Goal: Task Accomplishment & Management: Manage account settings

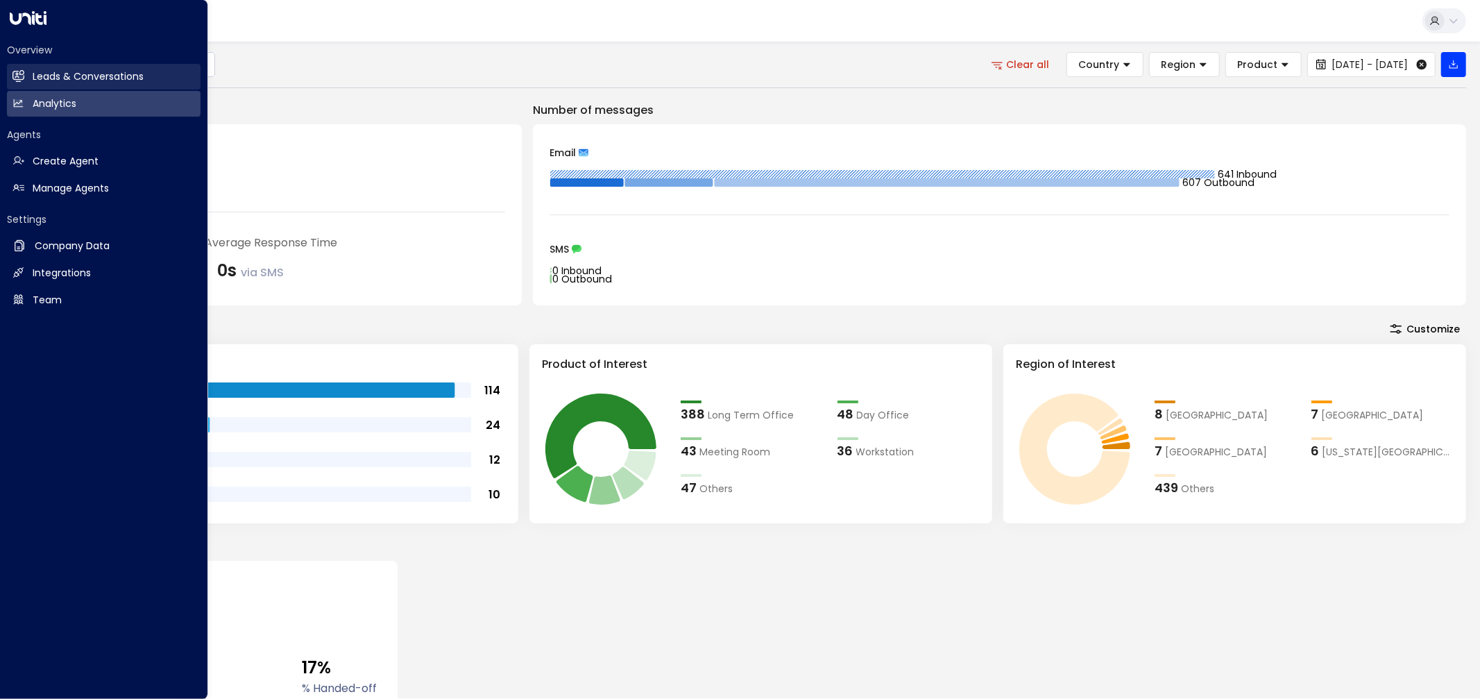
click at [52, 73] on h2 "Leads & Conversations" at bounding box center [88, 76] width 111 height 15
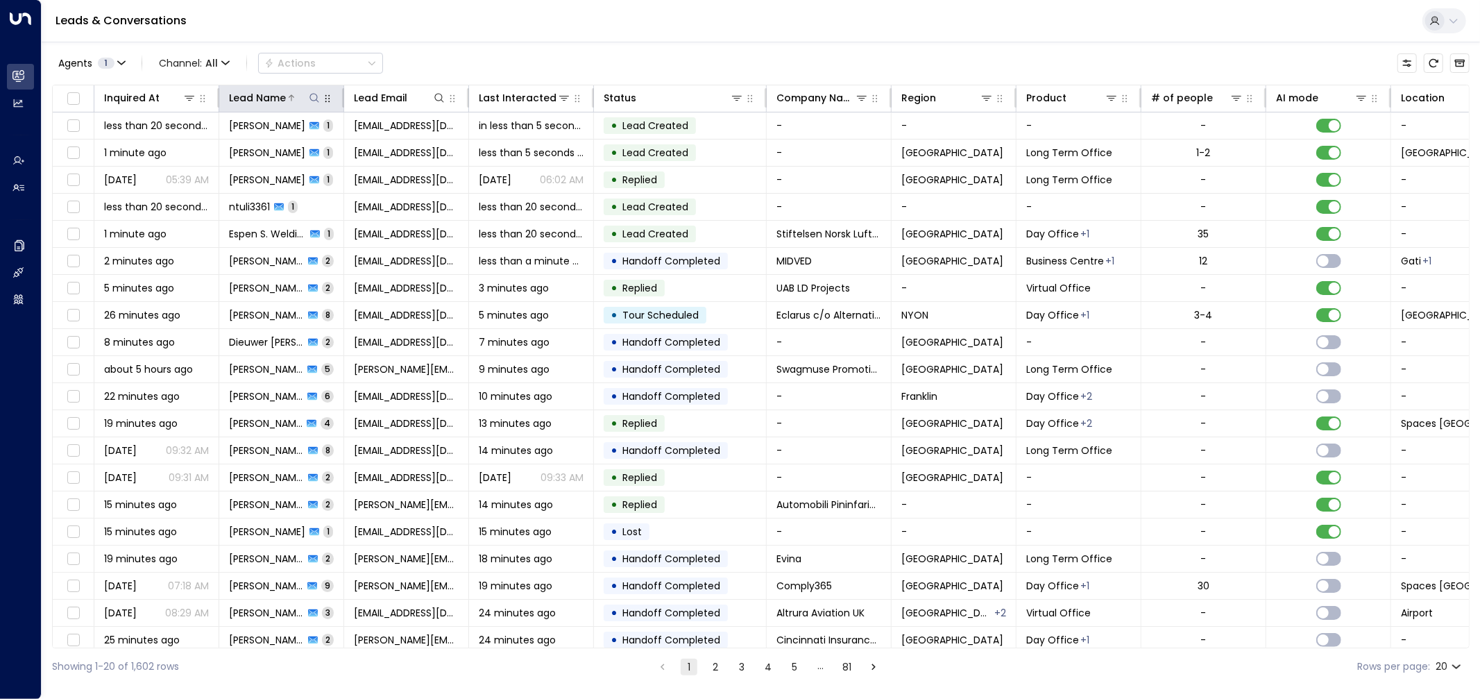
click at [313, 103] on icon at bounding box center [314, 97] width 11 height 11
type input "**********"
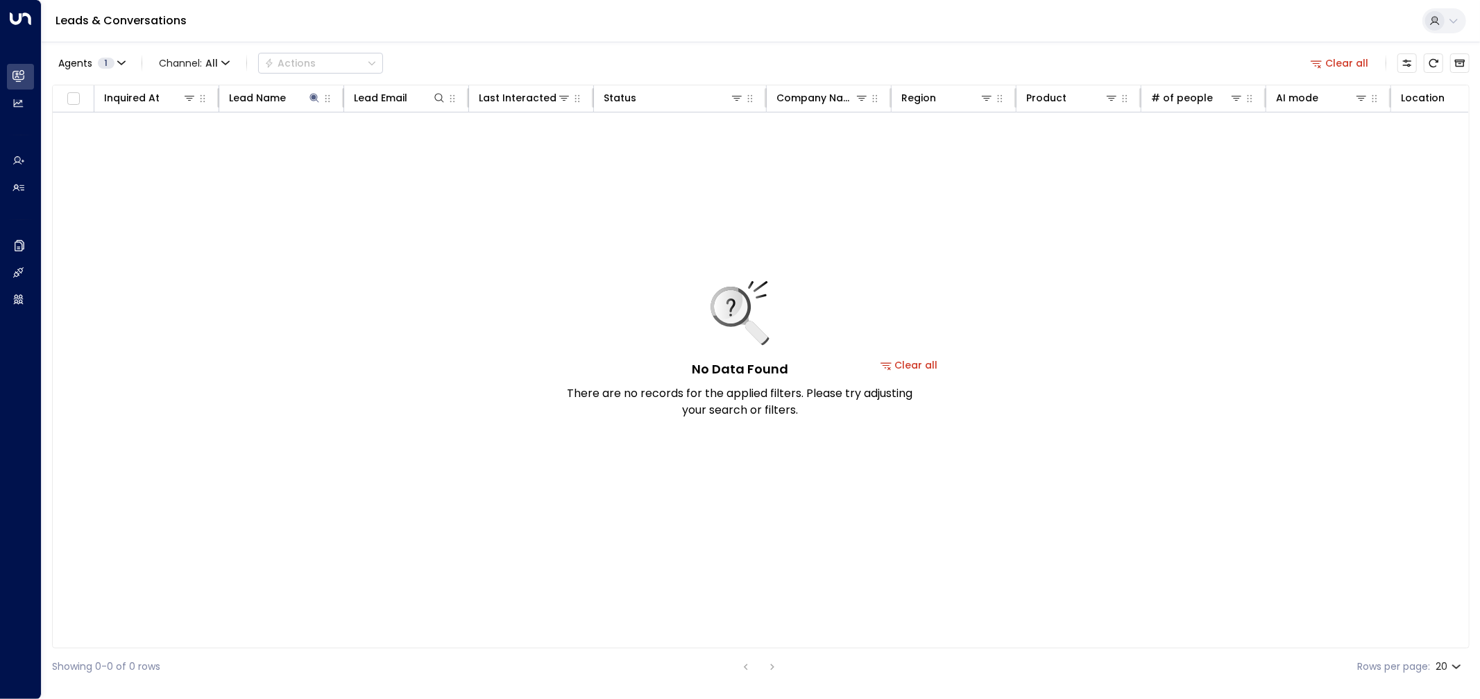
click at [459, 49] on div "Agents 1 Channel: All Actions Clear all" at bounding box center [761, 63] width 1418 height 29
click at [1345, 59] on button "Clear all" at bounding box center [1340, 62] width 69 height 19
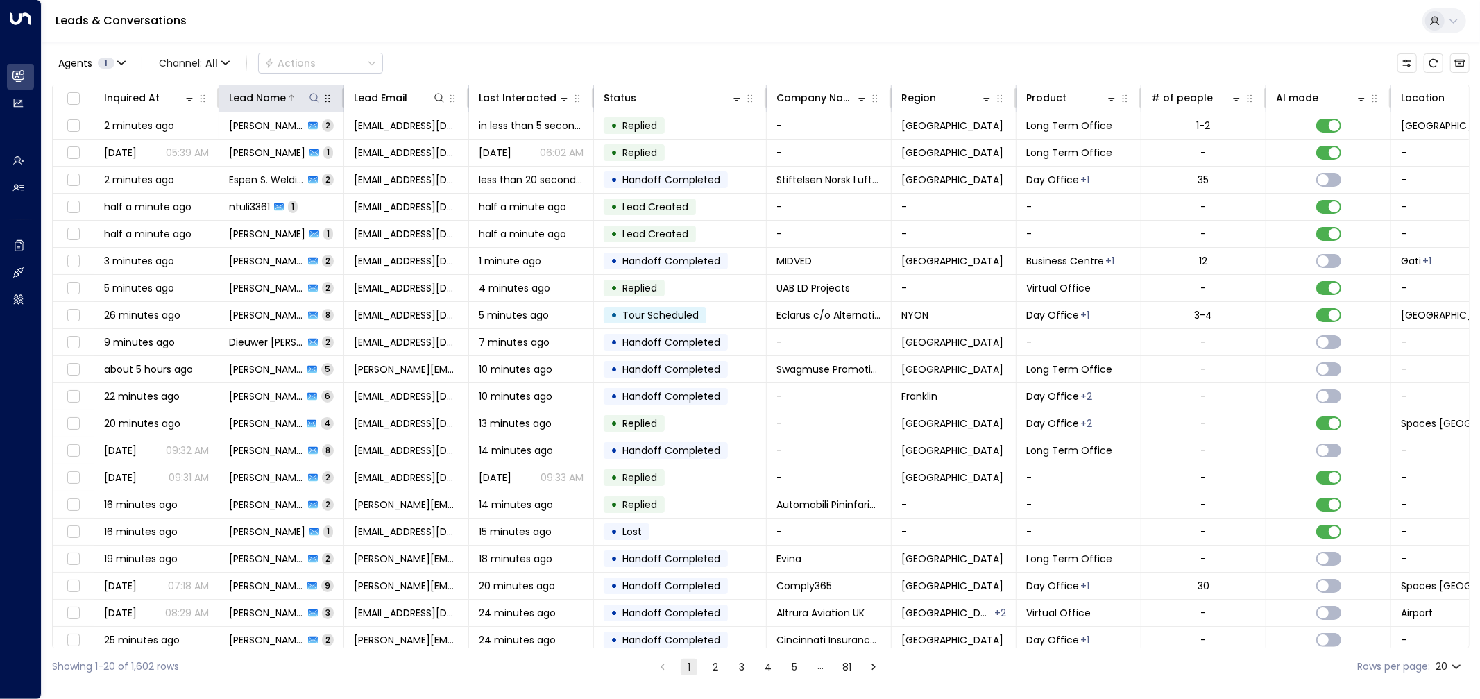
click at [314, 97] on icon at bounding box center [314, 97] width 11 height 11
type input "**********"
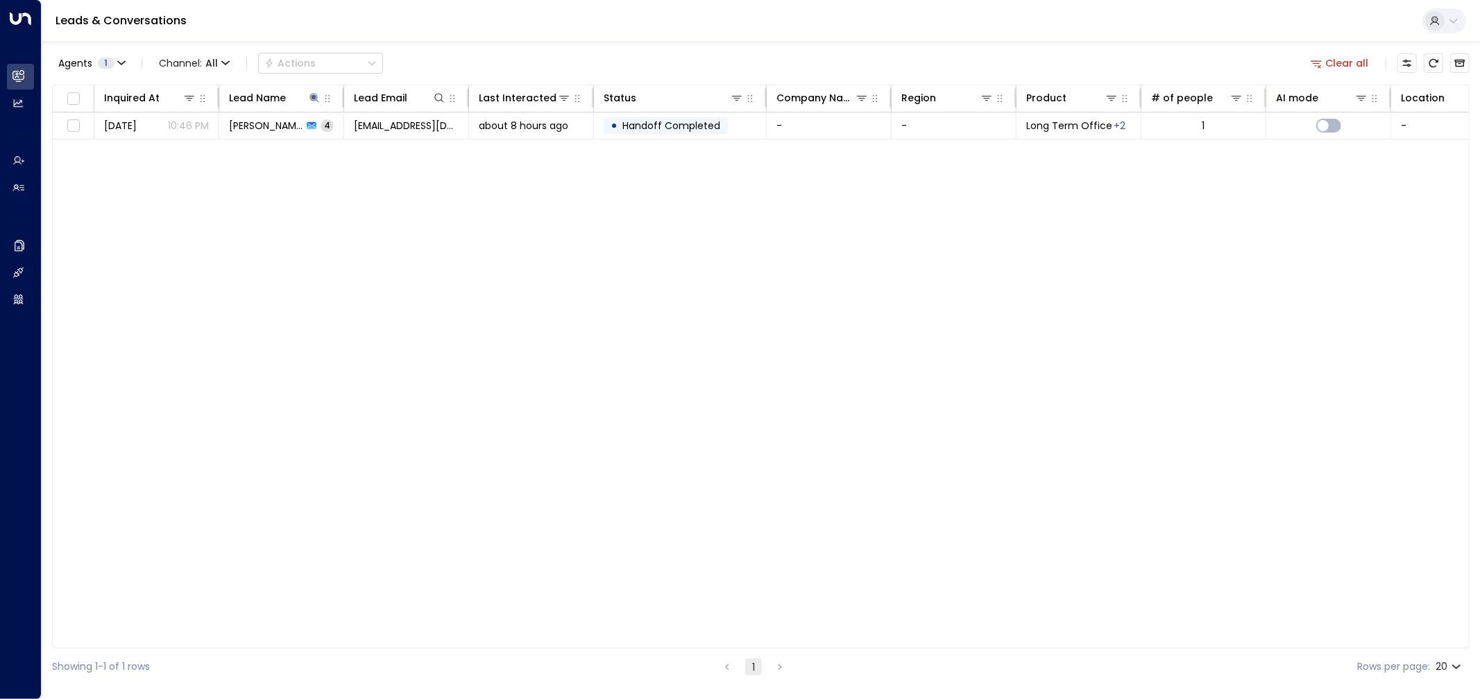
click at [496, 49] on div "Agents 1 Channel: All Actions Clear all" at bounding box center [761, 63] width 1418 height 29
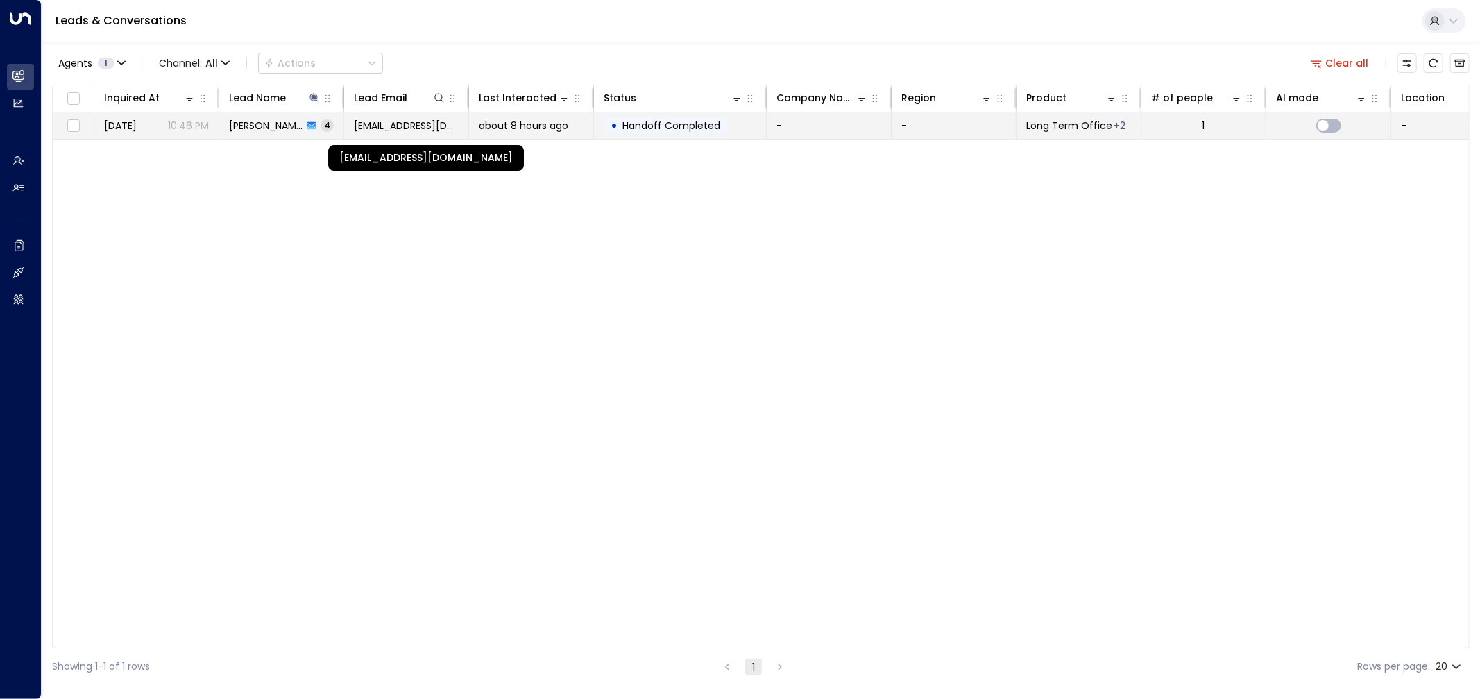
click at [432, 128] on span "saradcreecy@hotmail.com" at bounding box center [406, 126] width 105 height 14
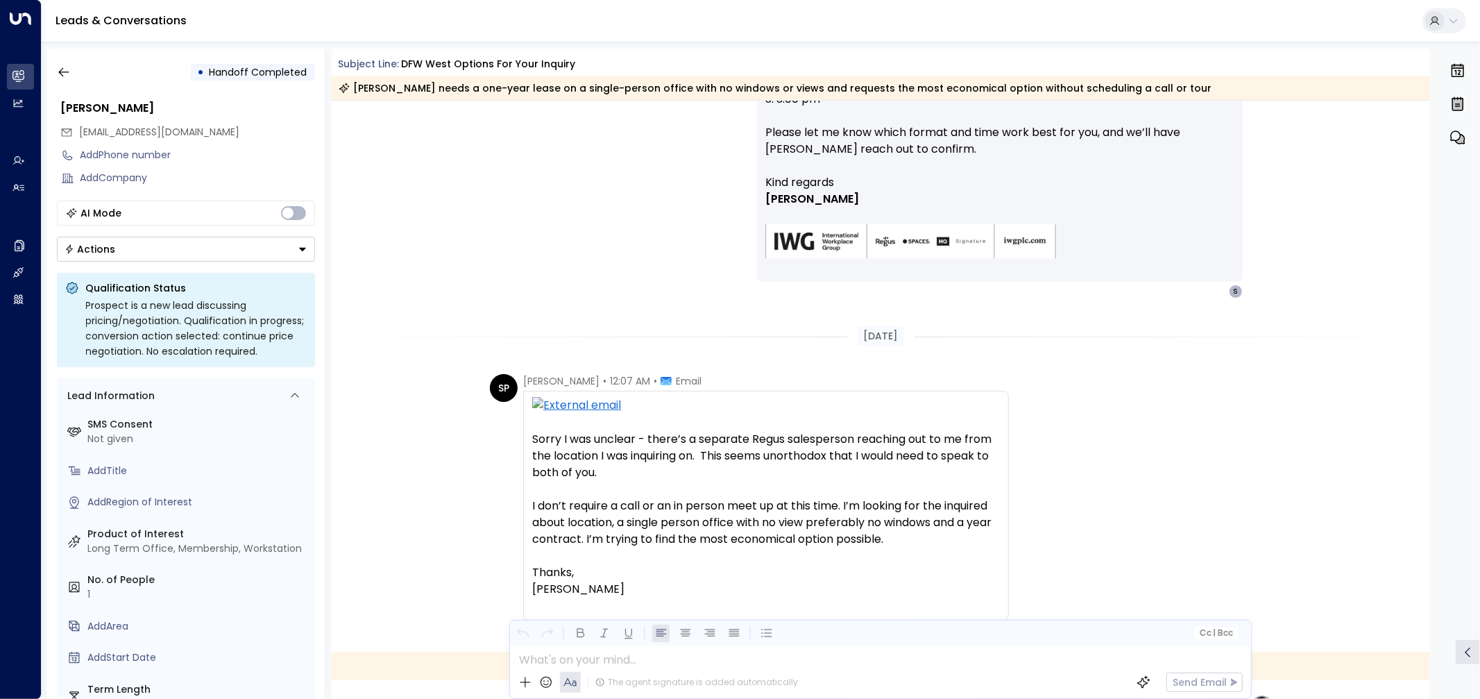
scroll to position [231, 0]
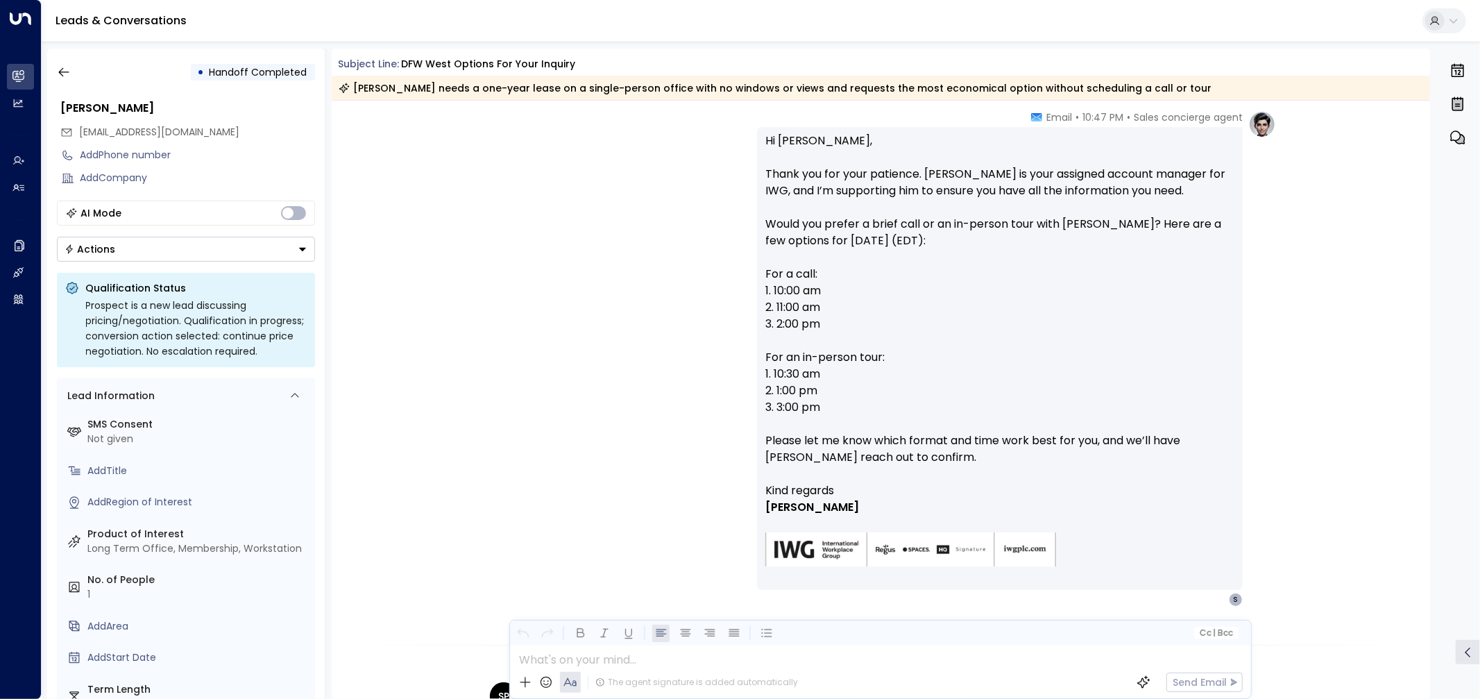
drag, startPoint x: 770, startPoint y: 150, endPoint x: 1002, endPoint y: 246, distance: 250.5
click at [1002, 246] on p "Hi Sara, Thank you for your patience. James Walker is your assigned account man…" at bounding box center [1000, 308] width 469 height 350
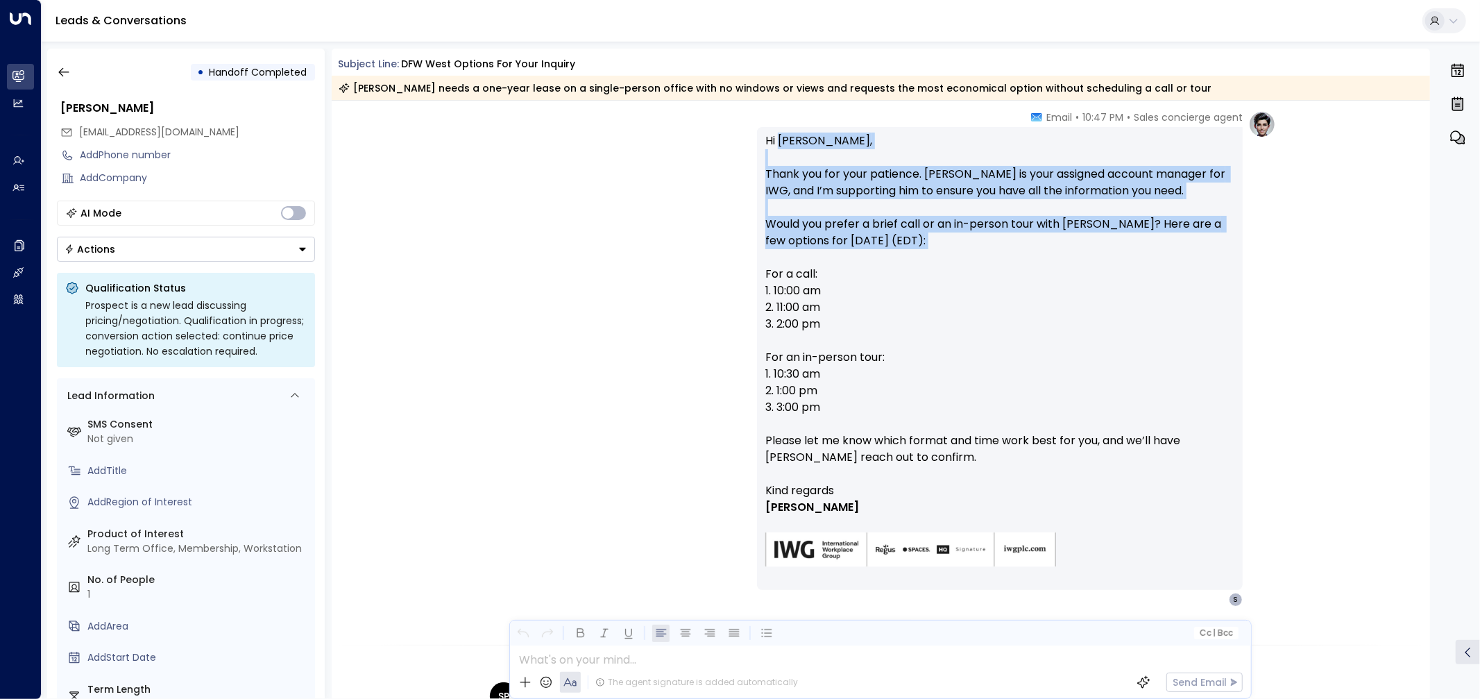
drag, startPoint x: 1002, startPoint y: 246, endPoint x: 786, endPoint y: 140, distance: 240.2
click at [786, 140] on p "Hi [PERSON_NAME], Thank you for your patience. [PERSON_NAME] is your assigned a…" at bounding box center [1000, 308] width 469 height 350
click at [782, 136] on p "Hi [PERSON_NAME], Thank you for your patience. [PERSON_NAME] is your assigned a…" at bounding box center [1000, 308] width 469 height 350
drag, startPoint x: 761, startPoint y: 139, endPoint x: 976, endPoint y: 407, distance: 343.7
click at [976, 407] on div "Hi Sara, Thank you for your patience. James Walker is your assigned account man…" at bounding box center [1000, 358] width 486 height 463
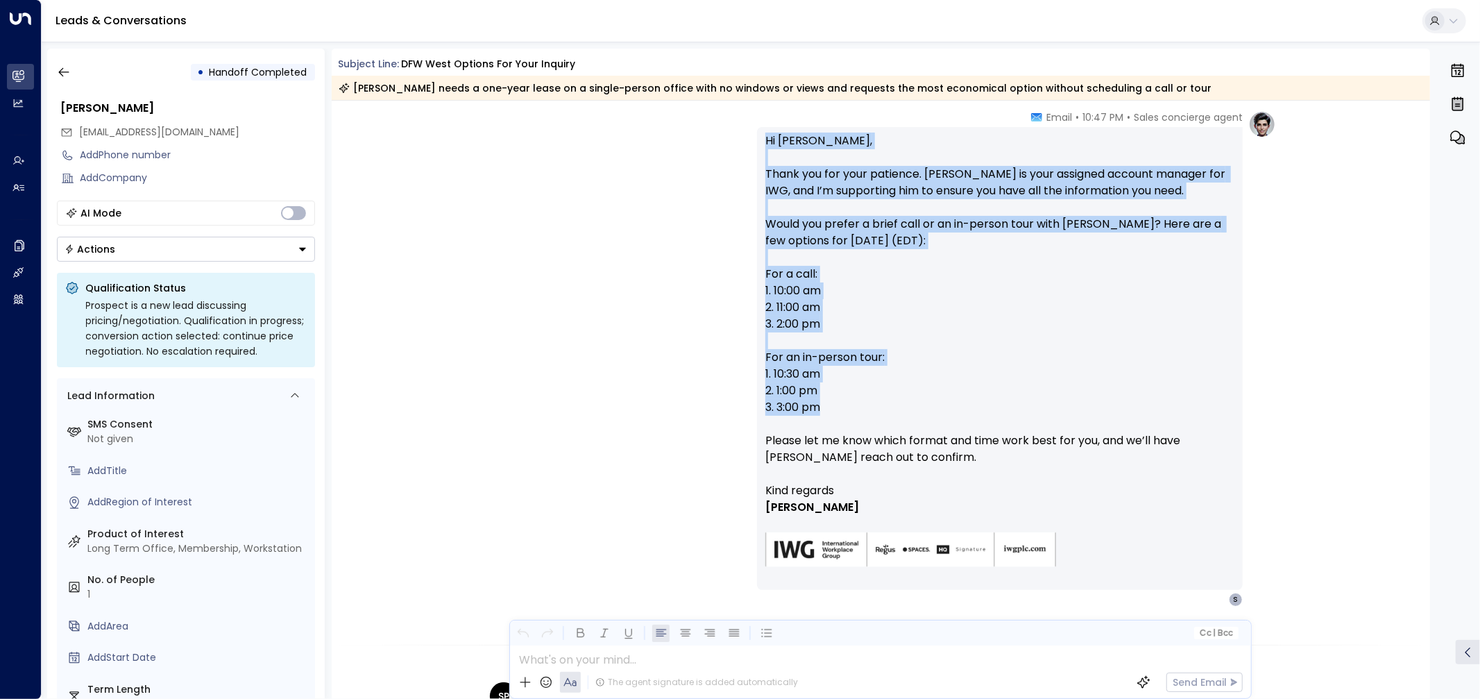
click at [976, 407] on p "Hi [PERSON_NAME], Thank you for your patience. [PERSON_NAME] is your assigned a…" at bounding box center [1000, 308] width 469 height 350
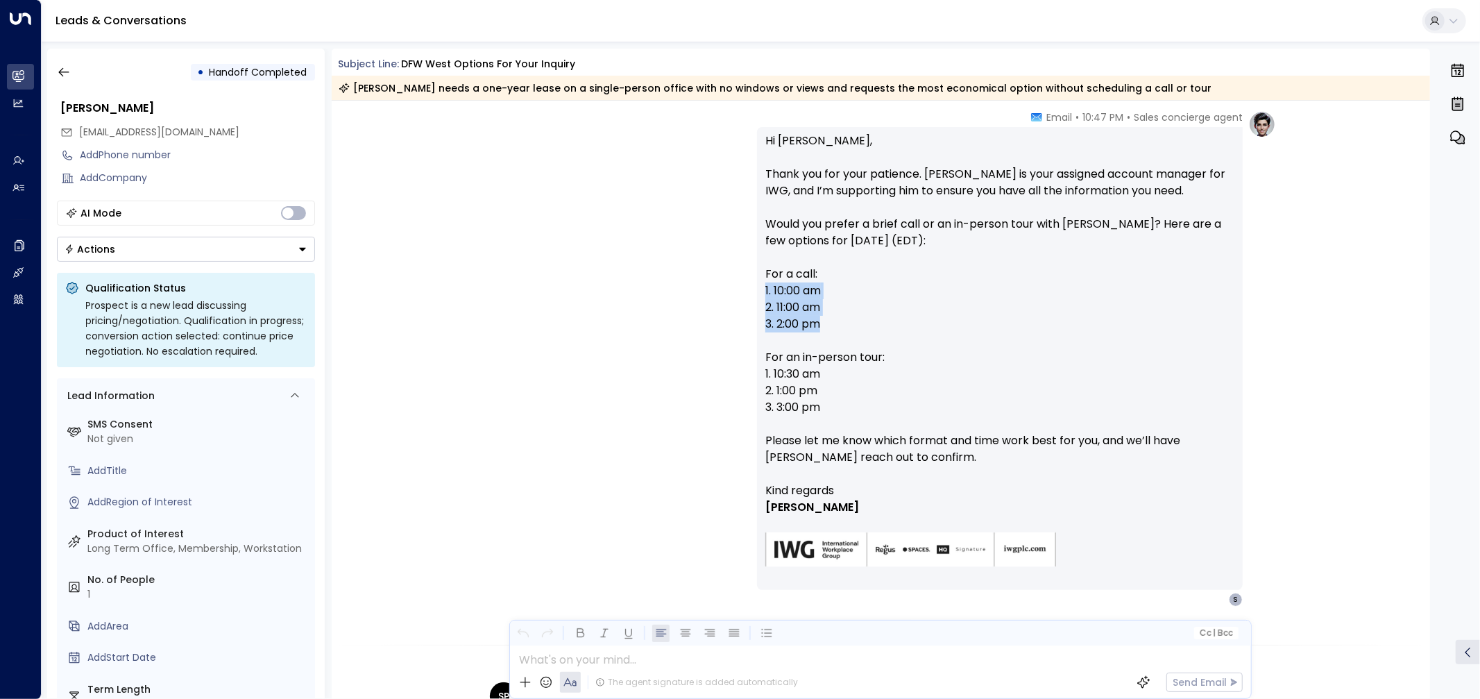
drag, startPoint x: 889, startPoint y: 325, endPoint x: 762, endPoint y: 287, distance: 132.4
click at [762, 287] on div "Hi Sara, Thank you for your patience. James Walker is your assigned account man…" at bounding box center [1000, 358] width 486 height 463
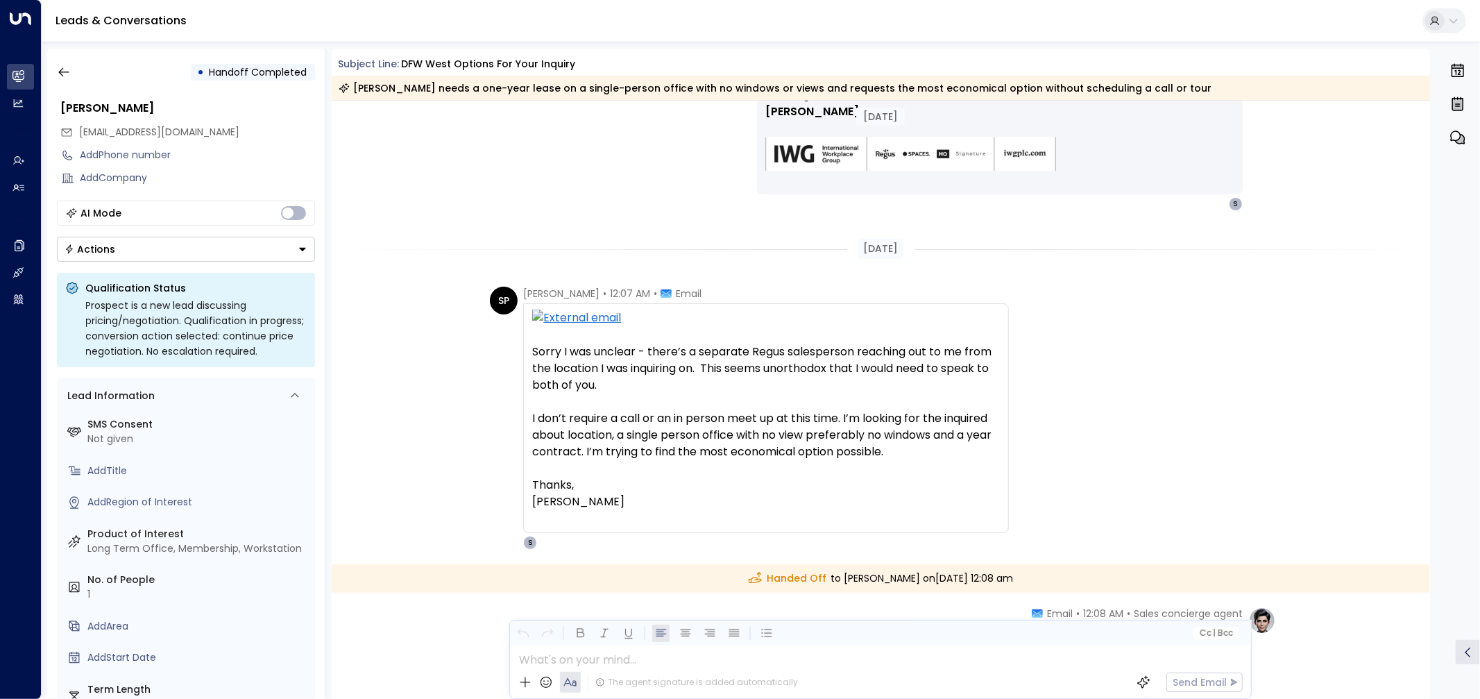
scroll to position [694, 0]
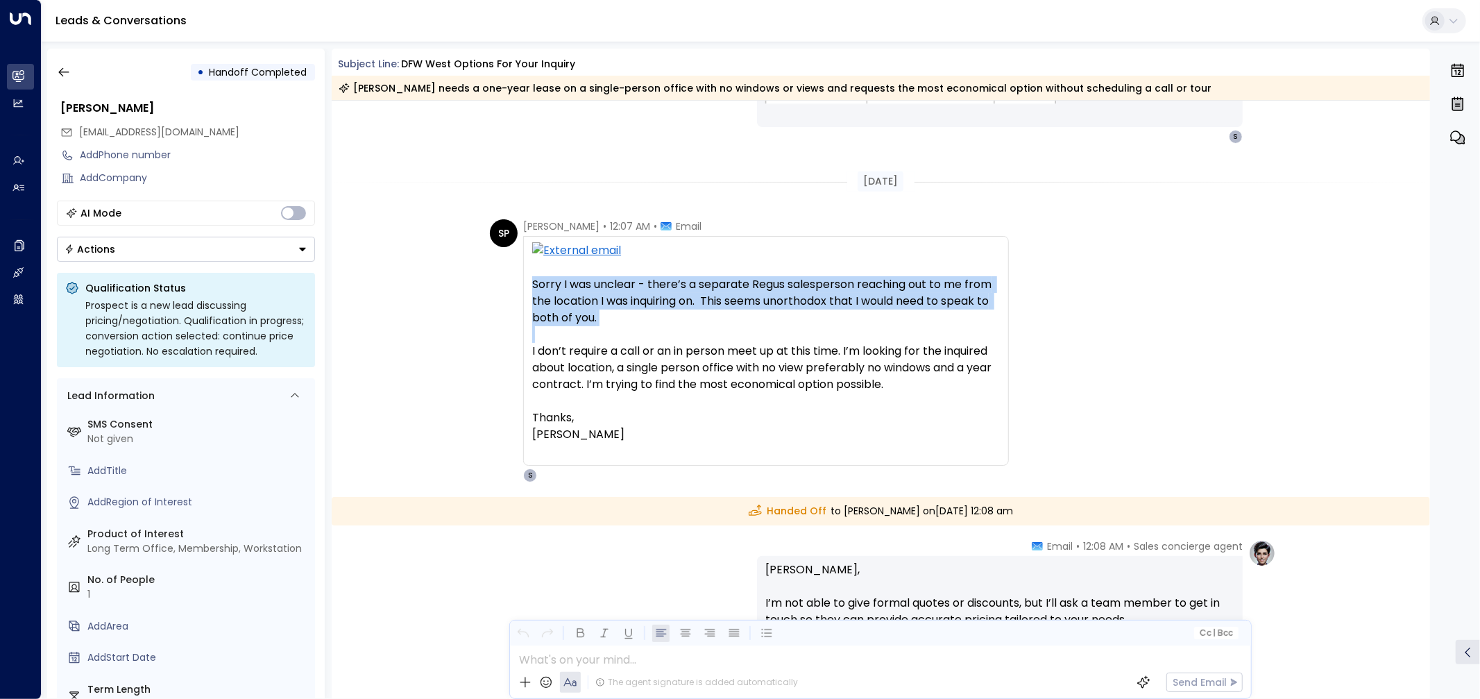
drag, startPoint x: 533, startPoint y: 286, endPoint x: 523, endPoint y: 351, distance: 65.4
click at [523, 351] on div "Sorry I was unclear - there’s a separate Regus salesperson reaching out to me f…" at bounding box center [766, 351] width 486 height 230
click at [524, 340] on div "Sorry I was unclear - there’s a separate Regus salesperson reaching out to me f…" at bounding box center [766, 351] width 486 height 230
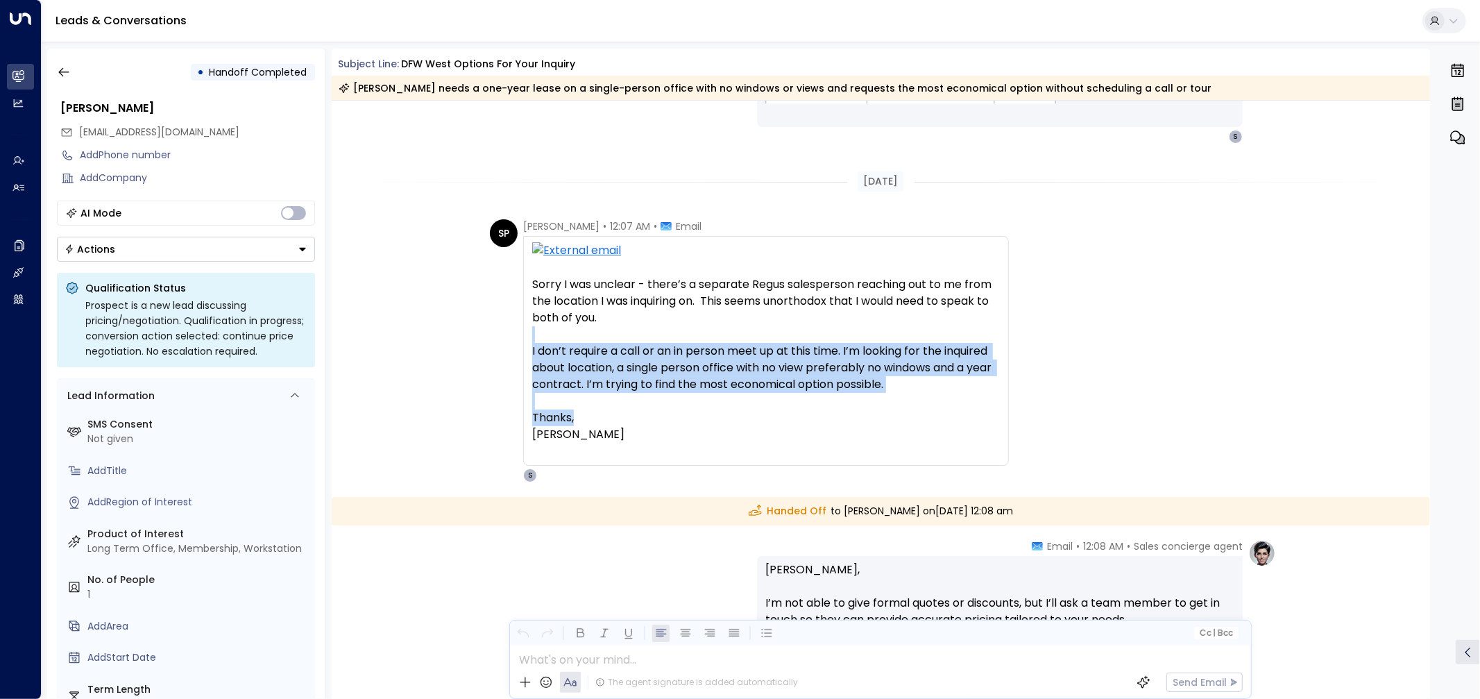
drag, startPoint x: 525, startPoint y: 340, endPoint x: 707, endPoint y: 419, distance: 198.0
click at [707, 419] on div "Sorry I was unclear - there’s a separate Regus salesperson reaching out to me f…" at bounding box center [766, 351] width 486 height 230
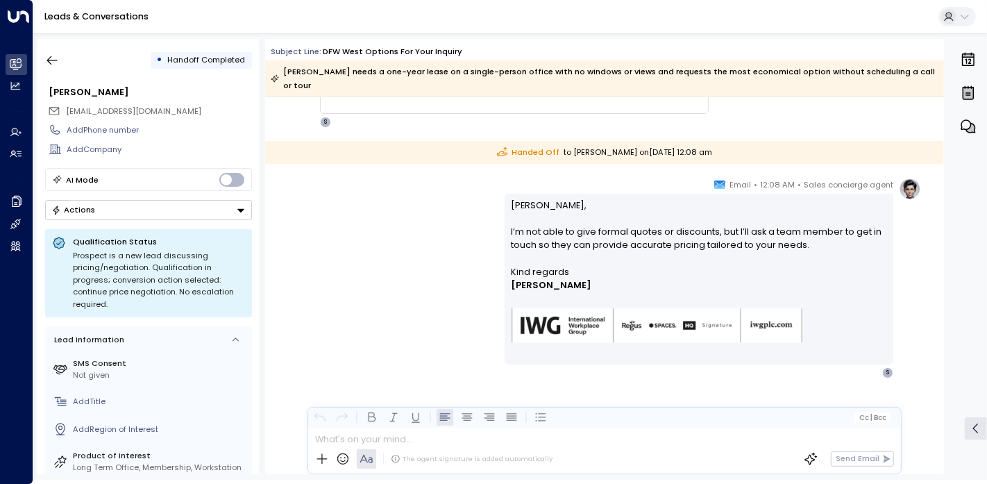
scroll to position [881, 0]
click at [435, 224] on div "Sales concierge agent • 12:08 AM • Email [PERSON_NAME], I’m not able to give fo…" at bounding box center [604, 277] width 633 height 201
drag, startPoint x: 192, startPoint y: 107, endPoint x: 61, endPoint y: 111, distance: 131.2
click at [61, 111] on div "[EMAIL_ADDRESS][DOMAIN_NAME]" at bounding box center [150, 111] width 204 height 18
copy span "[EMAIL_ADDRESS][DOMAIN_NAME]"
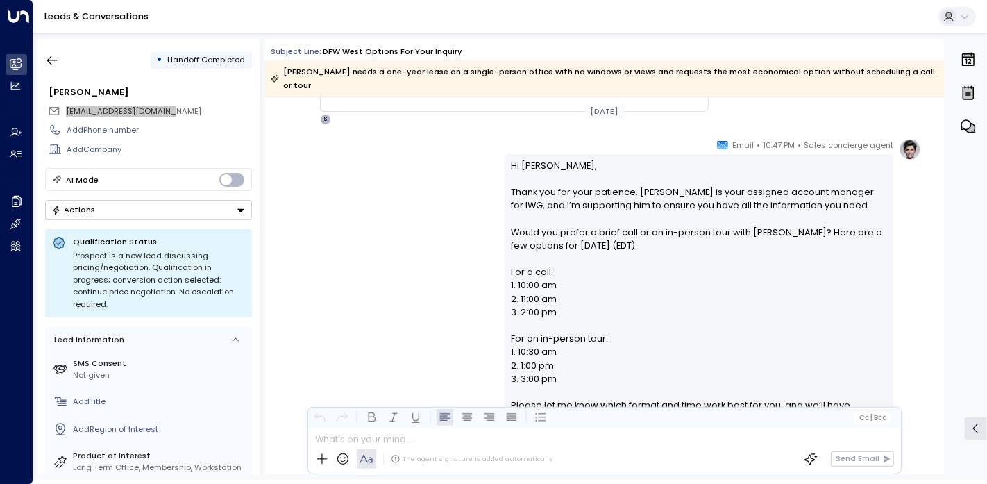
scroll to position [154, 0]
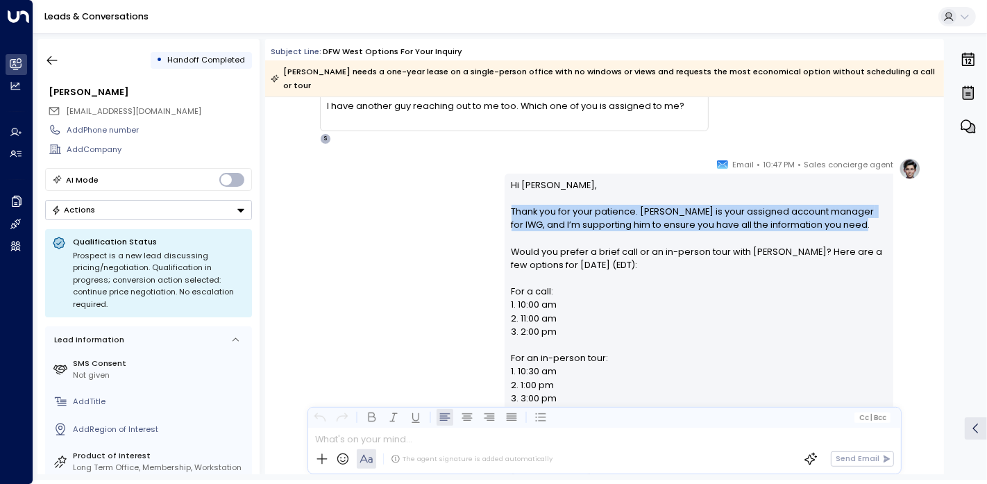
drag, startPoint x: 506, startPoint y: 200, endPoint x: 876, endPoint y: 212, distance: 370.1
click at [876, 212] on div "Hi Sara, Thank you for your patience. James Walker is your assigned account man…" at bounding box center [699, 366] width 389 height 384
copy p "Thank you for your patience. [PERSON_NAME] is your assigned account manager for…"
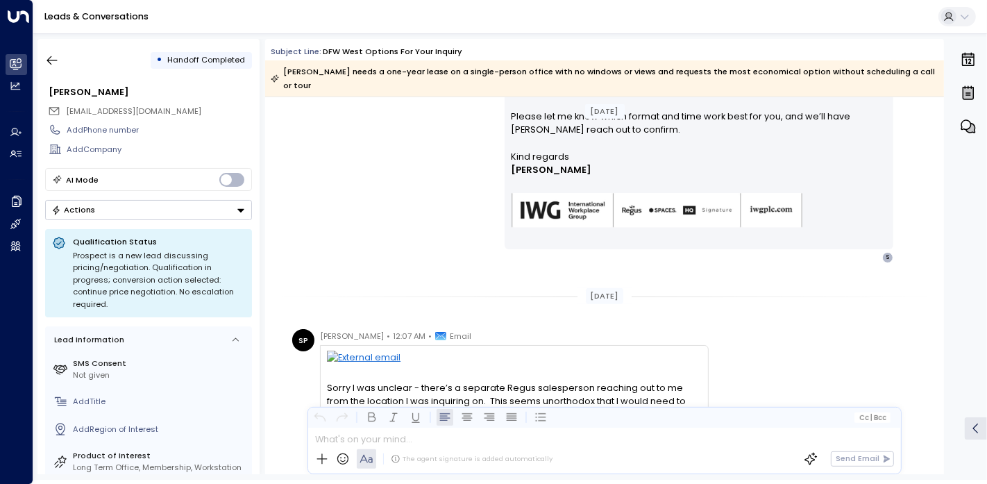
click at [360, 239] on div "Sales concierge agent • 10:47 PM • Email Hi [PERSON_NAME], Thank you for your p…" at bounding box center [604, 56] width 633 height 414
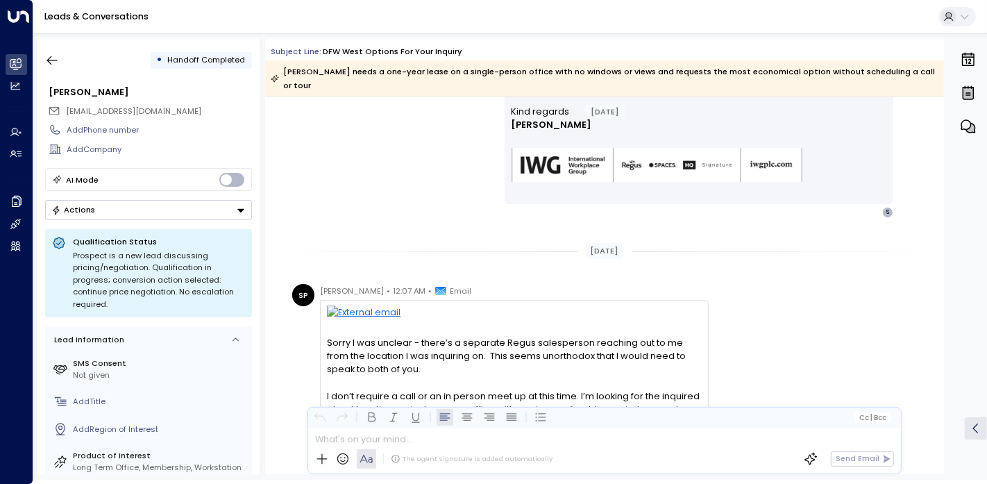
scroll to position [539, 0]
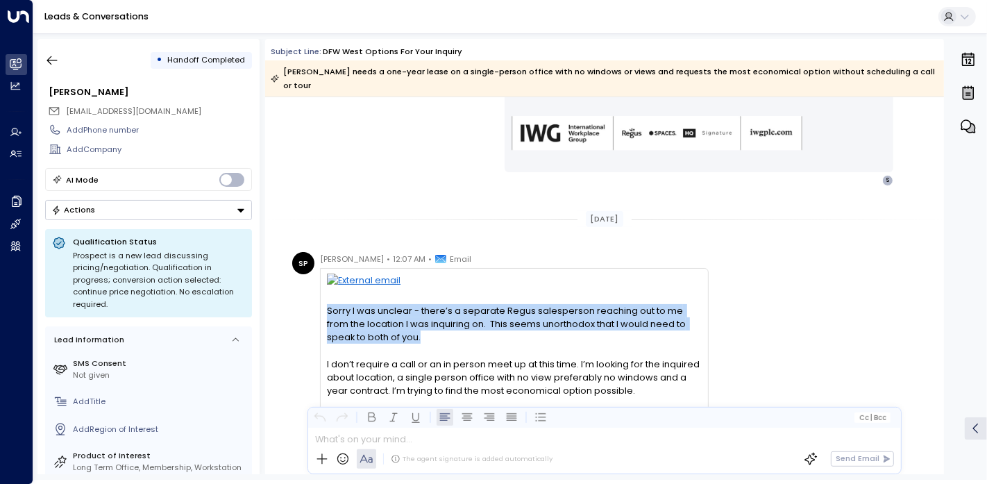
drag, startPoint x: 317, startPoint y: 296, endPoint x: 405, endPoint y: 322, distance: 91.1
click at [405, 322] on div "Sorry I was unclear - there’s a separate Regus salesperson reaching out to me f…" at bounding box center [514, 361] width 389 height 187
copy div "Sorry I was unclear - there’s a separate Regus salesperson reaching out to me f…"
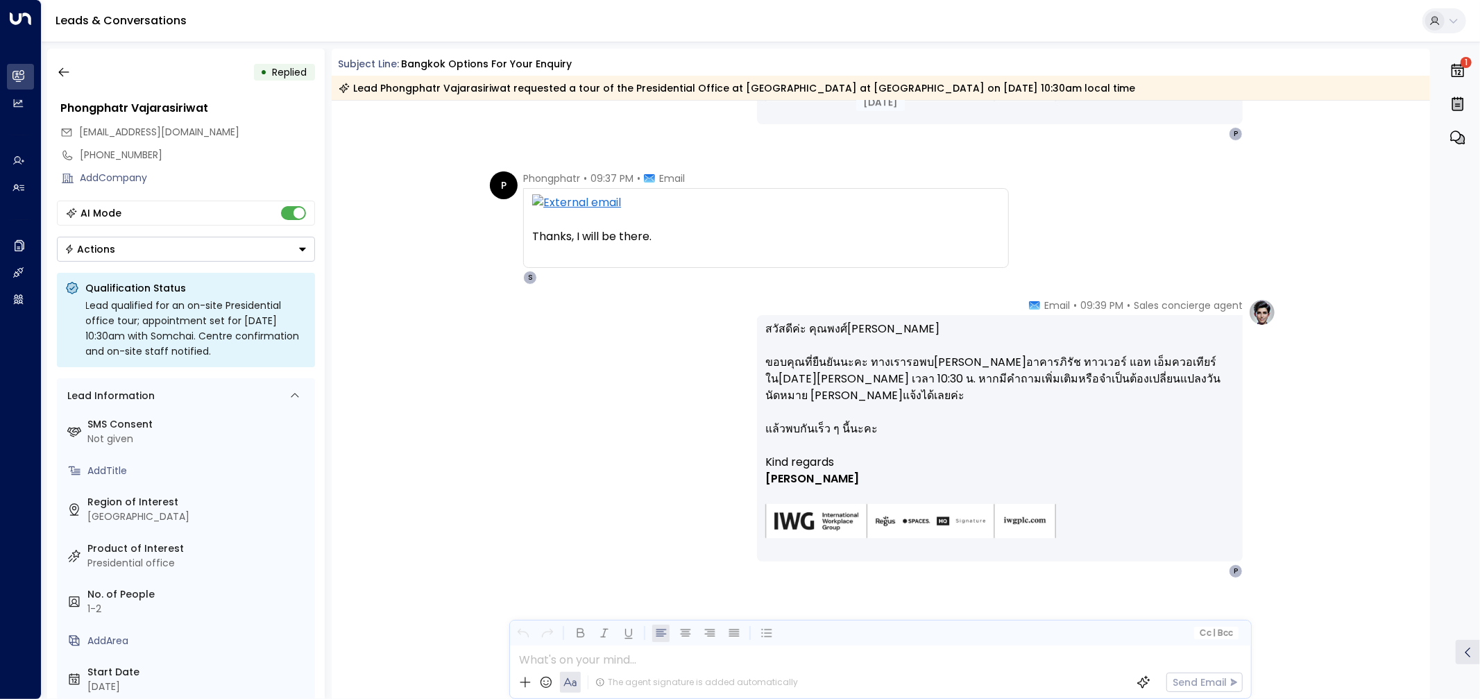
scroll to position [782, 0]
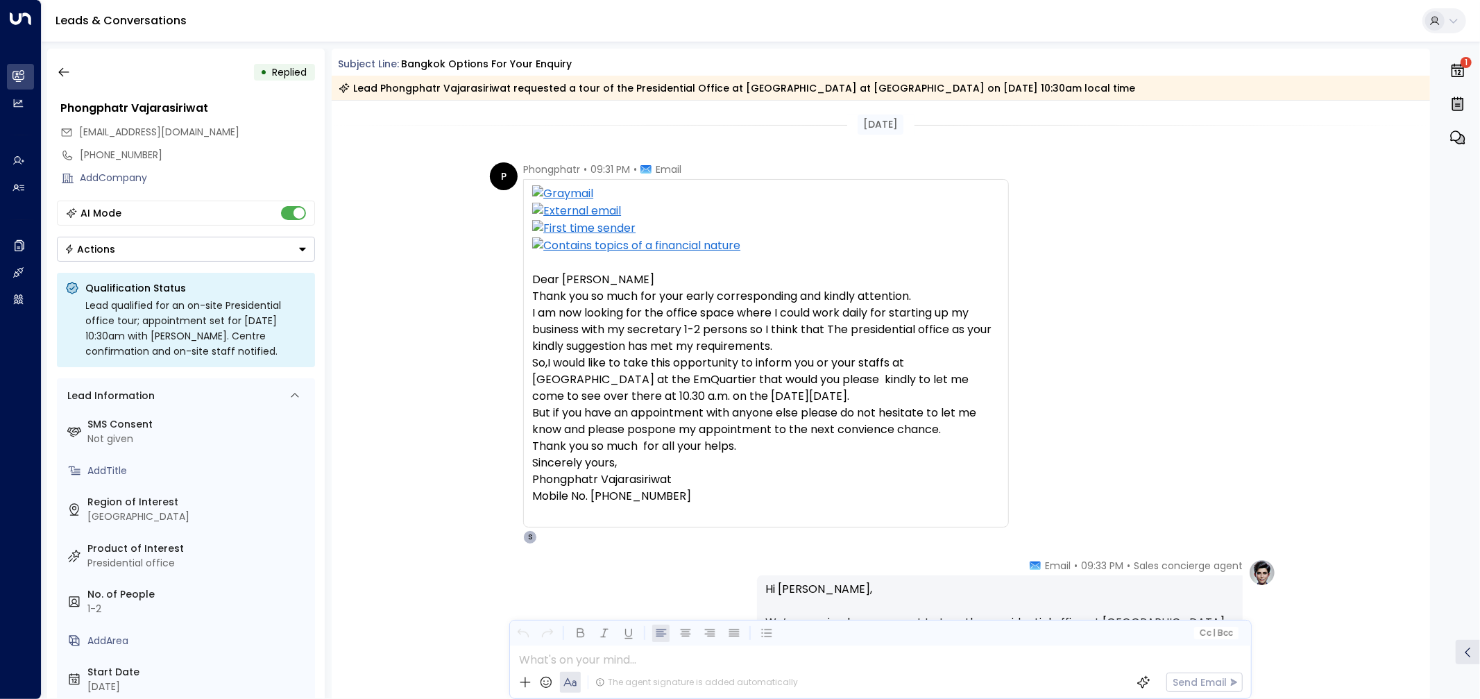
scroll to position [781, 0]
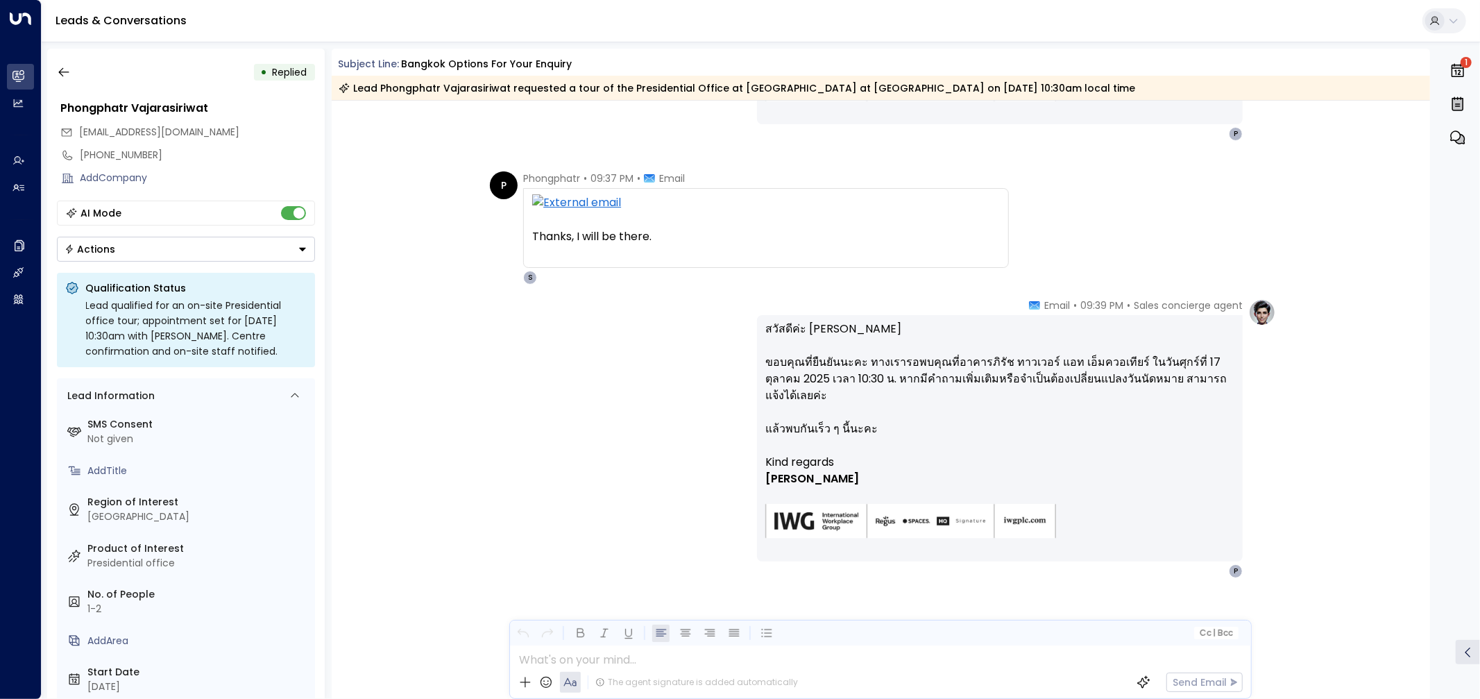
click at [665, 404] on div "Sales concierge agent • 09:39 PM • Email สวัสดีค่ะ คุณพงศ์ภัทร ขอบคุณที่ยืนยันน…" at bounding box center [880, 438] width 791 height 280
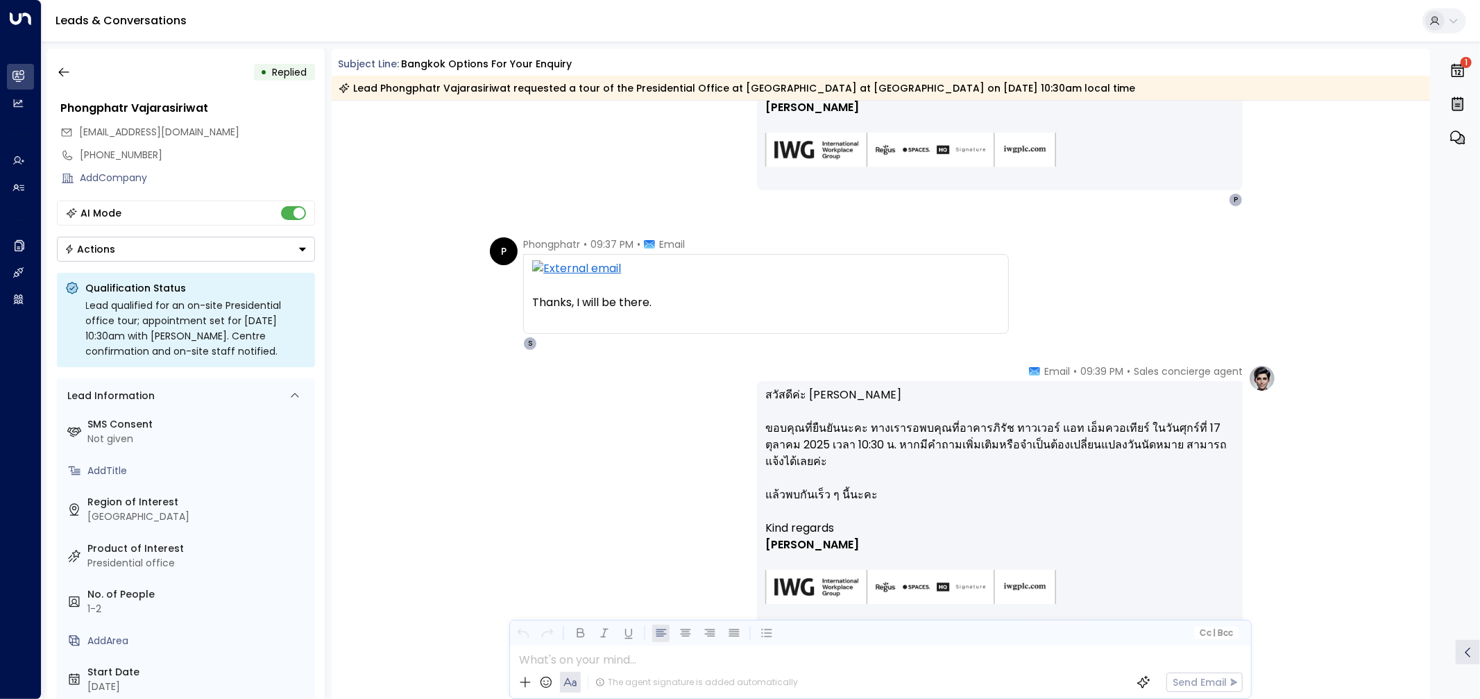
scroll to position [782, 0]
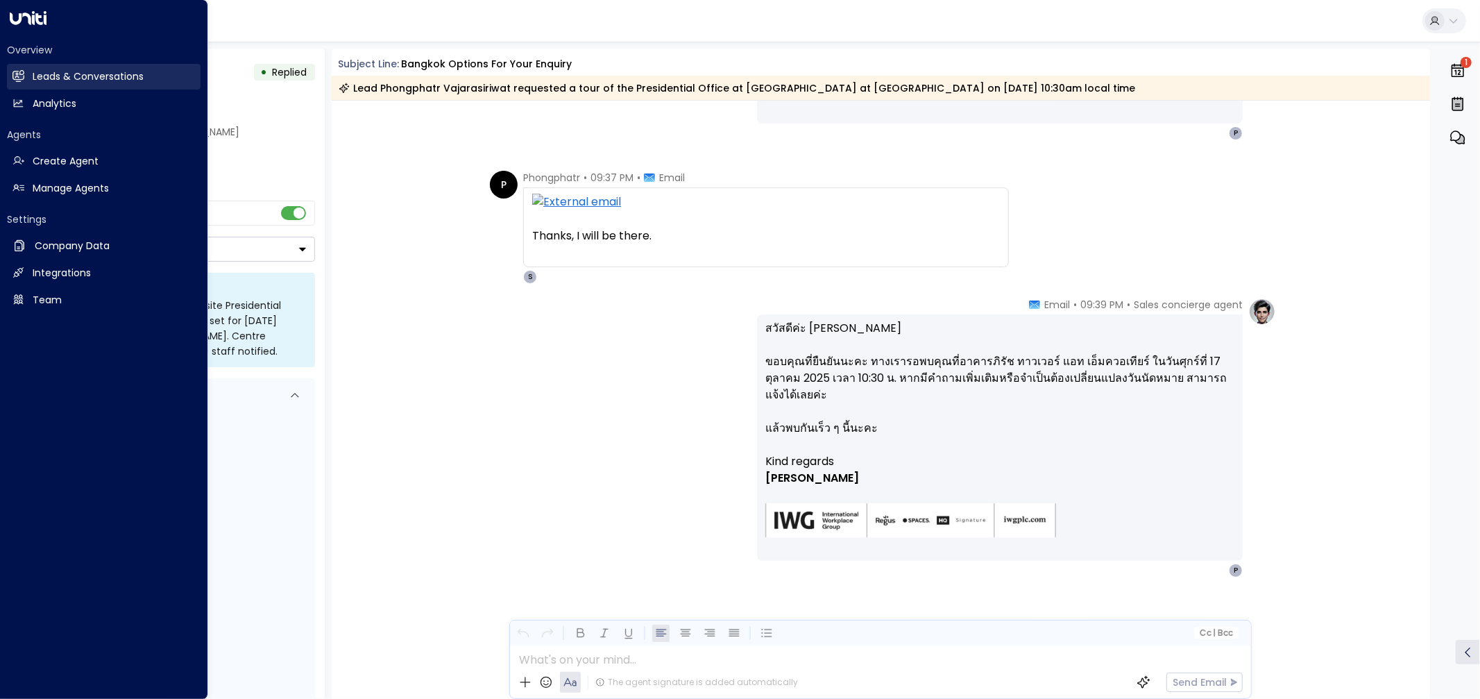
click at [81, 83] on h2 "Leads & Conversations" at bounding box center [88, 76] width 111 height 15
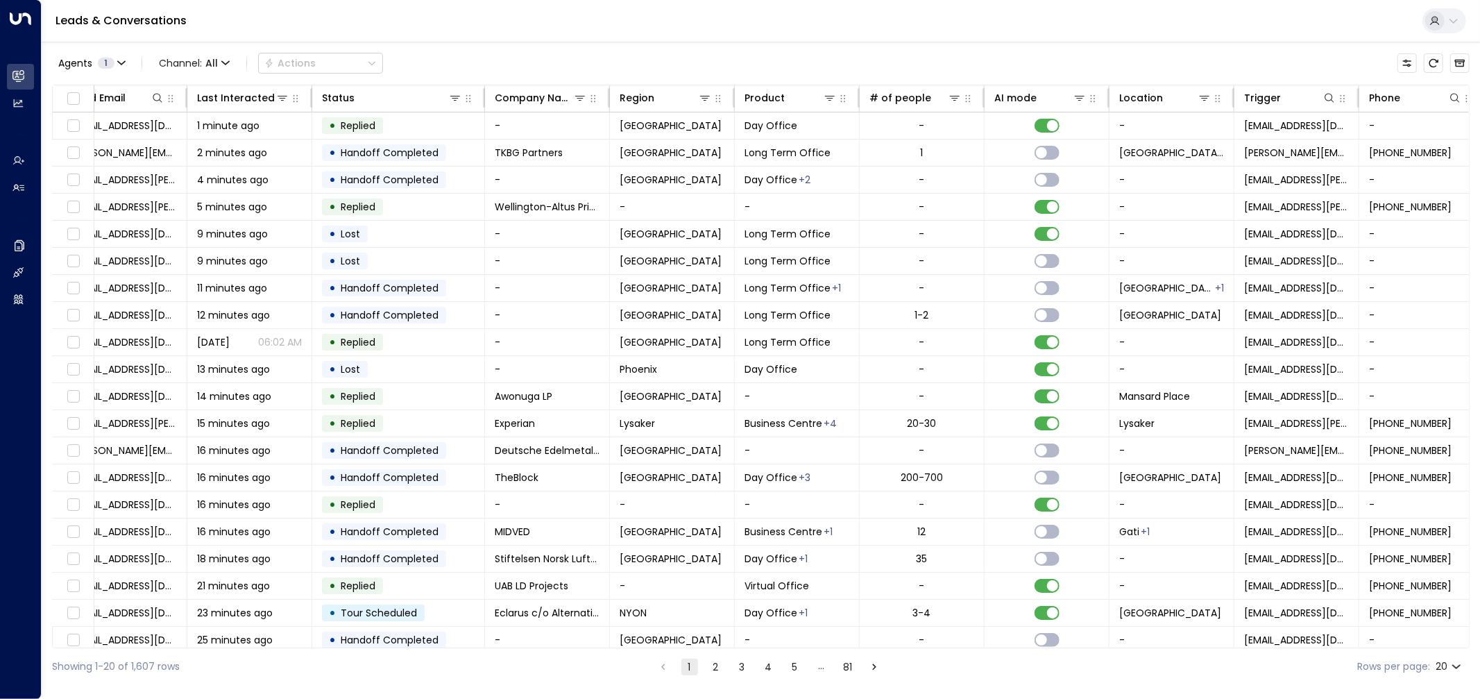
scroll to position [0, 301]
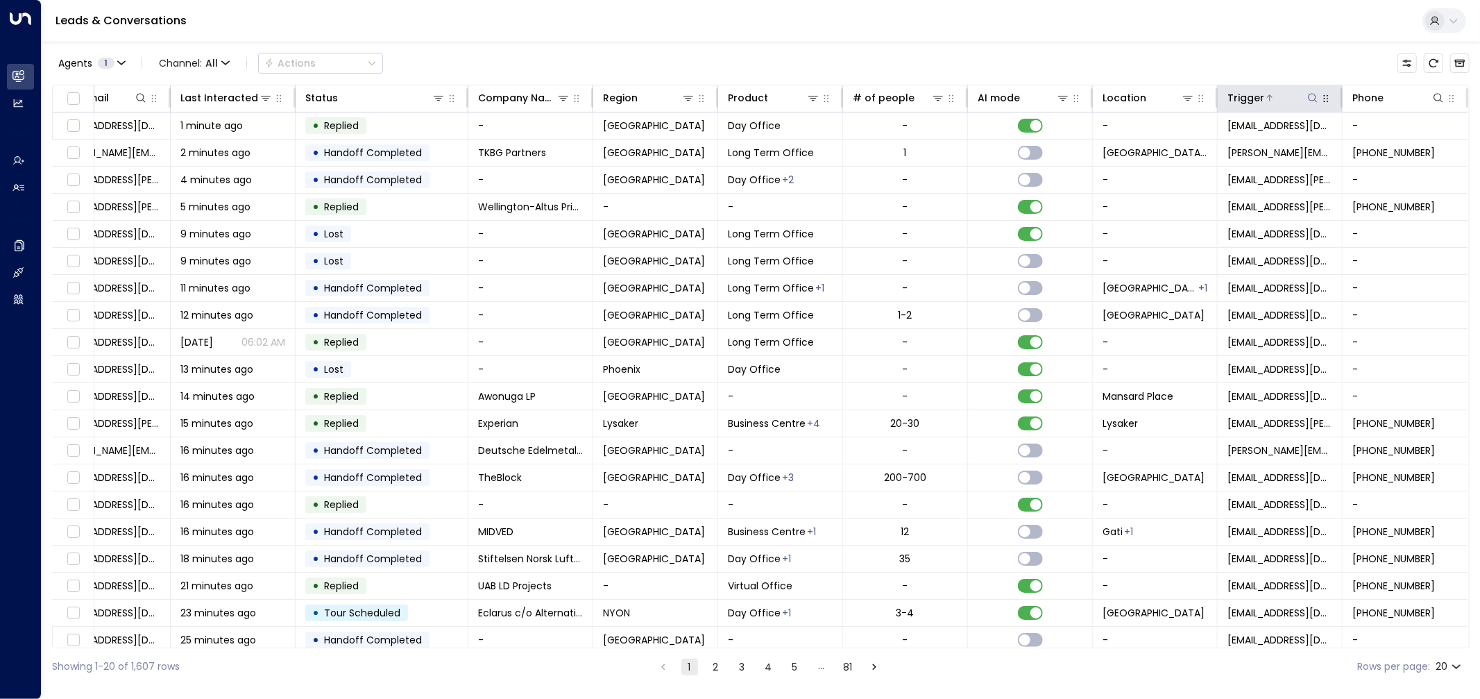
click at [1309, 90] on div "Trigger" at bounding box center [1274, 98] width 92 height 17
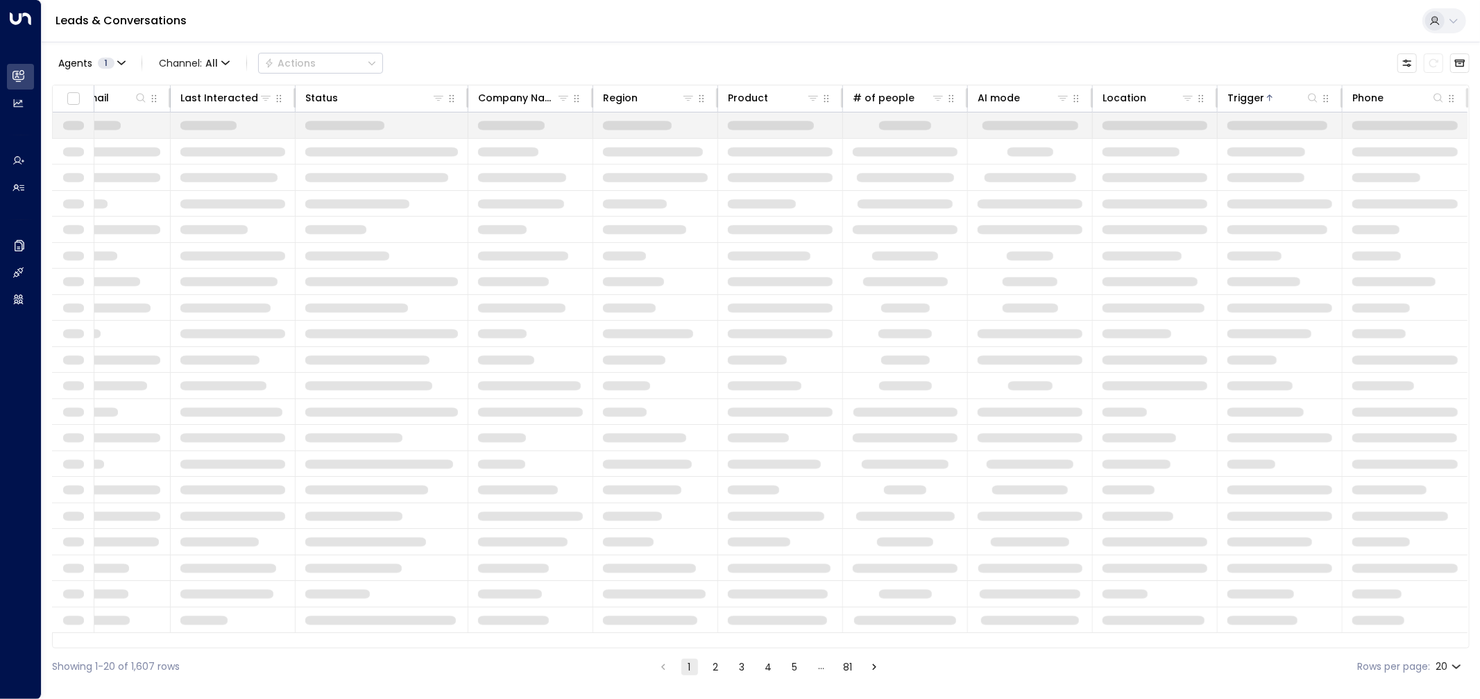
scroll to position [0, 298]
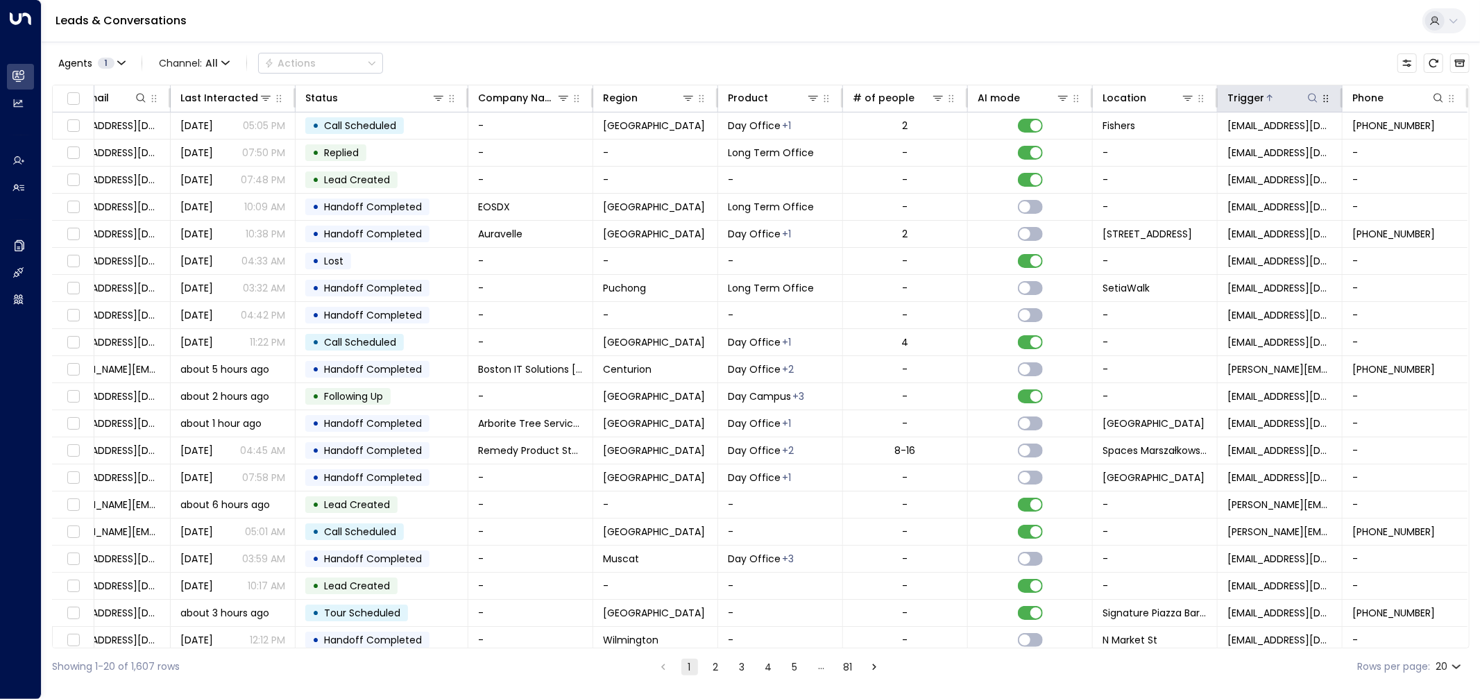
click at [1308, 99] on icon at bounding box center [1313, 97] width 11 height 11
type input "**********"
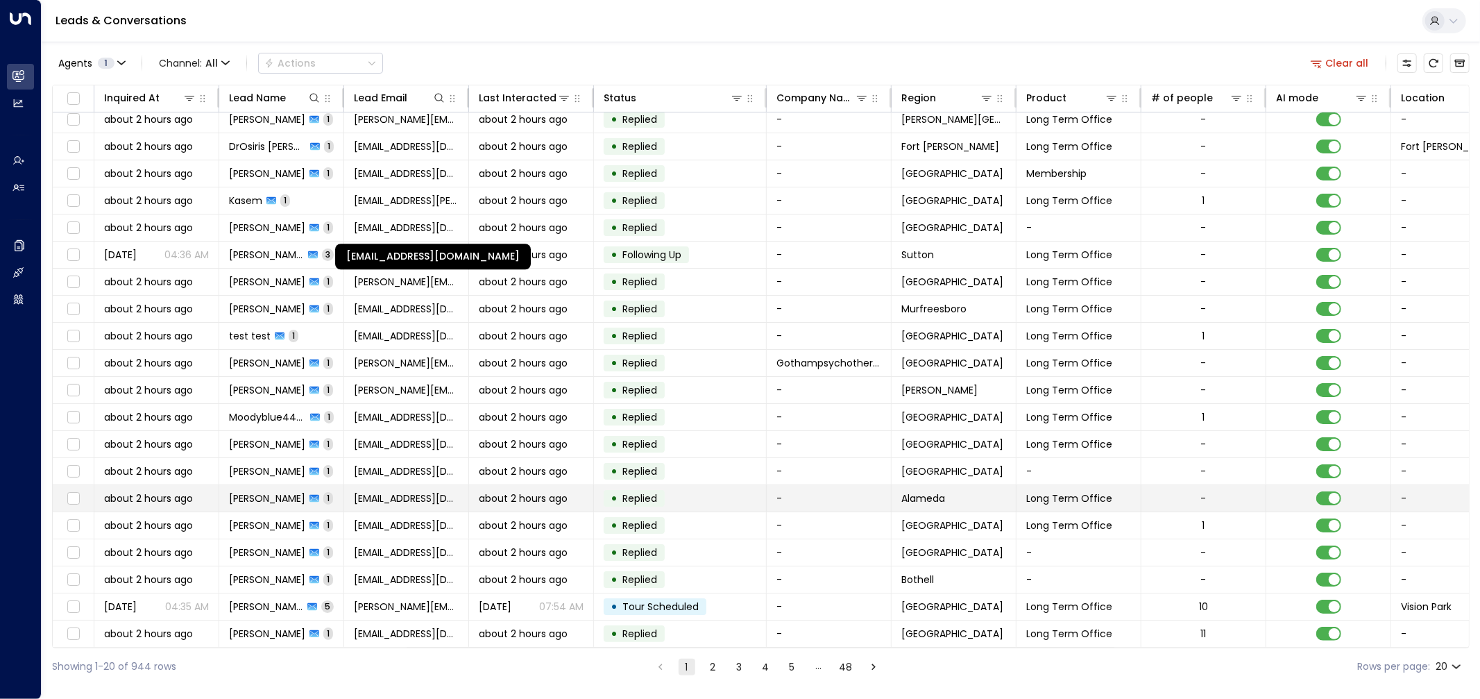
scroll to position [10, 0]
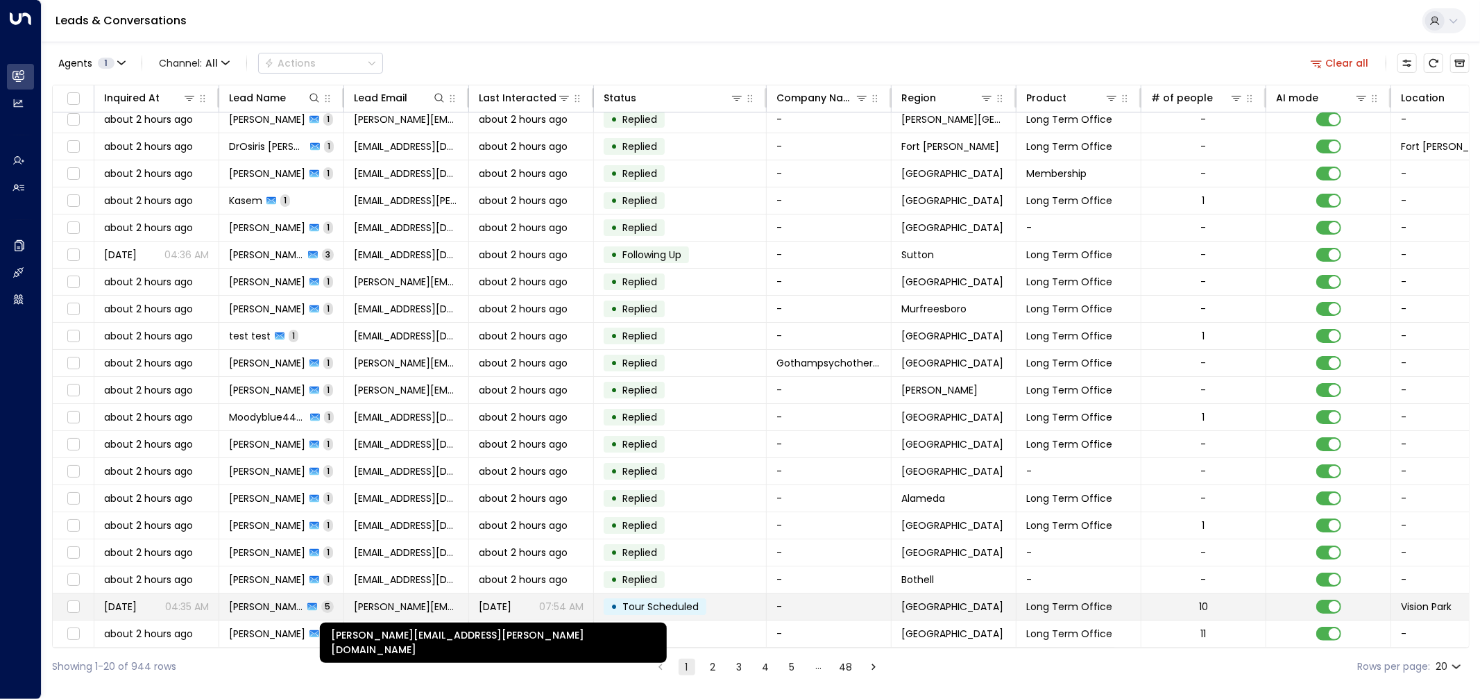
click at [391, 605] on span "susanna.holt@olisystems.com" at bounding box center [406, 607] width 105 height 14
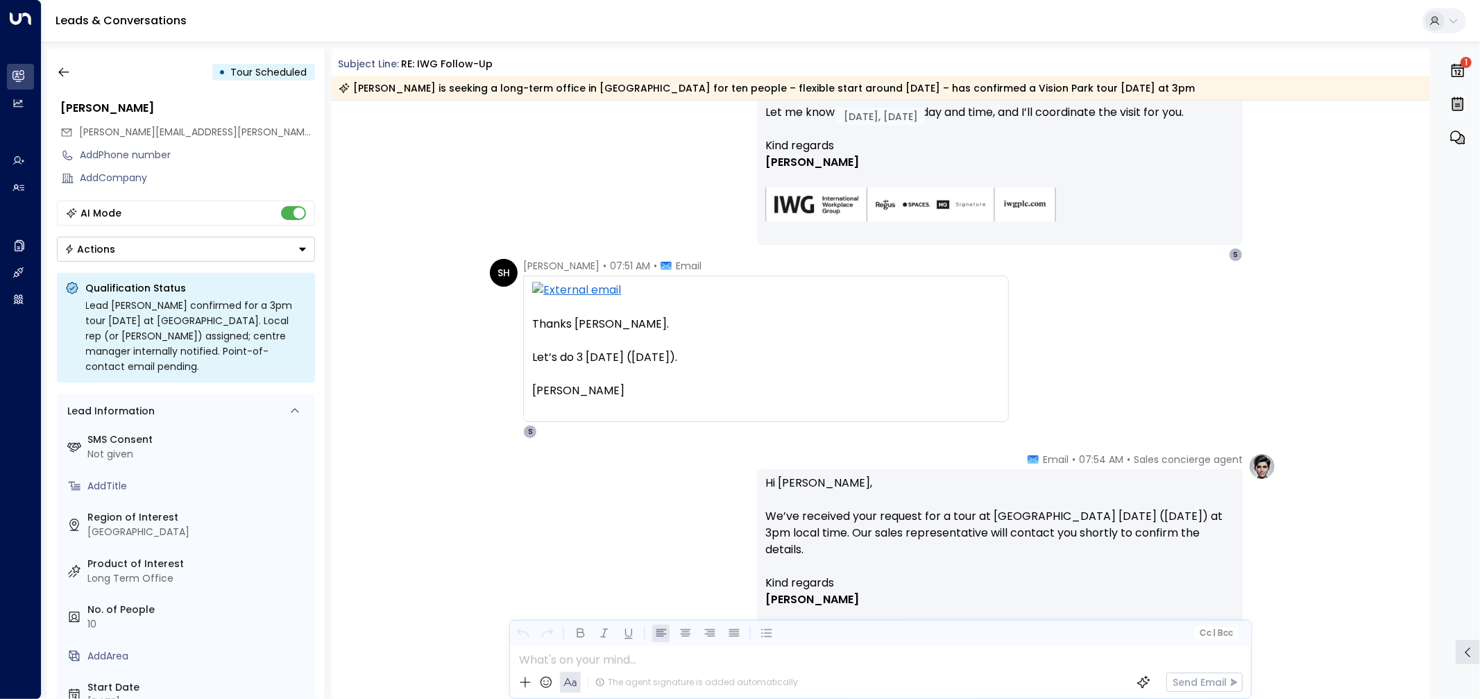
scroll to position [1465, 0]
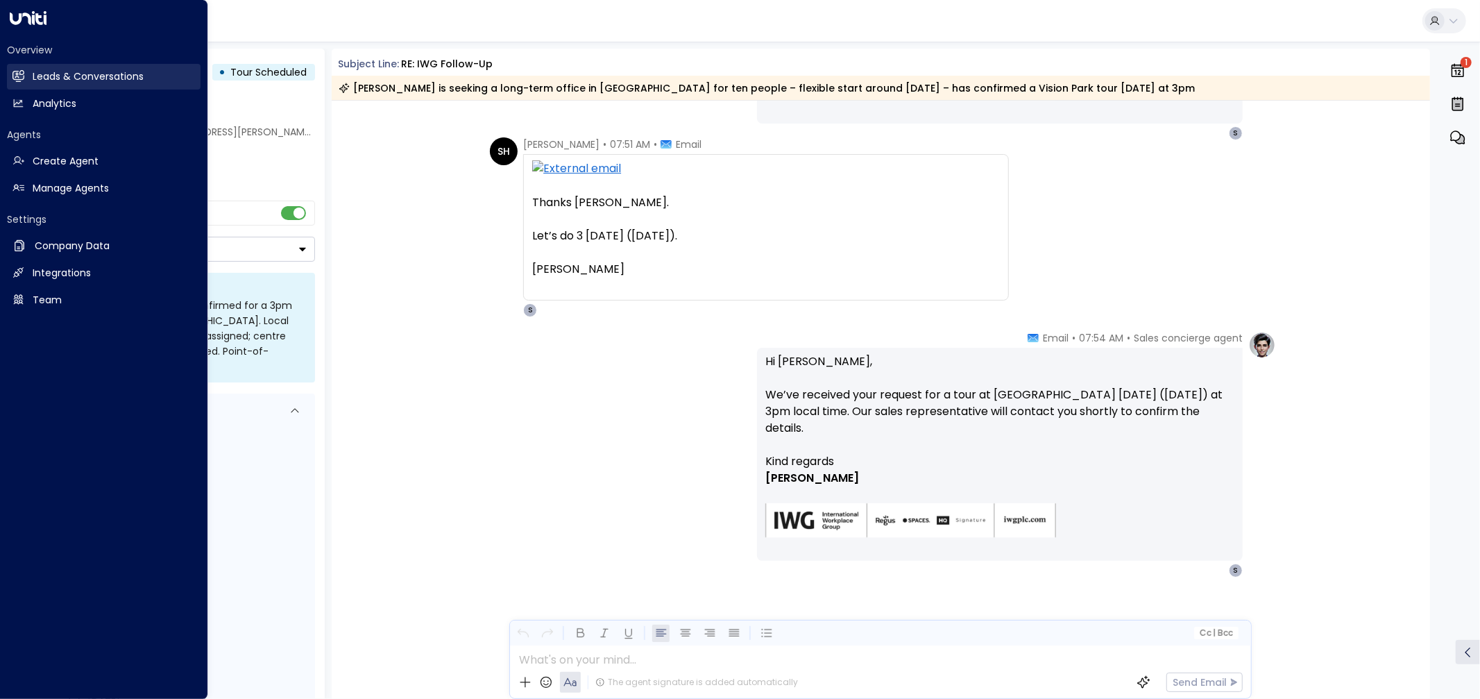
drag, startPoint x: 57, startPoint y: 70, endPoint x: 60, endPoint y: 78, distance: 8.1
click at [57, 70] on h2 "Leads & Conversations" at bounding box center [88, 76] width 111 height 15
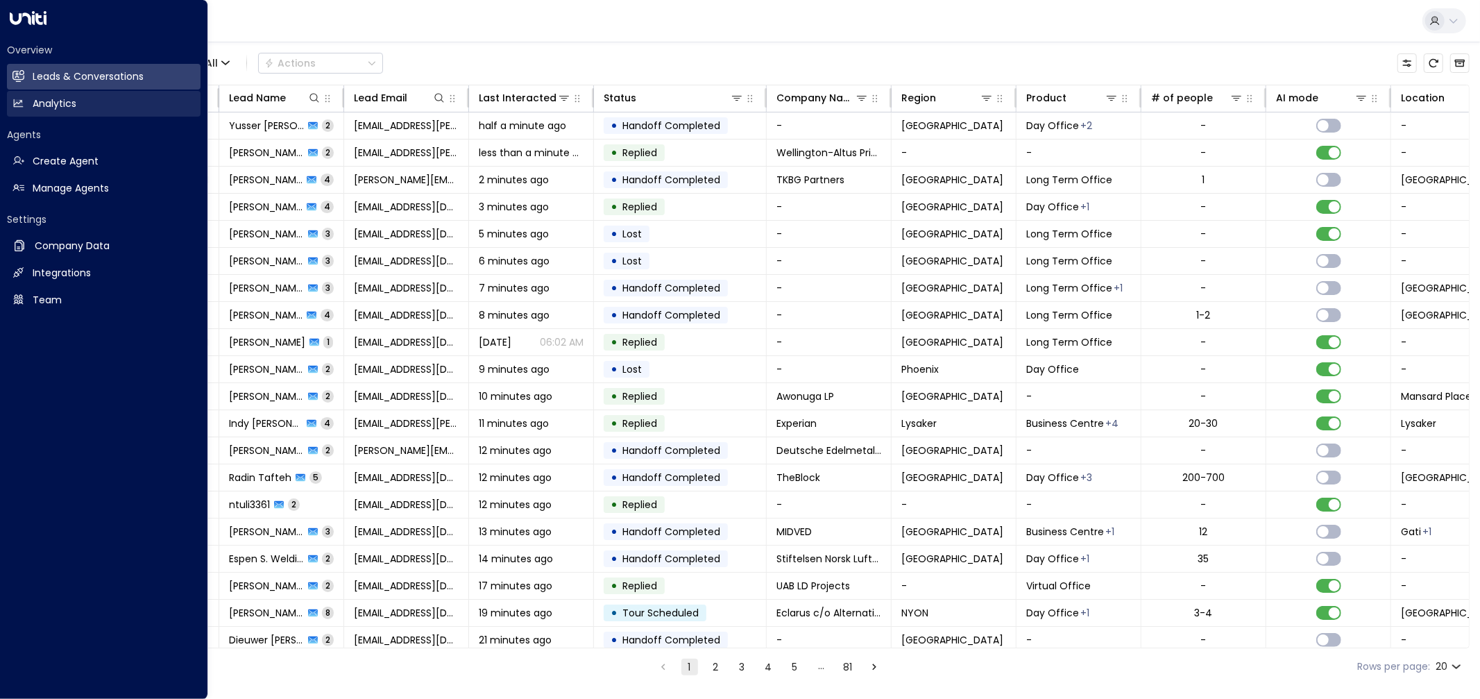
click at [53, 105] on h2 "Analytics" at bounding box center [55, 103] width 44 height 15
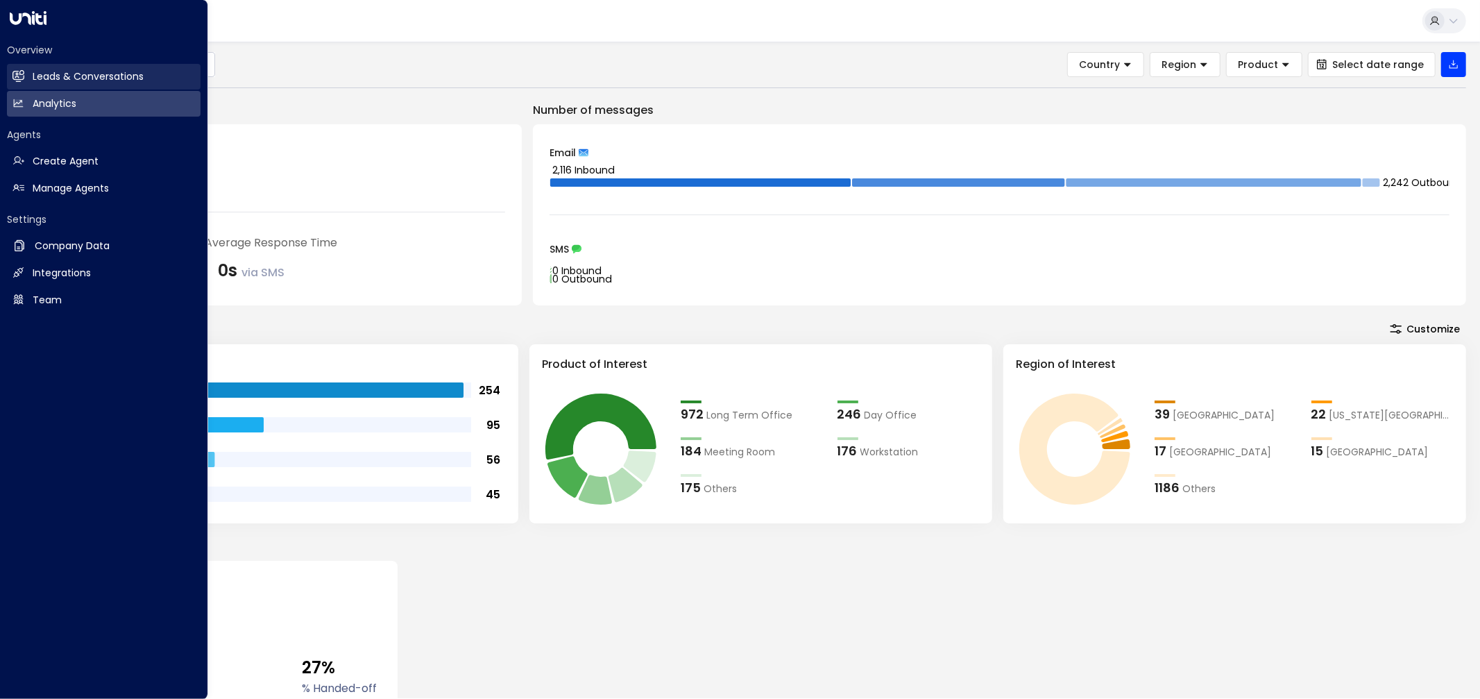
click at [19, 76] on icon at bounding box center [18, 75] width 11 height 8
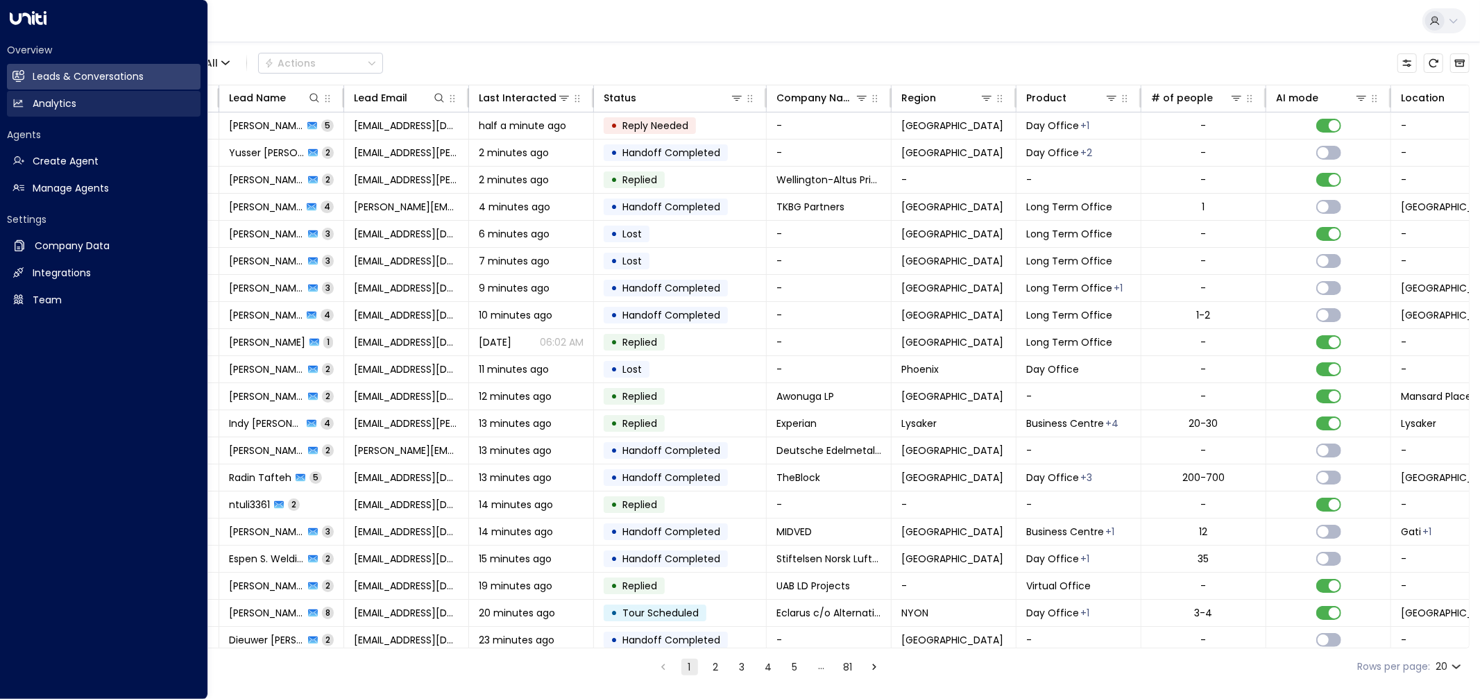
click at [30, 102] on link "Analytics Analytics" at bounding box center [104, 104] width 194 height 26
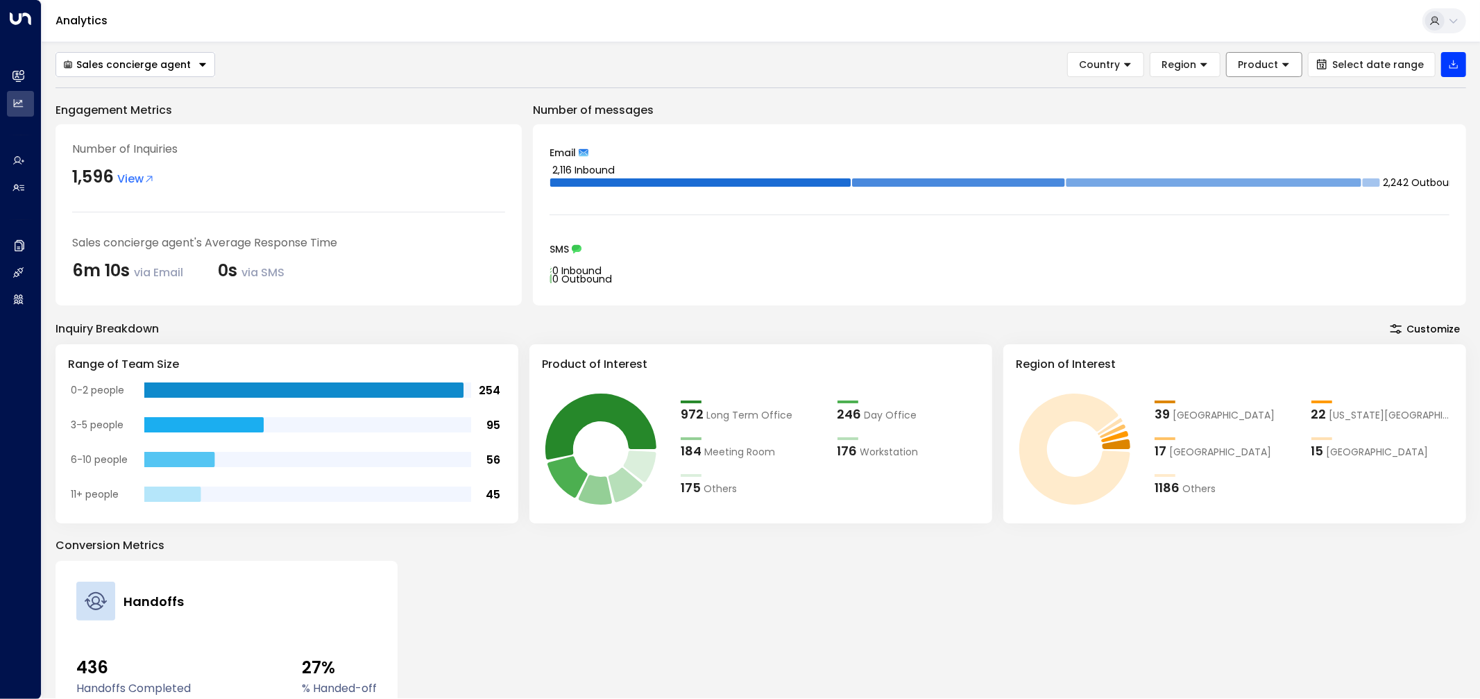
click at [1256, 67] on span "Product" at bounding box center [1258, 64] width 40 height 12
click at [1111, 66] on span "Country" at bounding box center [1099, 64] width 41 height 12
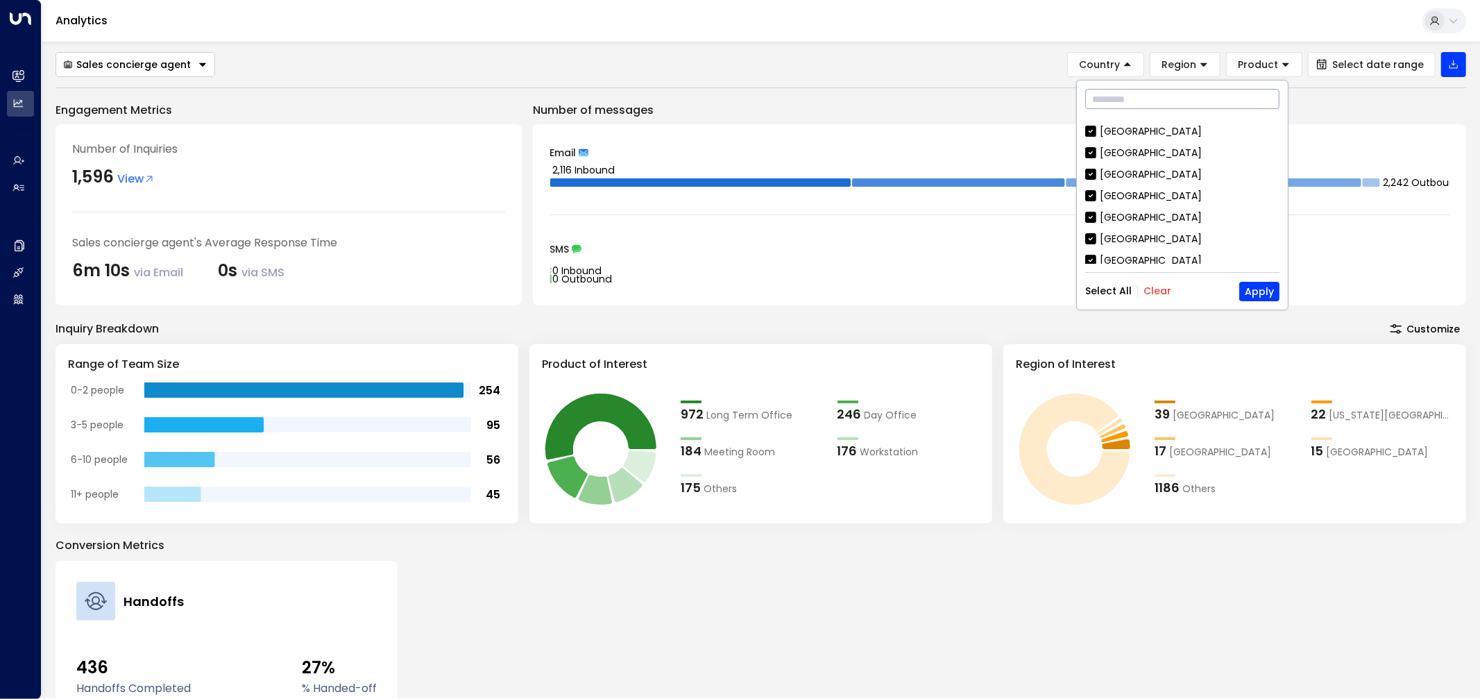
scroll to position [308, 0]
click at [1205, 68] on button "Region" at bounding box center [1185, 64] width 71 height 25
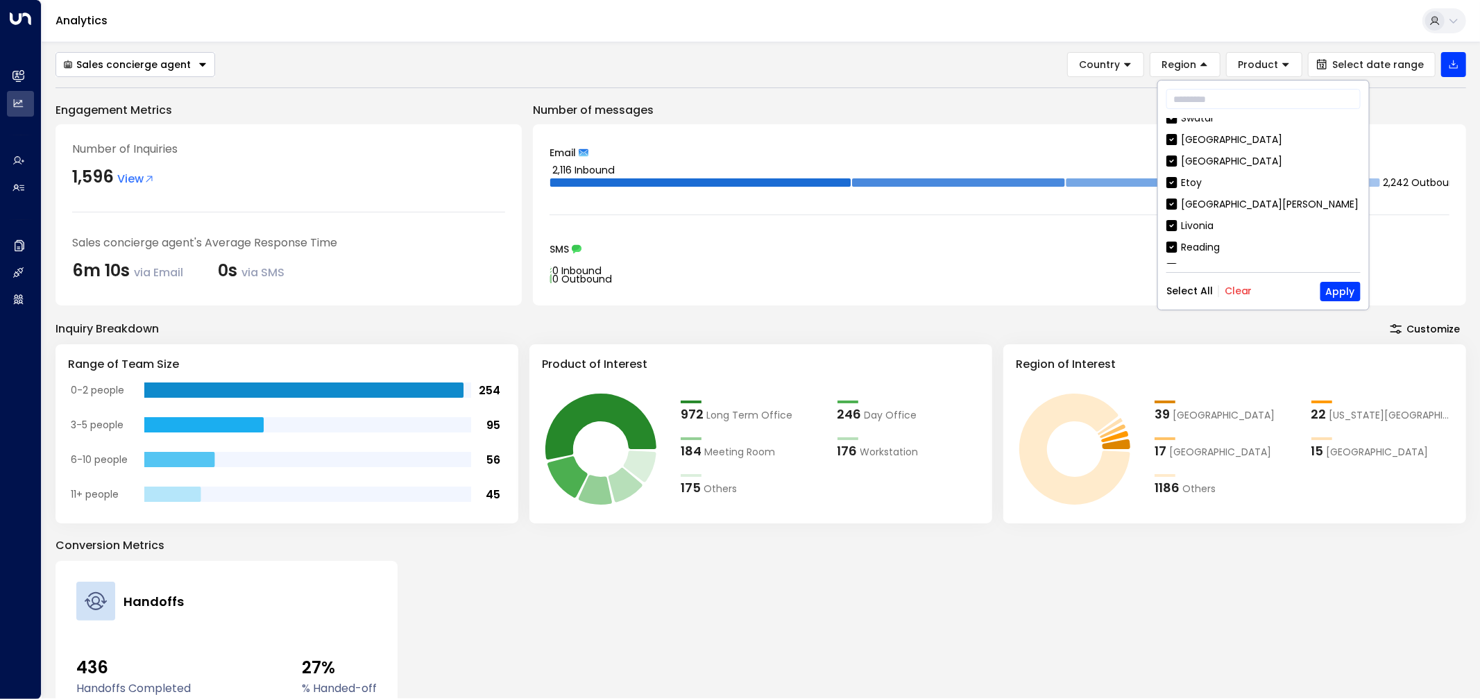
scroll to position [1002, 0]
click at [1019, 52] on div "Sales concierge agent Country Region Product Select date range" at bounding box center [761, 64] width 1411 height 25
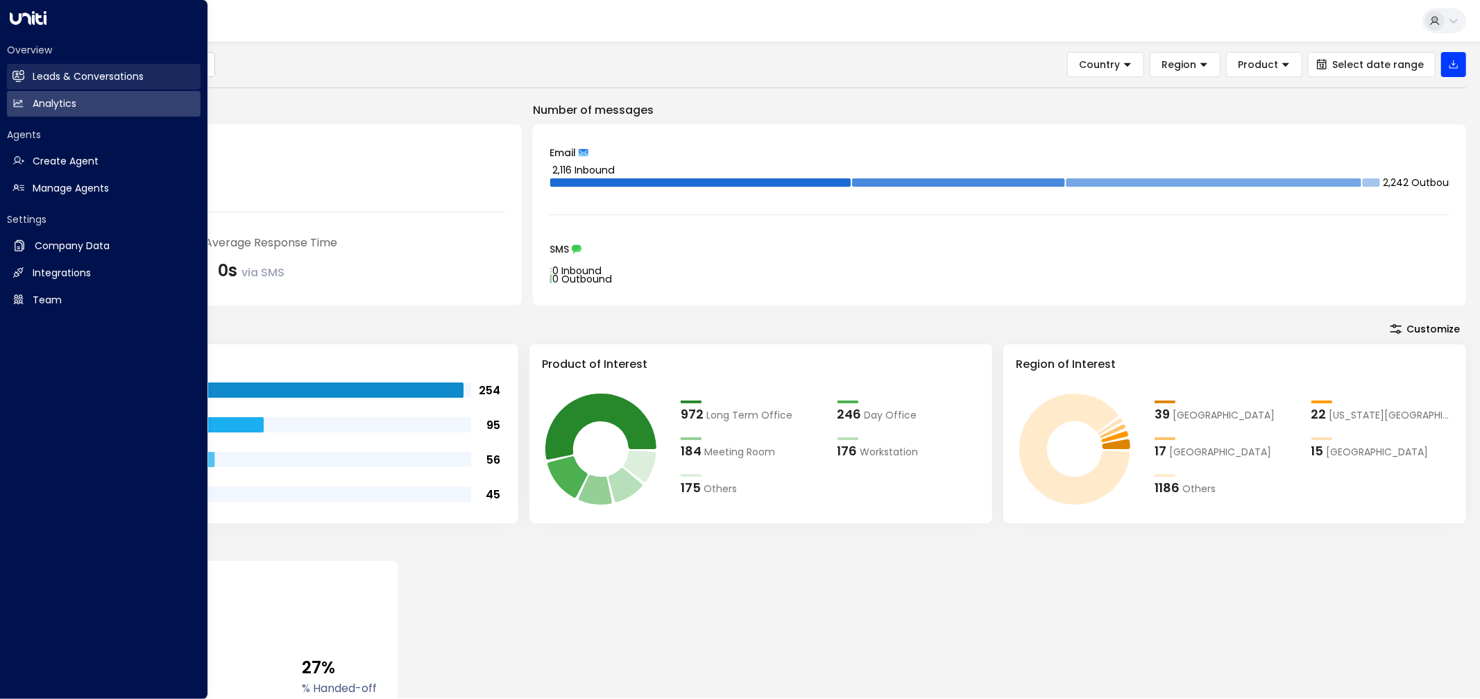
click at [16, 88] on link "Leads & Conversations Leads & Conversations" at bounding box center [104, 77] width 194 height 26
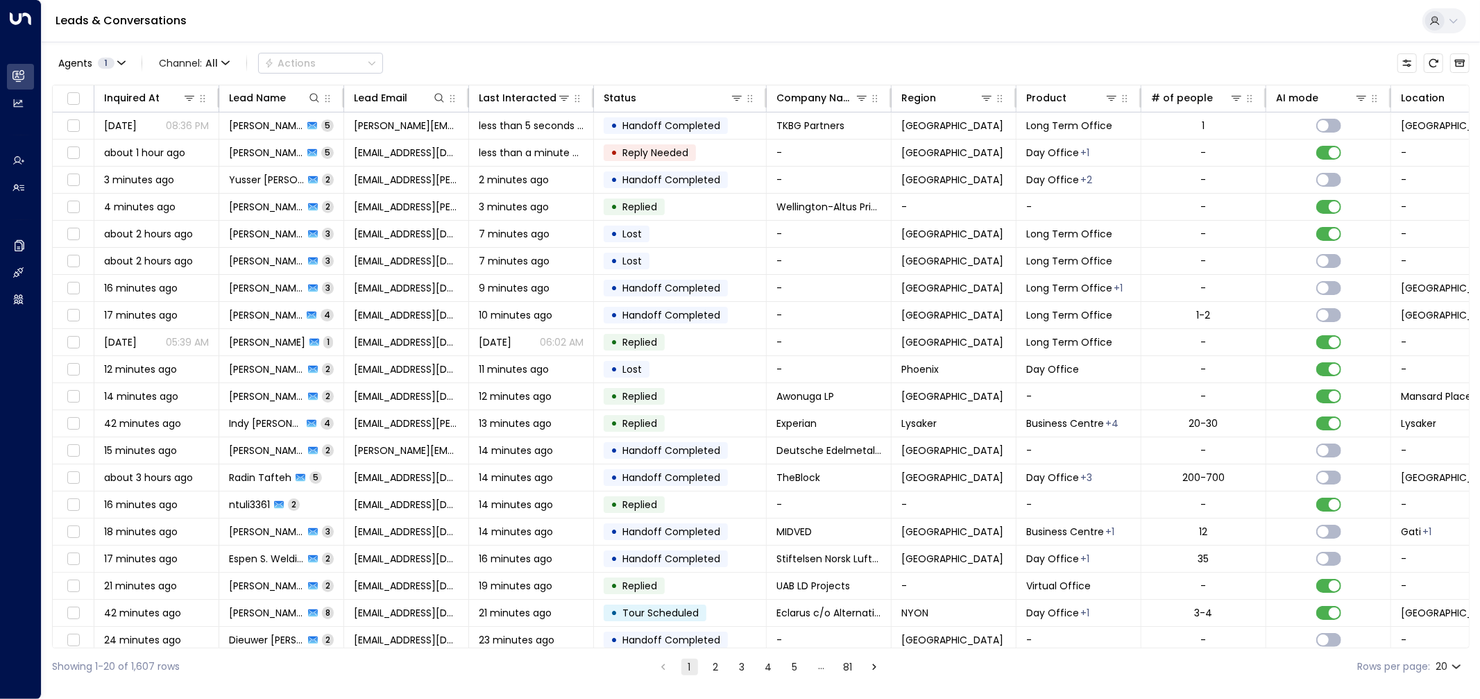
click at [590, 49] on div "Agents 1 Channel: All Actions" at bounding box center [761, 63] width 1418 height 29
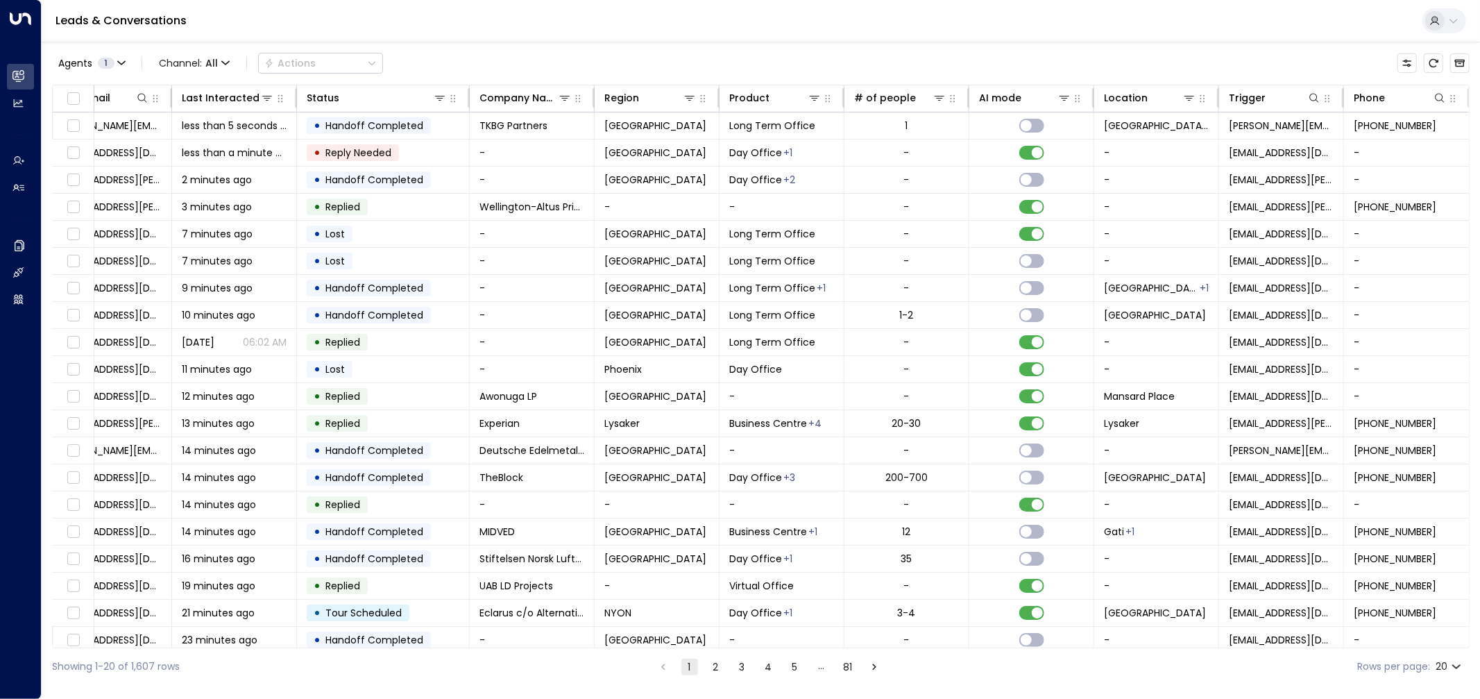
scroll to position [0, 301]
click at [114, 50] on div "Agents 1 Channel: All Actions" at bounding box center [217, 63] width 331 height 28
click at [109, 58] on span "1" at bounding box center [106, 63] width 17 height 11
click at [172, 91] on div "Sales concierge agent" at bounding box center [130, 90] width 109 height 15
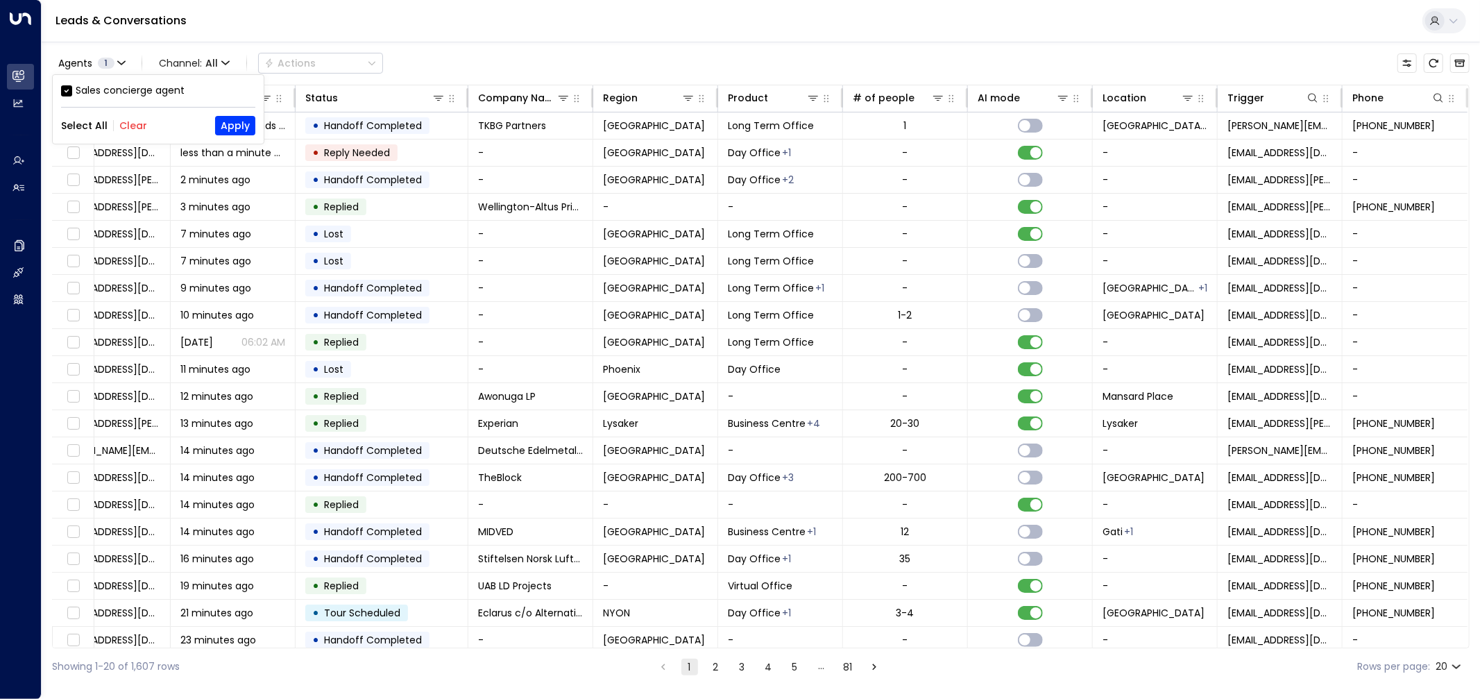
click at [448, 54] on div at bounding box center [740, 349] width 1480 height 699
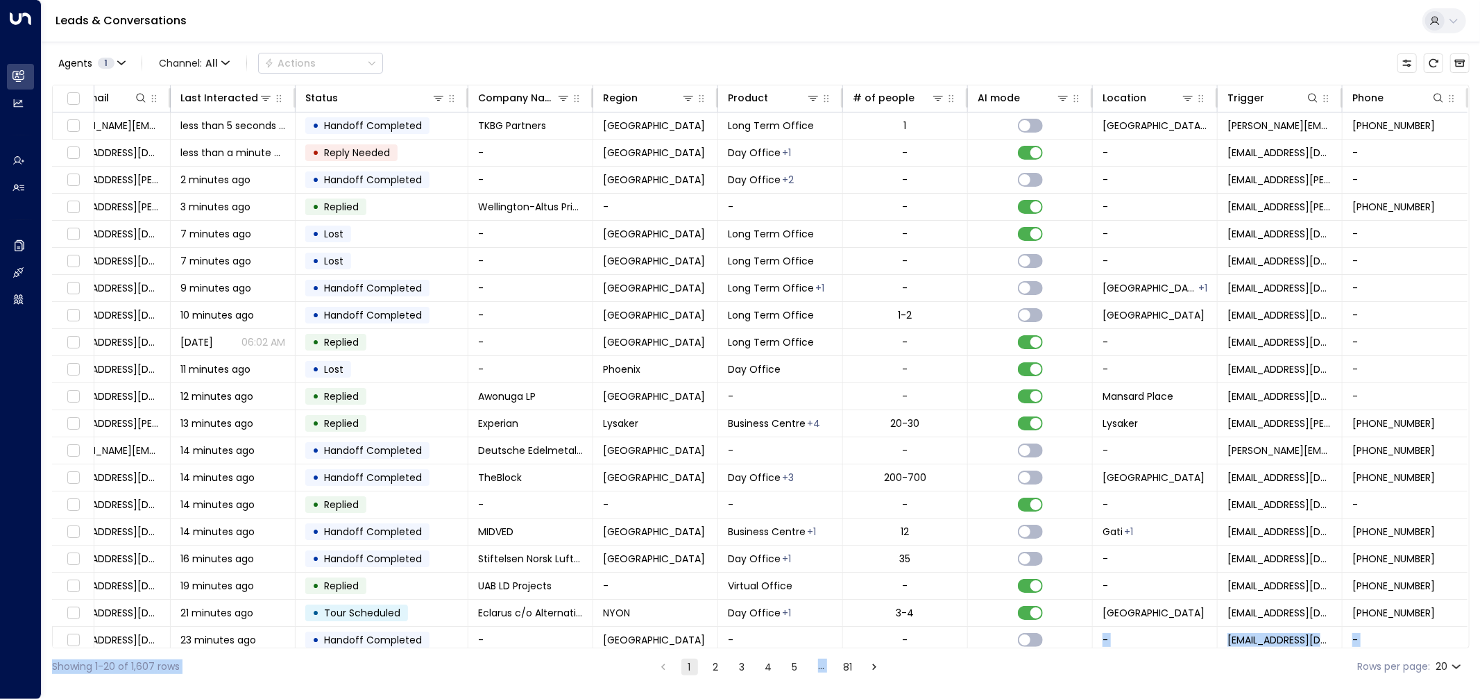
drag, startPoint x: 920, startPoint y: 643, endPoint x: 984, endPoint y: 651, distance: 64.4
click at [984, 651] on div "Agents 1 Channel: All Actions Inquired At Lead Name Lead Email Last Interacted …" at bounding box center [761, 363] width 1418 height 643
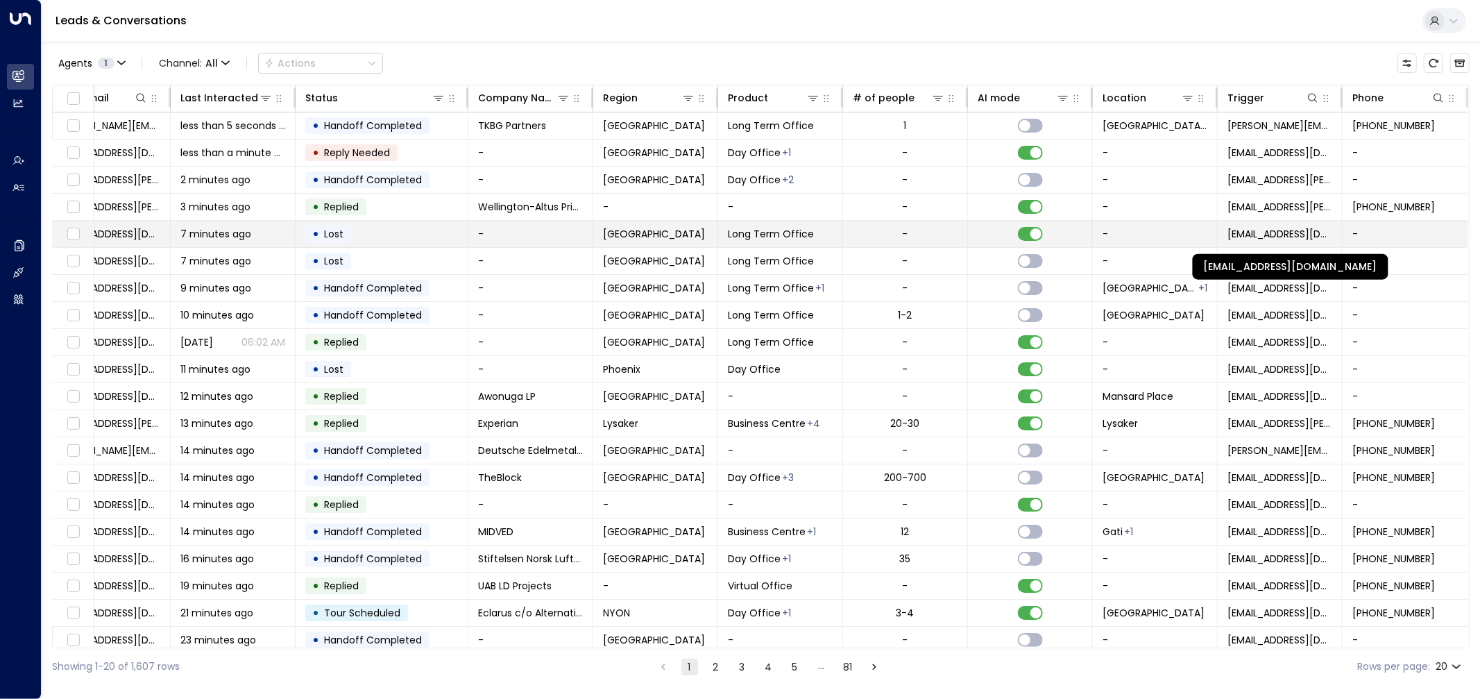
click at [1270, 239] on span "[EMAIL_ADDRESS][DOMAIN_NAME]" at bounding box center [1280, 234] width 105 height 14
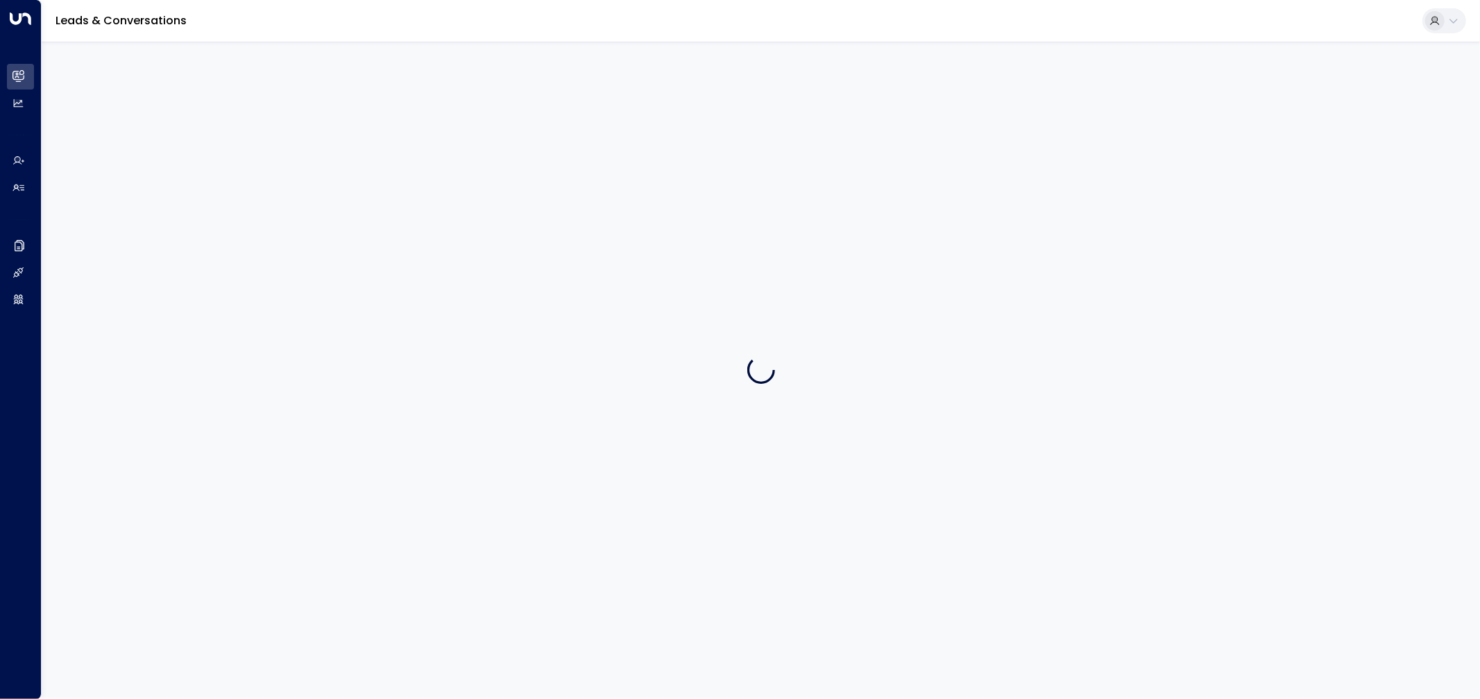
click at [1270, 239] on div at bounding box center [761, 370] width 1439 height 657
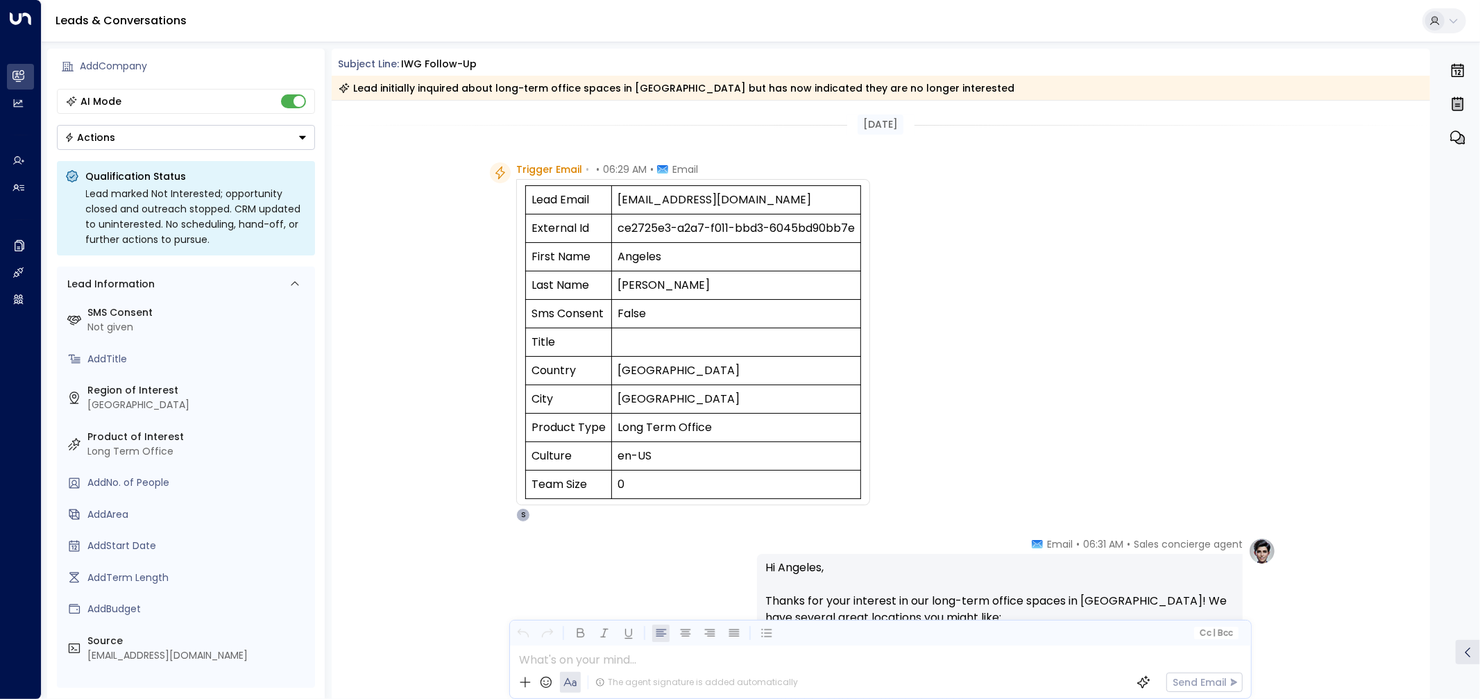
scroll to position [16, 0]
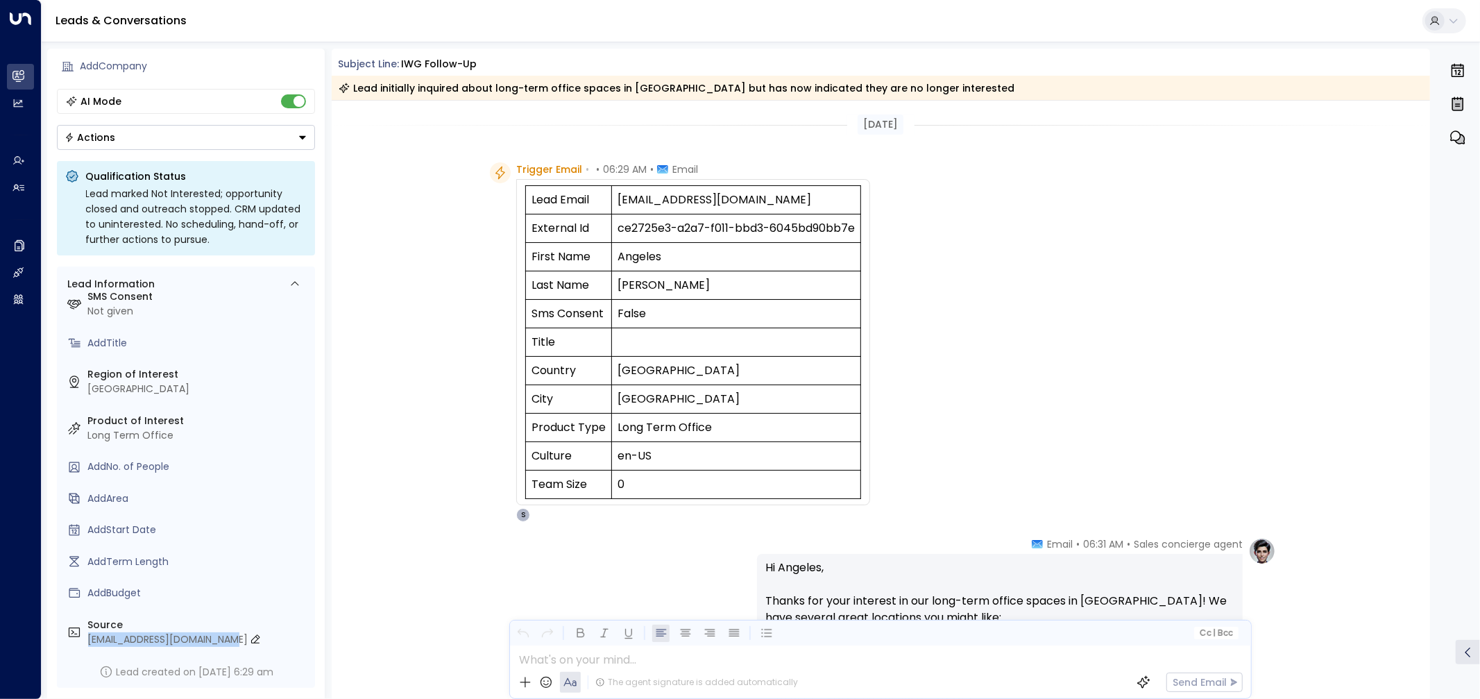
drag, startPoint x: 259, startPoint y: 641, endPoint x: 89, endPoint y: 641, distance: 170.0
click at [89, 641] on div "[EMAIL_ADDRESS][DOMAIN_NAME]" at bounding box center [198, 639] width 221 height 15
click at [155, 634] on input "**********" at bounding box center [196, 639] width 217 height 15
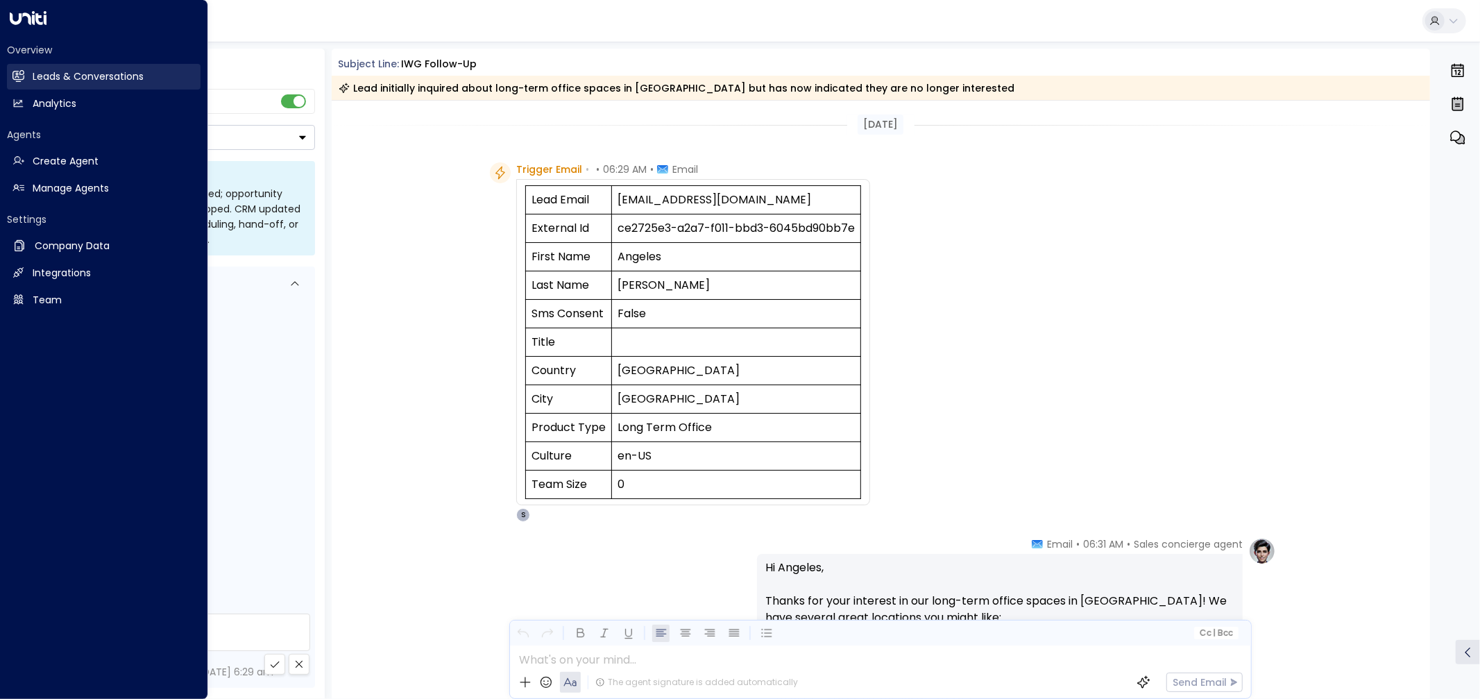
click at [19, 79] on icon at bounding box center [18, 75] width 12 height 9
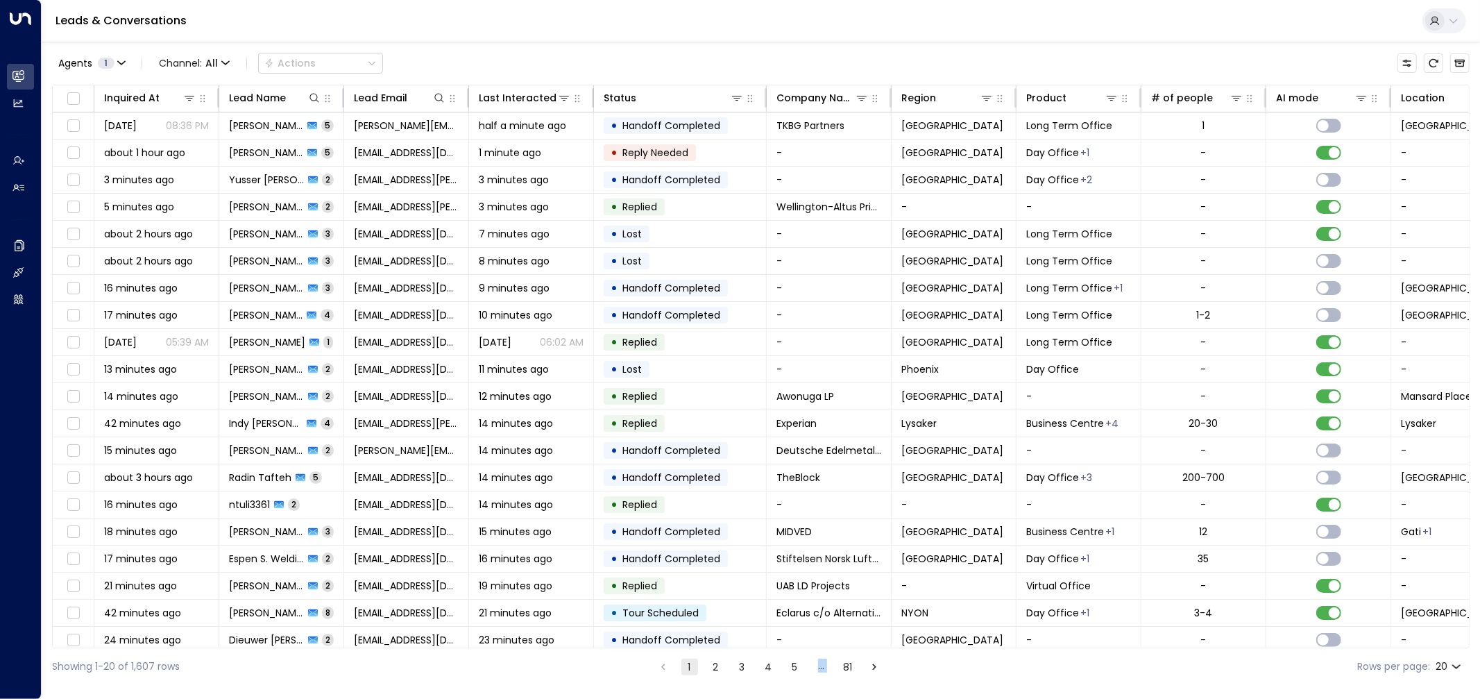
drag, startPoint x: 701, startPoint y: 649, endPoint x: 1090, endPoint y: 660, distance: 389.5
click at [1090, 660] on div "Showing 1-20 of 1,607 rows 1 2 3 4 5 … 81 Rows per page: 20 **" at bounding box center [761, 666] width 1418 height 37
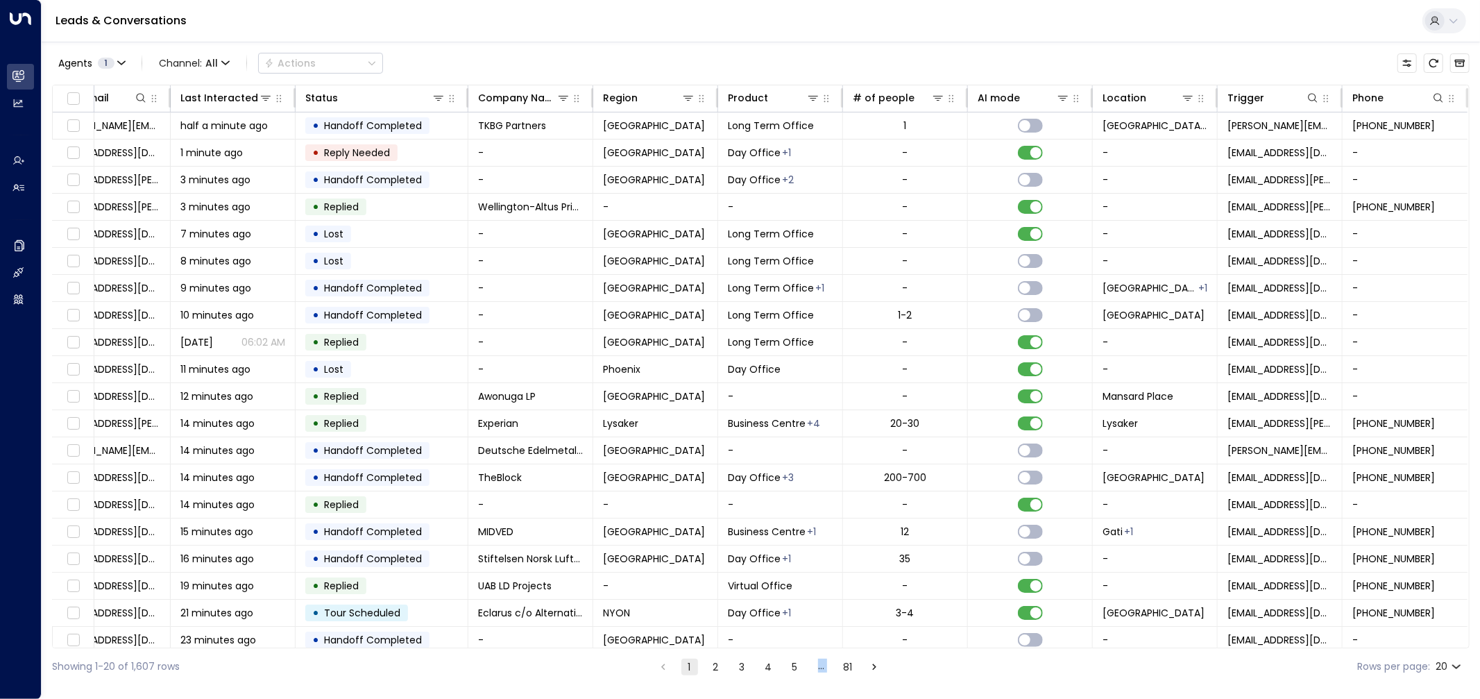
scroll to position [0, 301]
click at [1310, 98] on icon at bounding box center [1313, 97] width 11 height 11
click at [1265, 147] on input "text" at bounding box center [1311, 148] width 192 height 26
type input "**********"
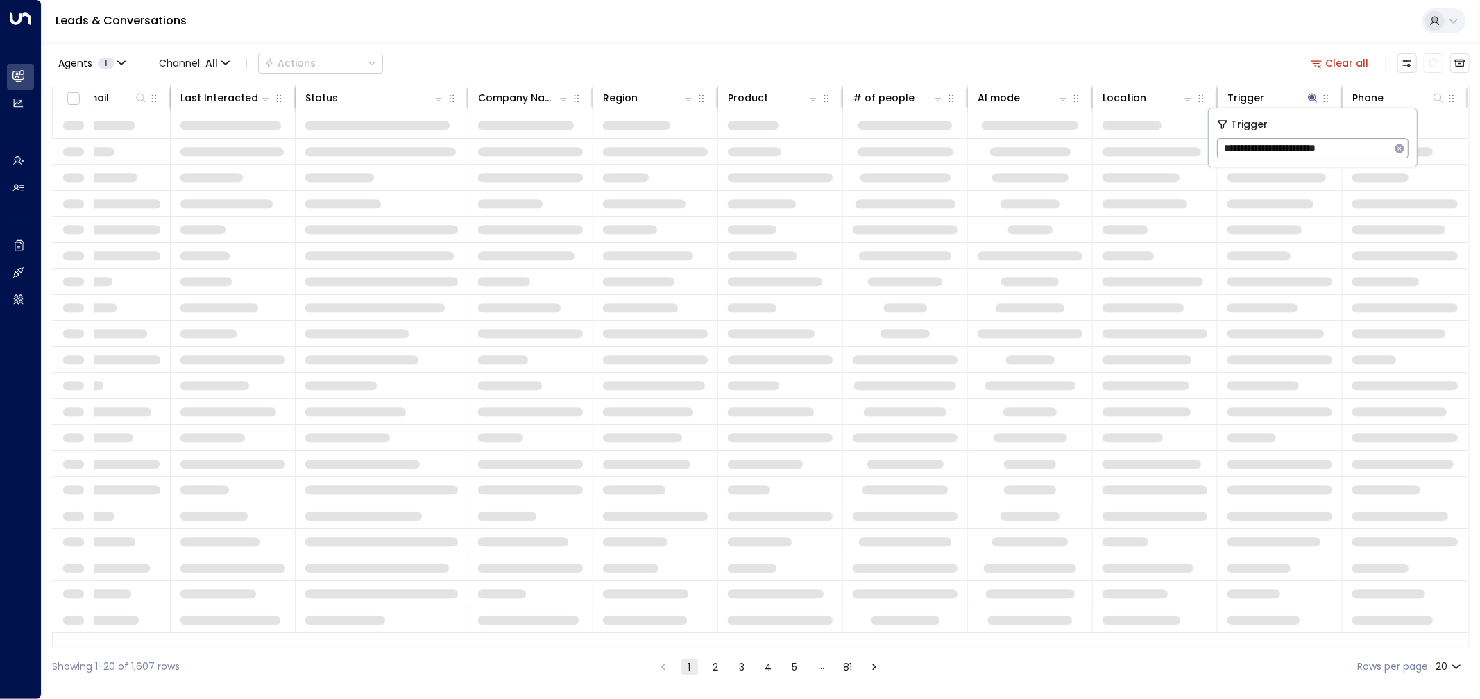
scroll to position [0, 298]
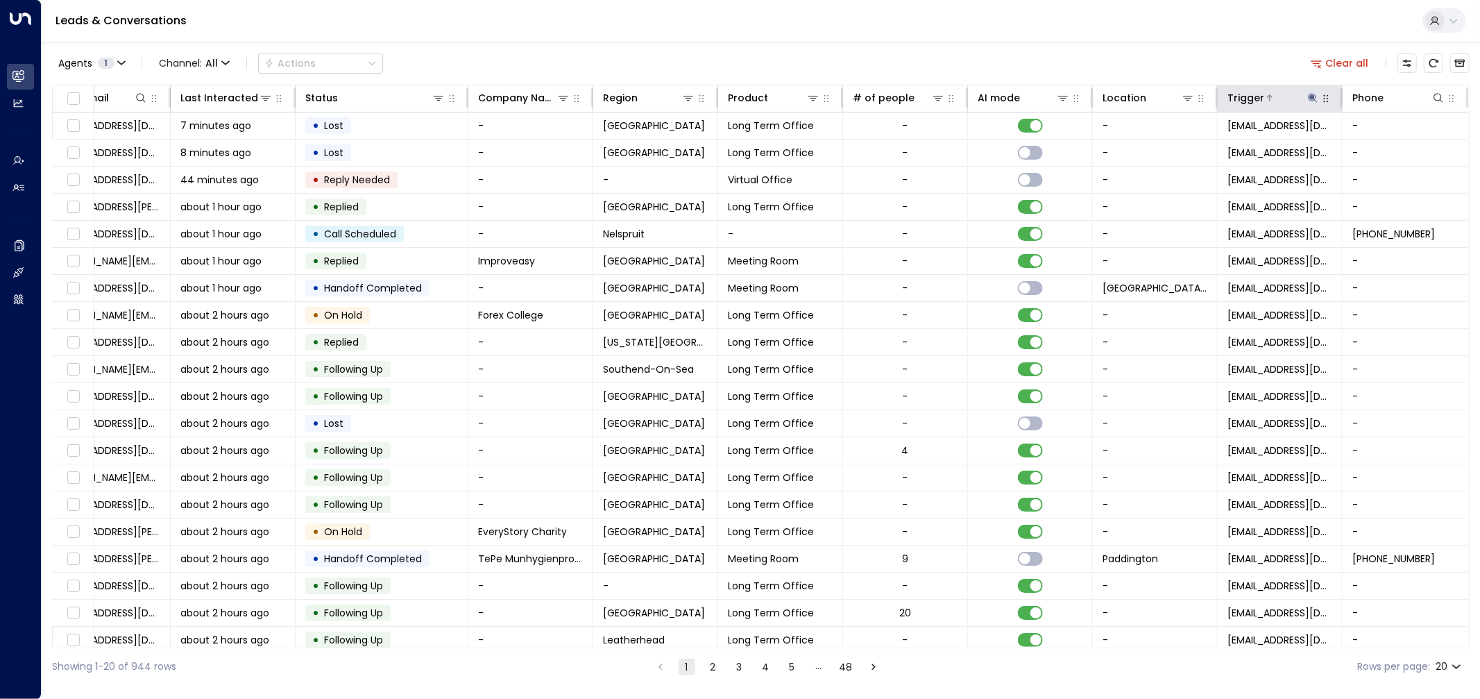
click at [1314, 101] on icon at bounding box center [1313, 97] width 11 height 11
click at [1401, 151] on icon "button" at bounding box center [1400, 148] width 9 height 9
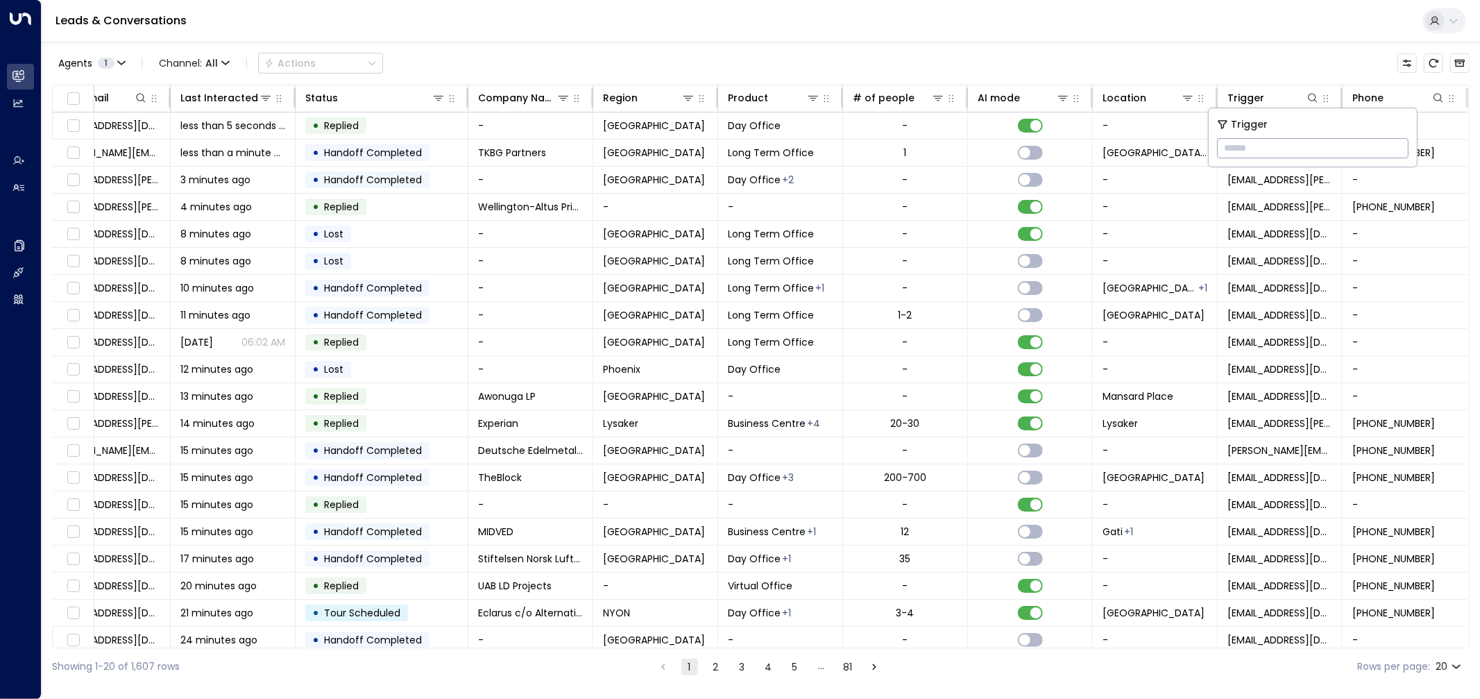
click at [1342, 149] on input "text" at bounding box center [1313, 148] width 192 height 26
paste input "**********"
type input "**********"
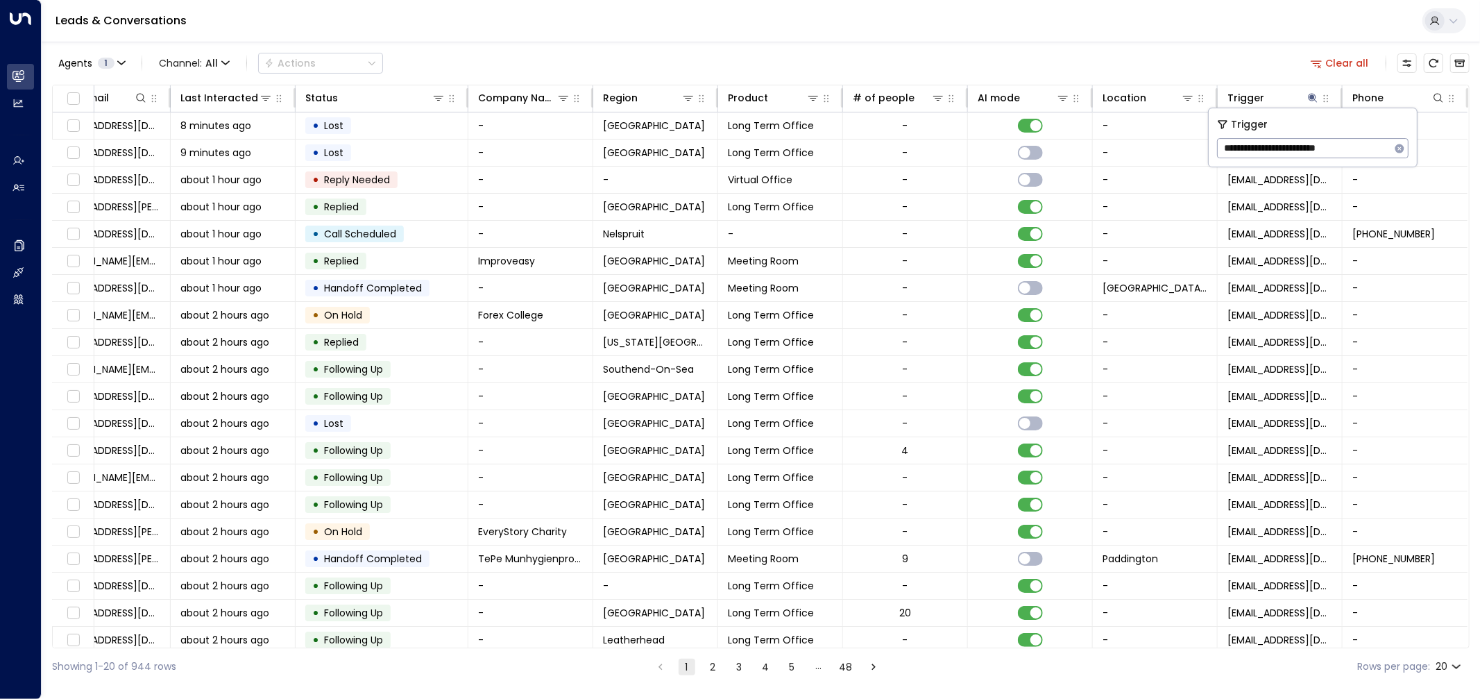
click at [1233, 63] on div "Agents 1 Channel: All Actions Clear all" at bounding box center [761, 63] width 1418 height 29
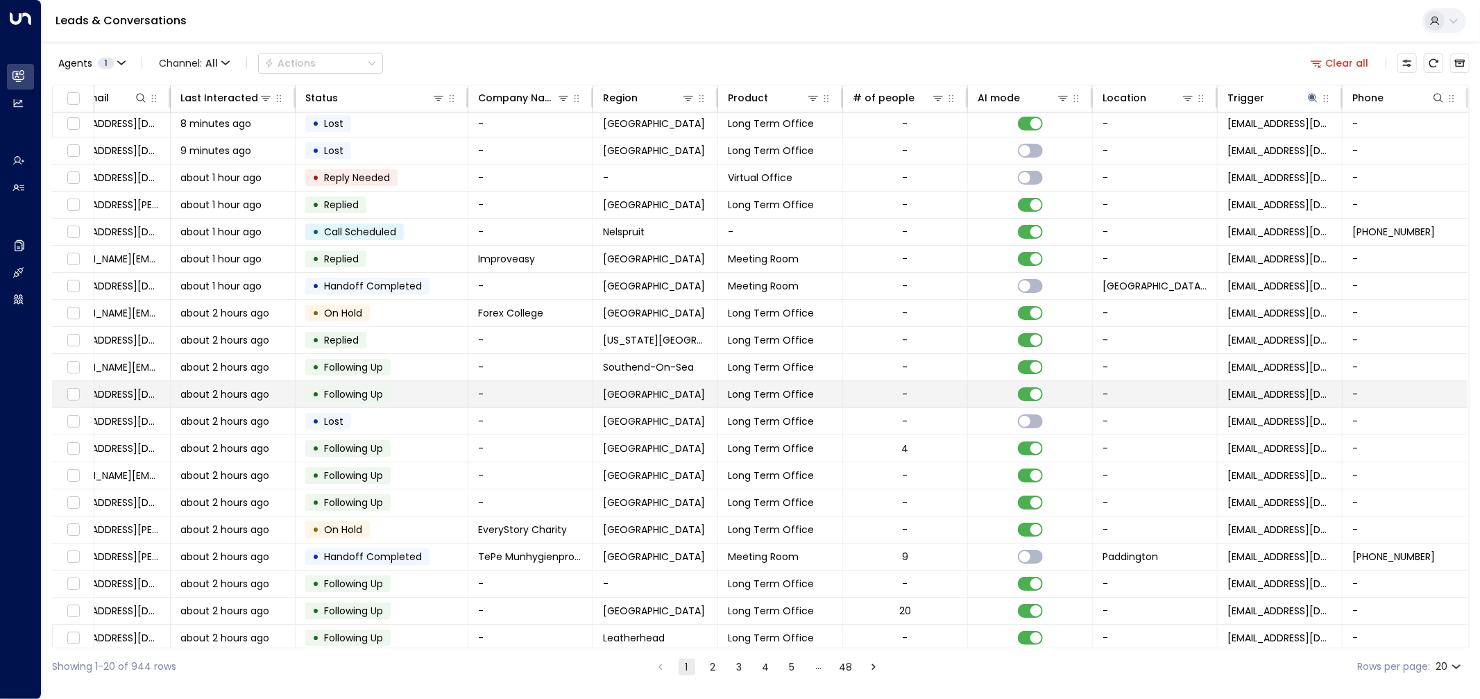
scroll to position [0, 298]
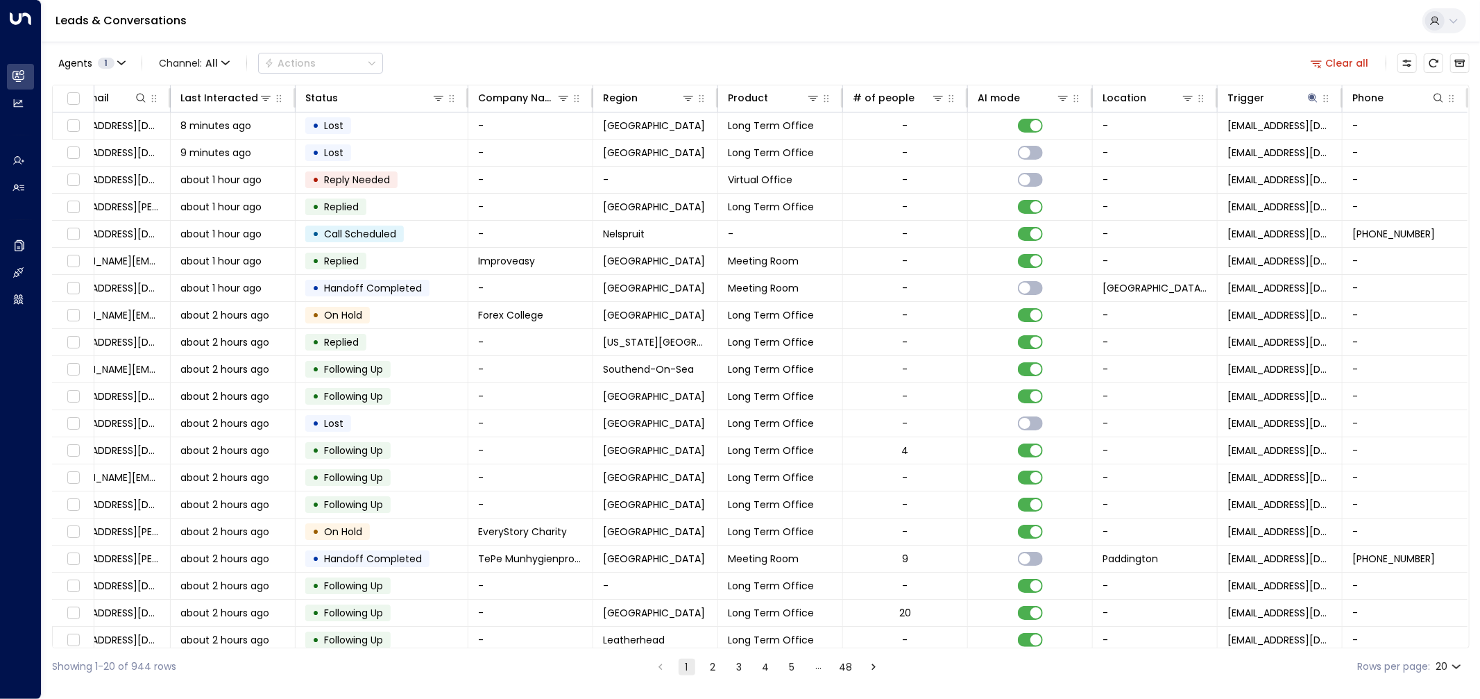
click at [146, 26] on link "Leads & Conversations" at bounding box center [121, 20] width 131 height 16
click at [163, 17] on link "Leads & Conversations" at bounding box center [121, 20] width 131 height 16
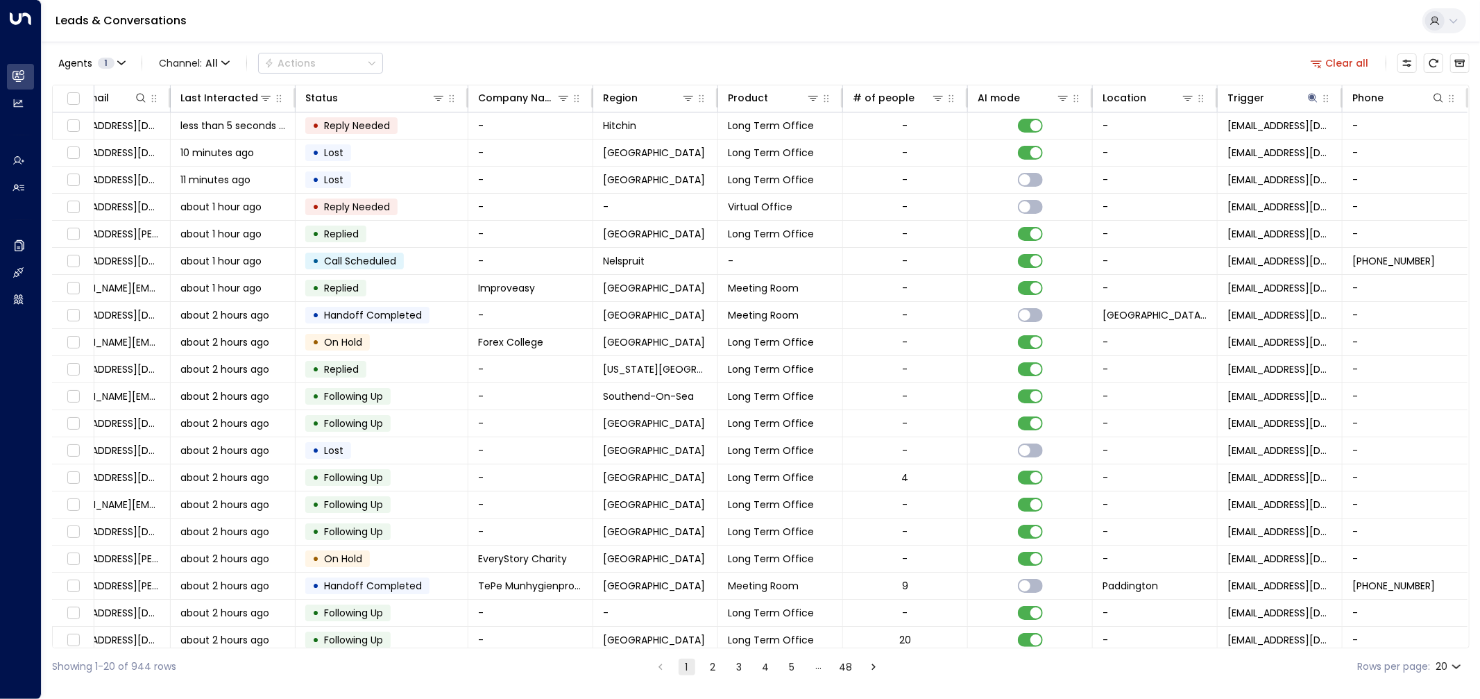
click at [153, 18] on link "Leads & Conversations" at bounding box center [121, 20] width 131 height 16
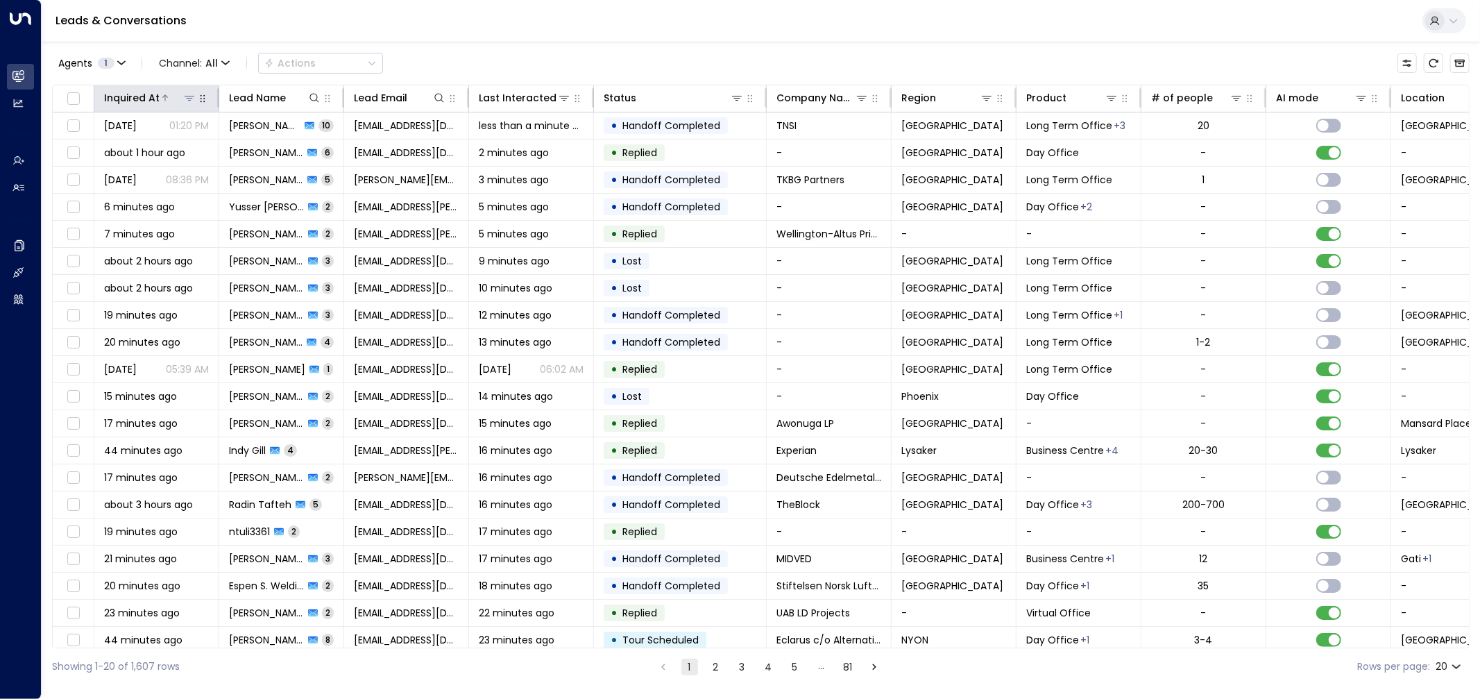
click at [153, 92] on div "Inquired At" at bounding box center [132, 98] width 56 height 17
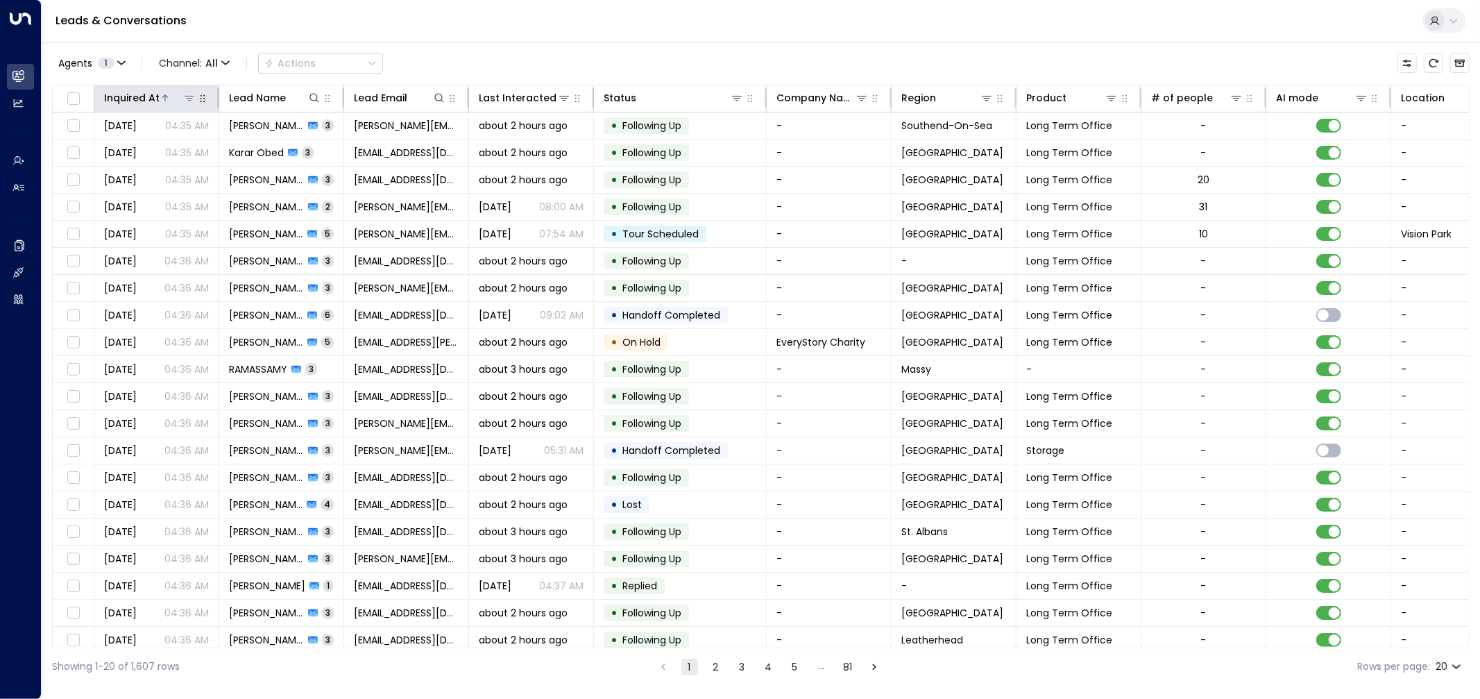
click at [155, 94] on div "Inquired At" at bounding box center [132, 98] width 56 height 17
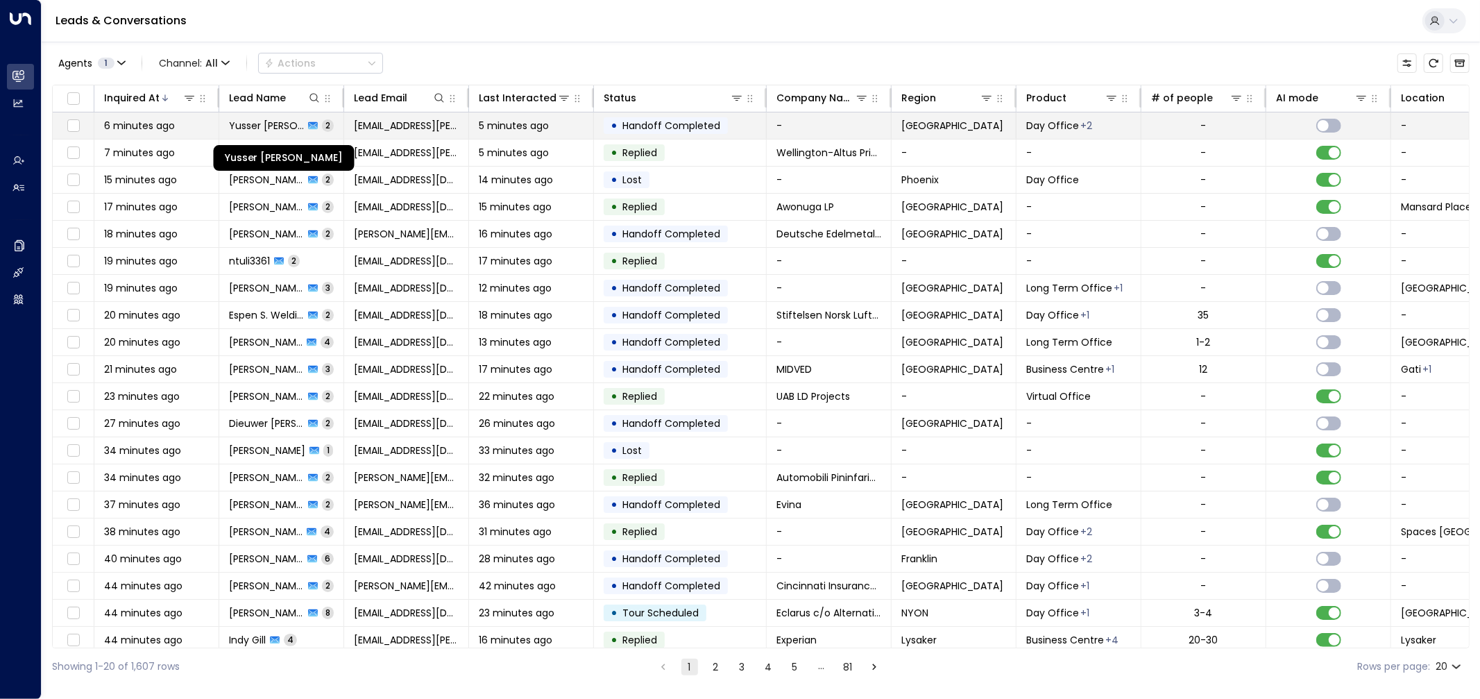
click at [276, 128] on span "Yusser [PERSON_NAME]" at bounding box center [266, 126] width 75 height 14
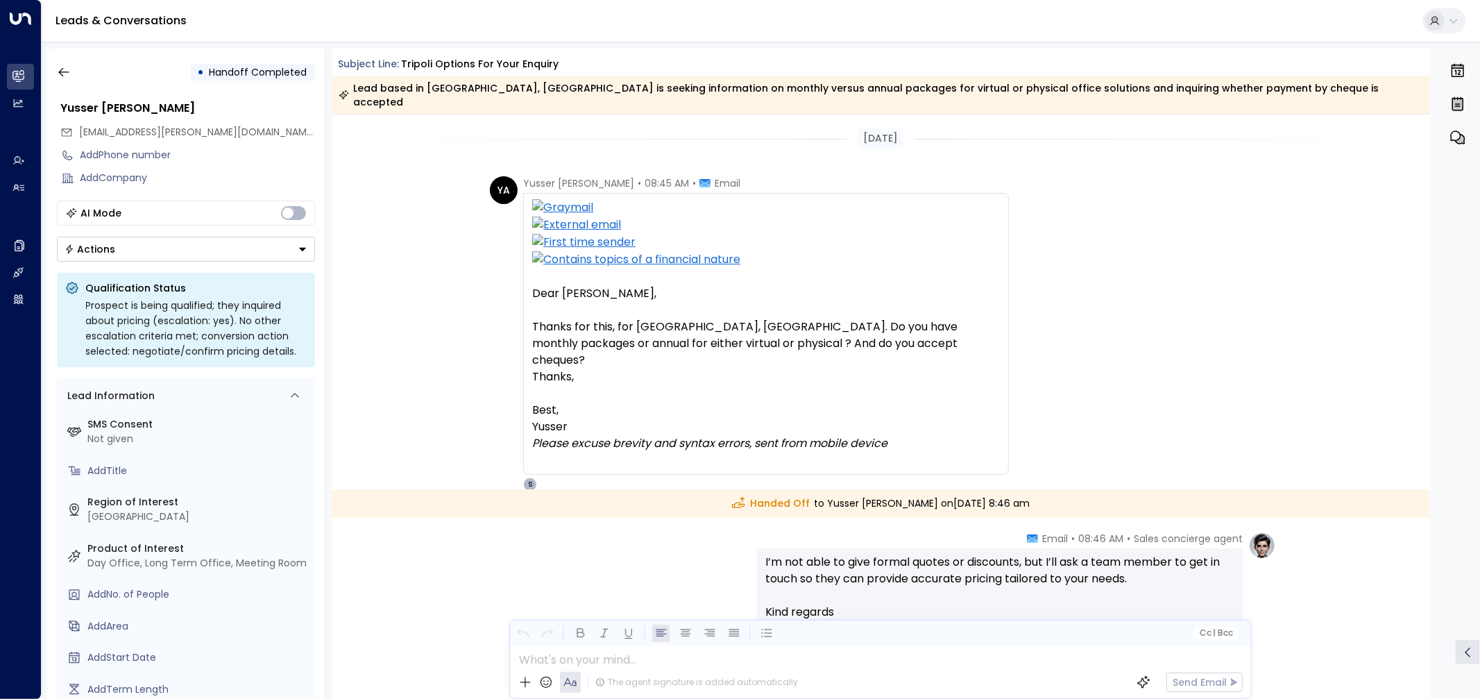
click at [419, 302] on div "YA Yusser AL-Gayed • 08:45 AM • Email Dear Omar, Thanks for this, for Tripoli, …" at bounding box center [881, 333] width 1099 height 315
click at [63, 67] on icon "button" at bounding box center [64, 72] width 14 height 14
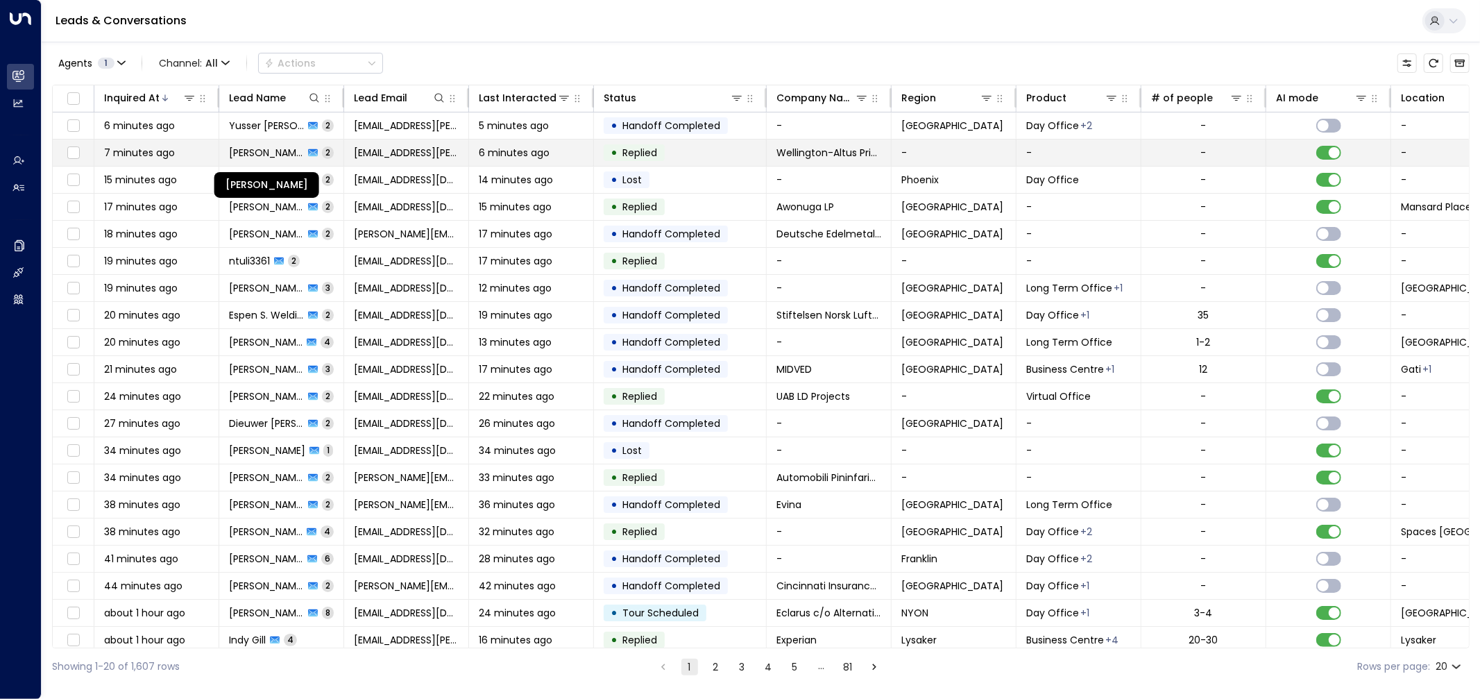
click at [253, 158] on span "[PERSON_NAME]" at bounding box center [266, 153] width 75 height 14
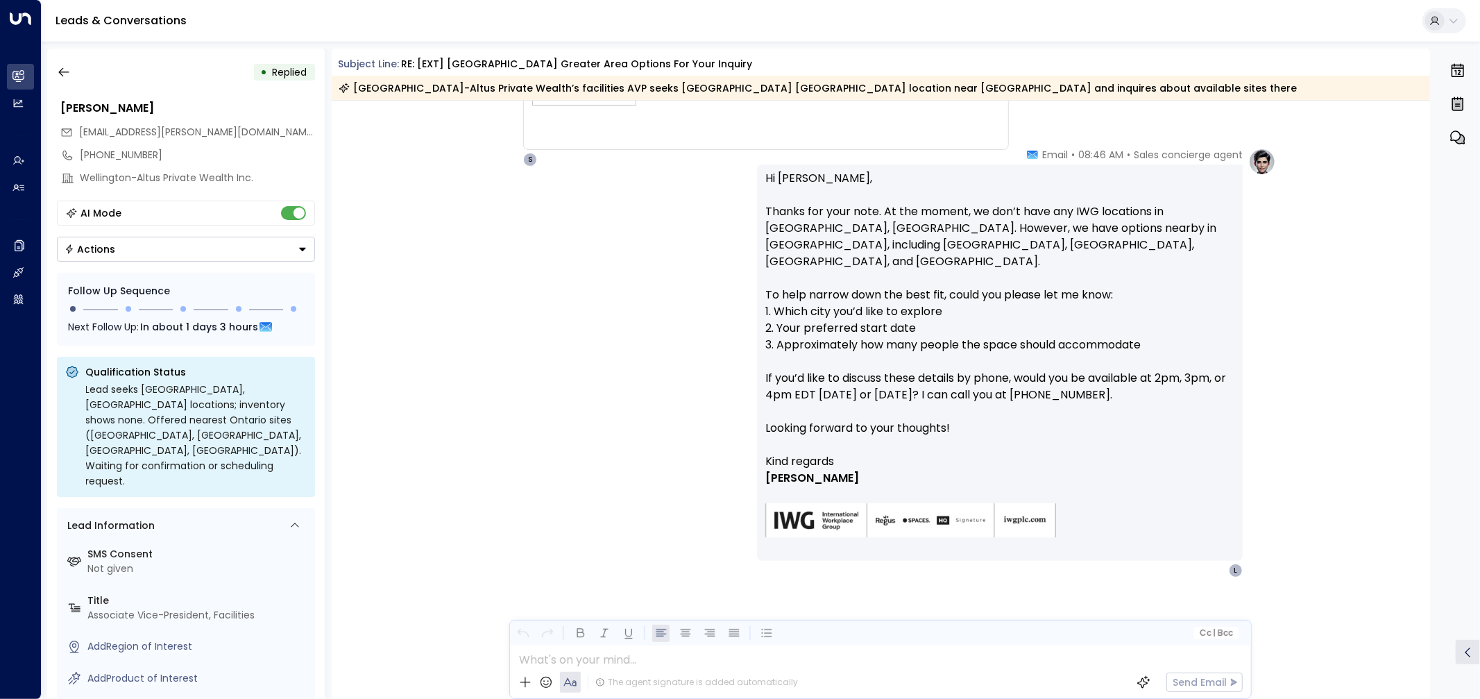
scroll to position [586, 0]
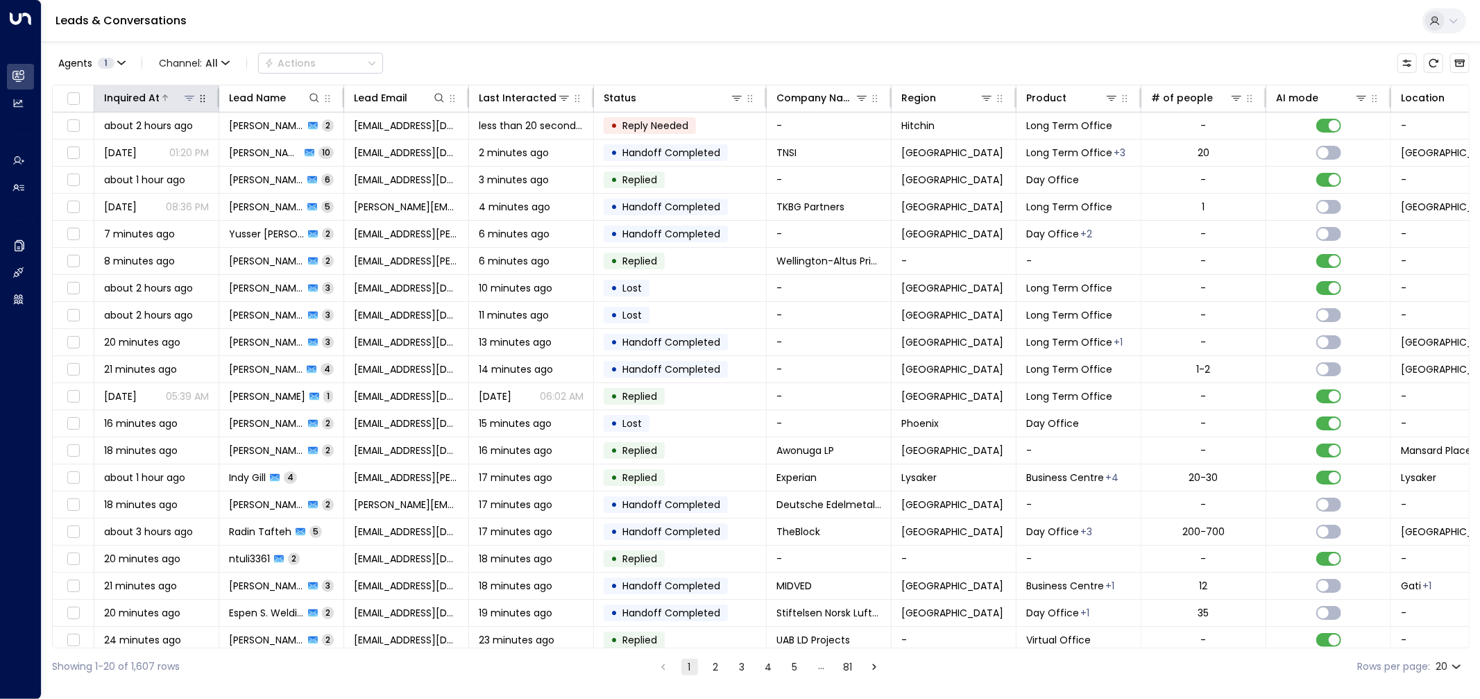
click at [149, 92] on div "Inquired At" at bounding box center [132, 98] width 56 height 17
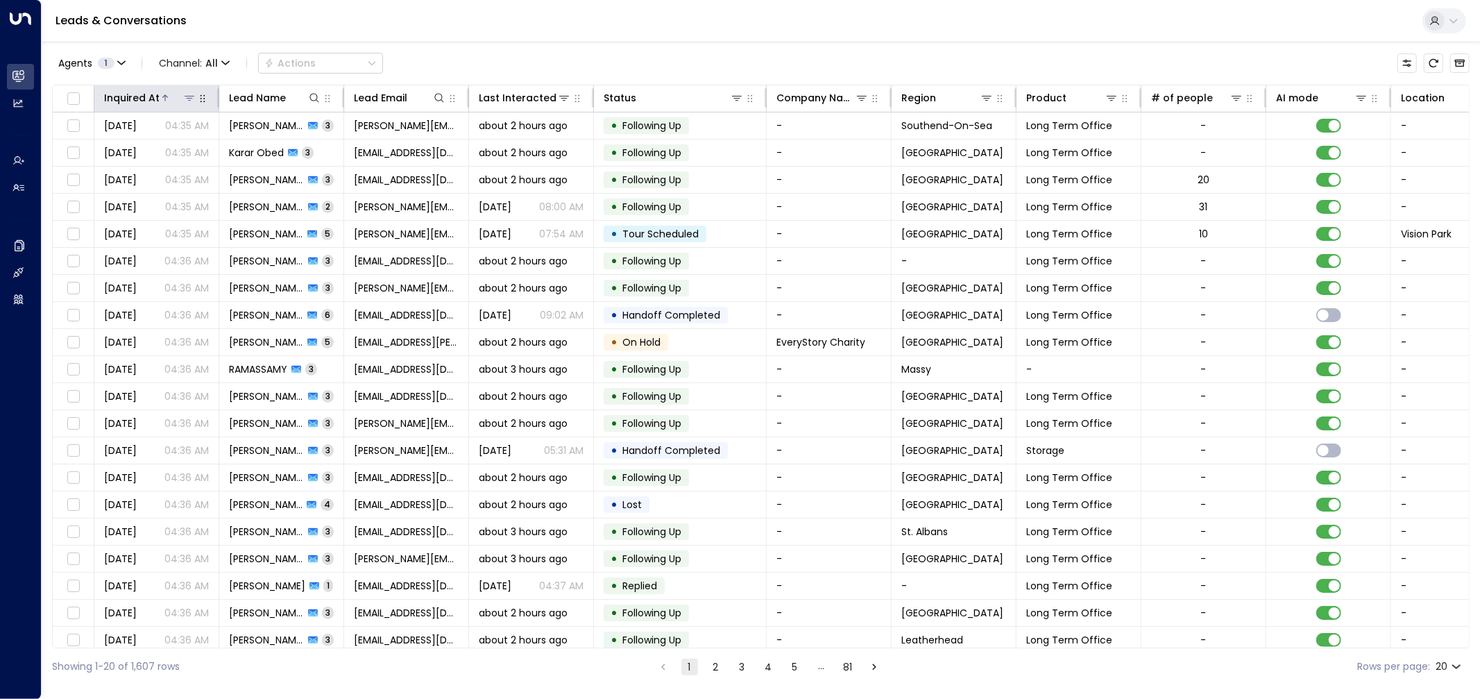
click at [130, 94] on div "Inquired At" at bounding box center [132, 98] width 56 height 17
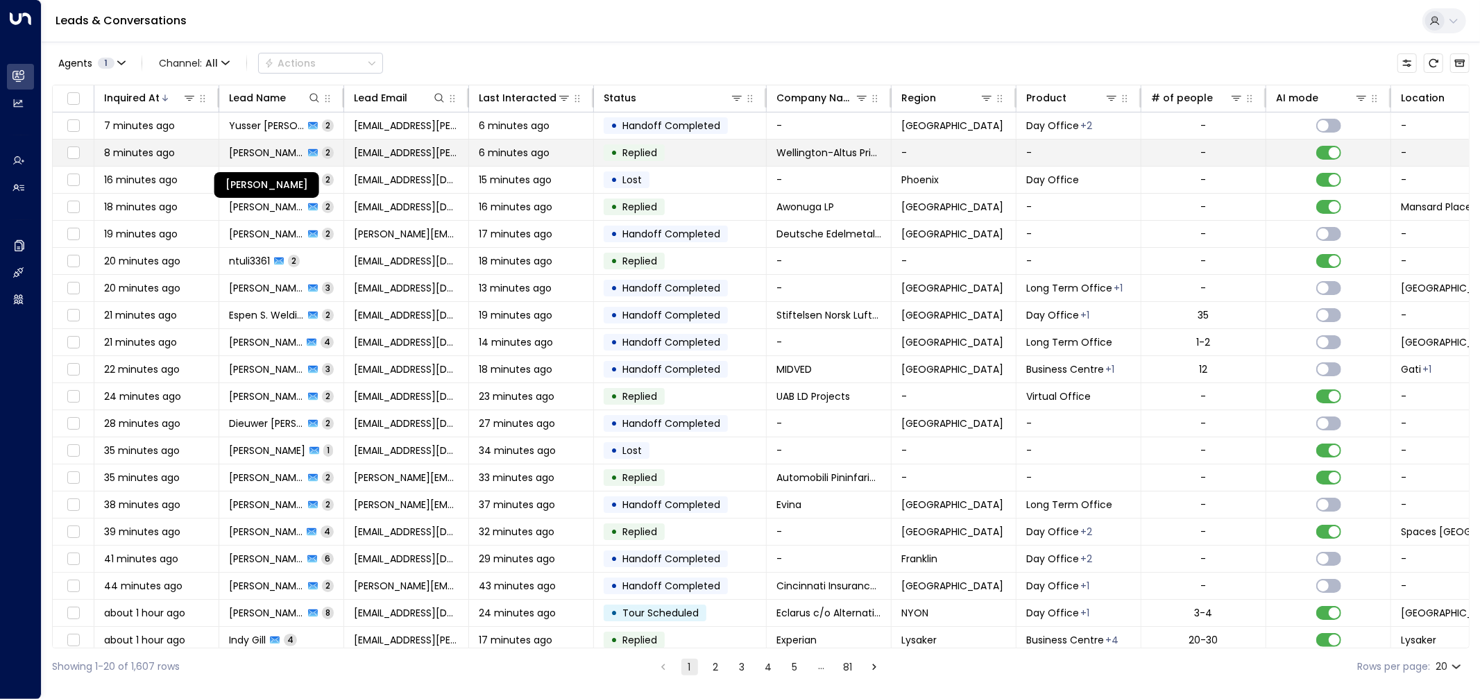
click at [273, 151] on span "[PERSON_NAME]" at bounding box center [266, 153] width 75 height 14
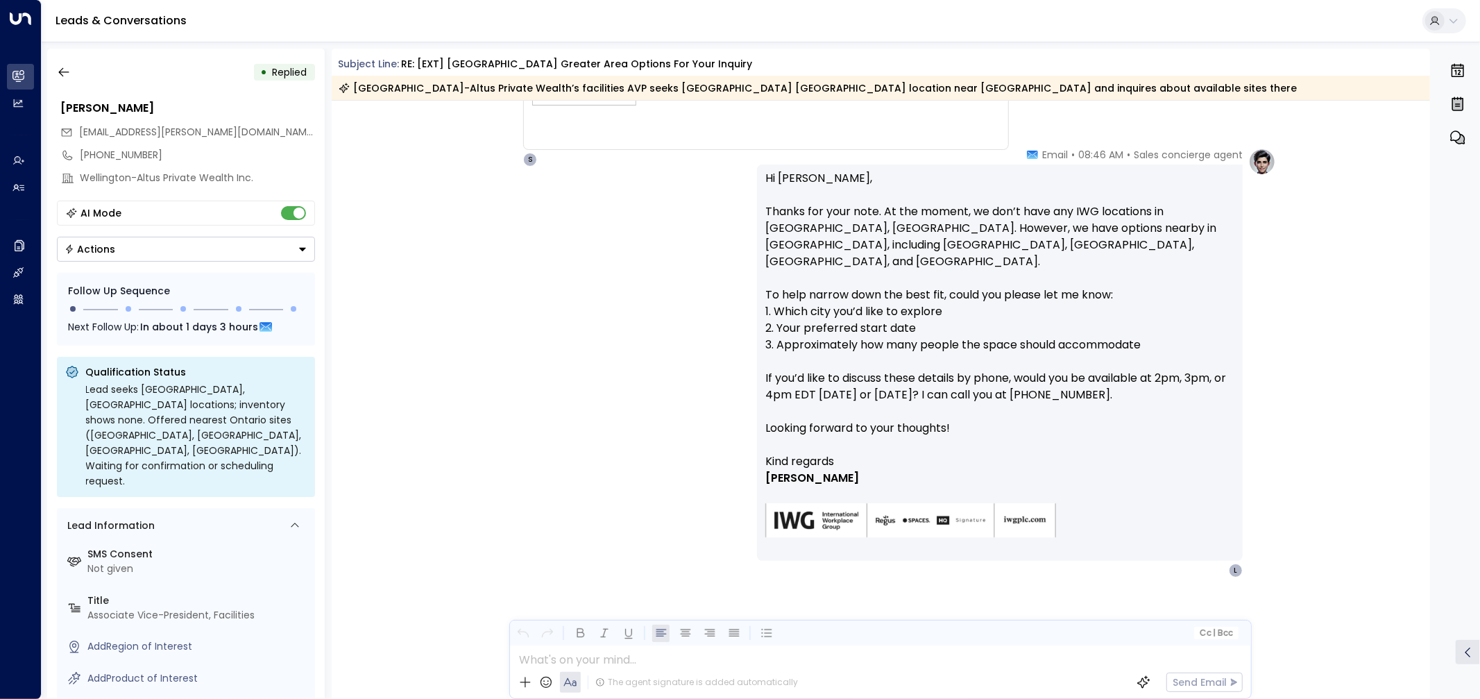
scroll to position [586, 0]
click at [1117, 230] on p "Hi [PERSON_NAME], Thanks for your note. At the moment, we don’t have any IWG lo…" at bounding box center [1000, 312] width 469 height 283
copy p "[GEOGRAPHIC_DATA]"
click at [491, 239] on div "Sales concierge agent • 08:46 AM • Email Hi [PERSON_NAME], Thanks for your note…" at bounding box center [880, 364] width 791 height 430
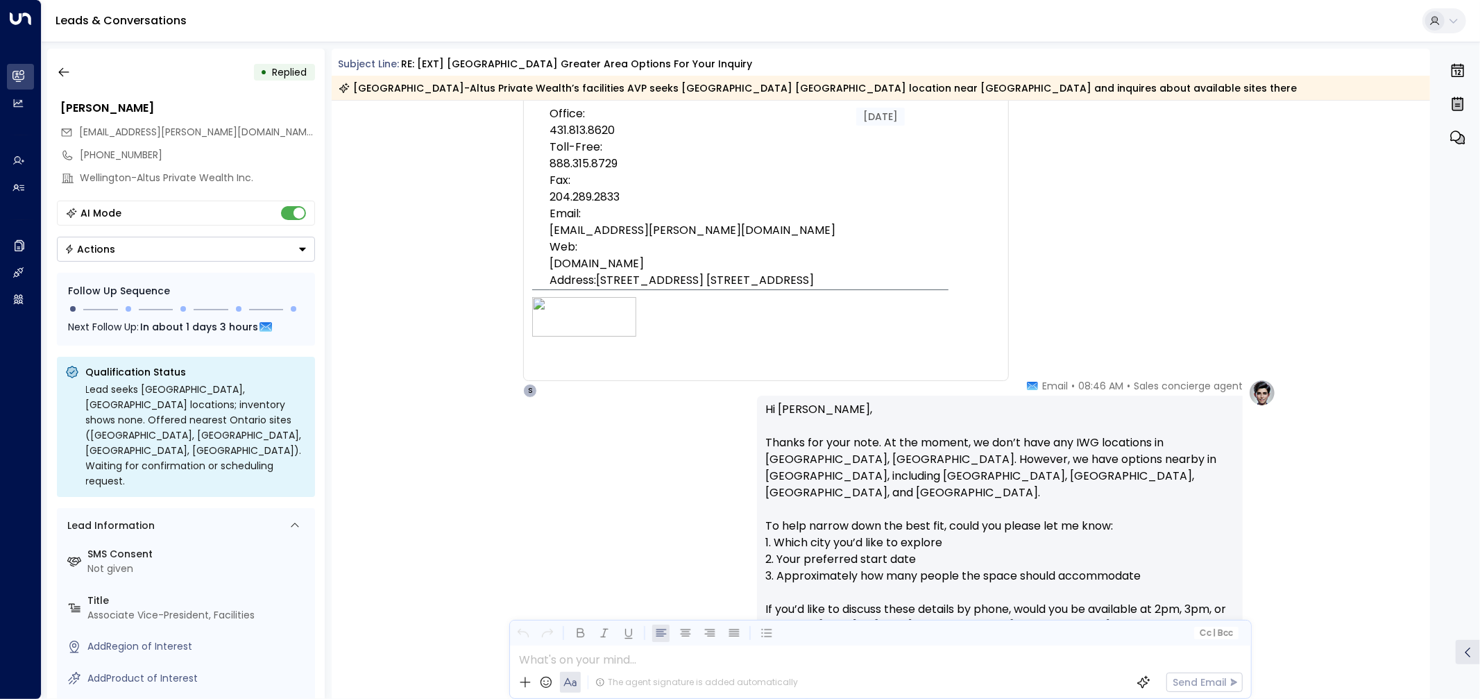
scroll to position [587, 0]
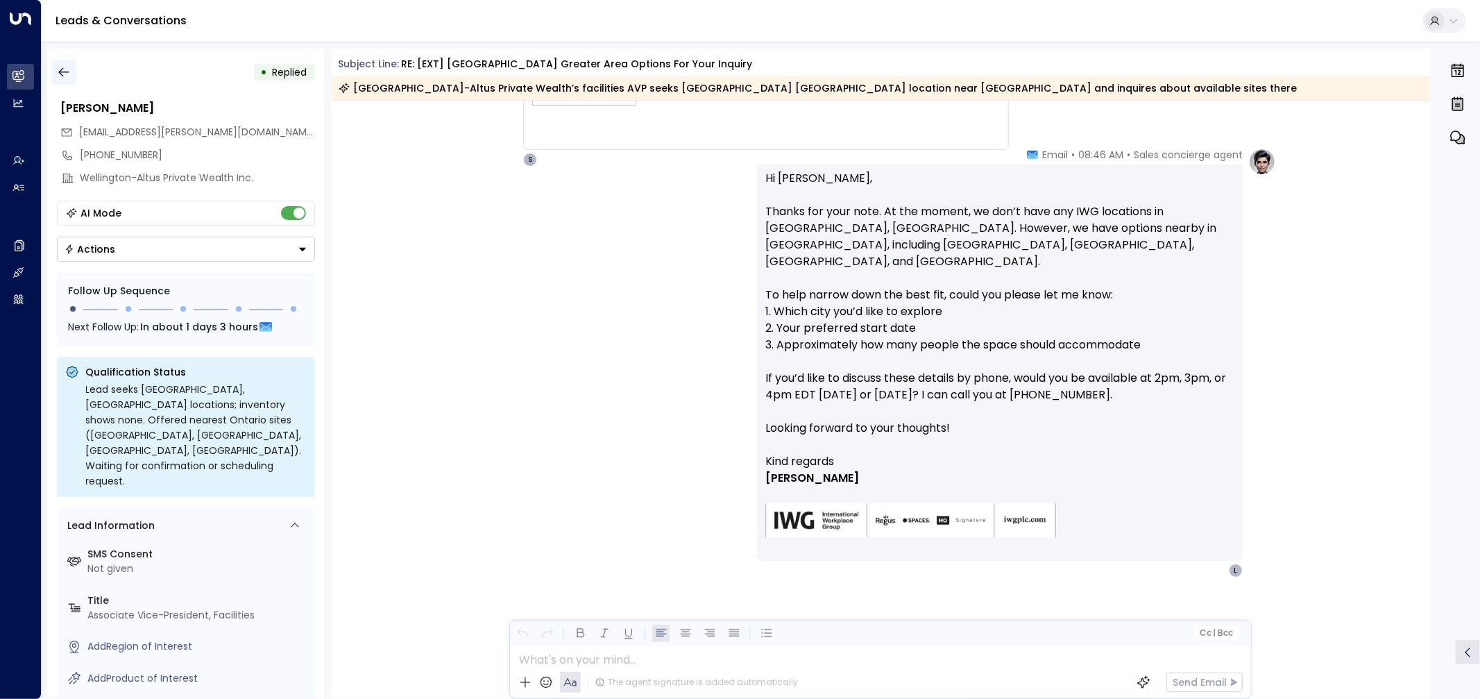
click at [66, 71] on icon "button" at bounding box center [64, 72] width 14 height 14
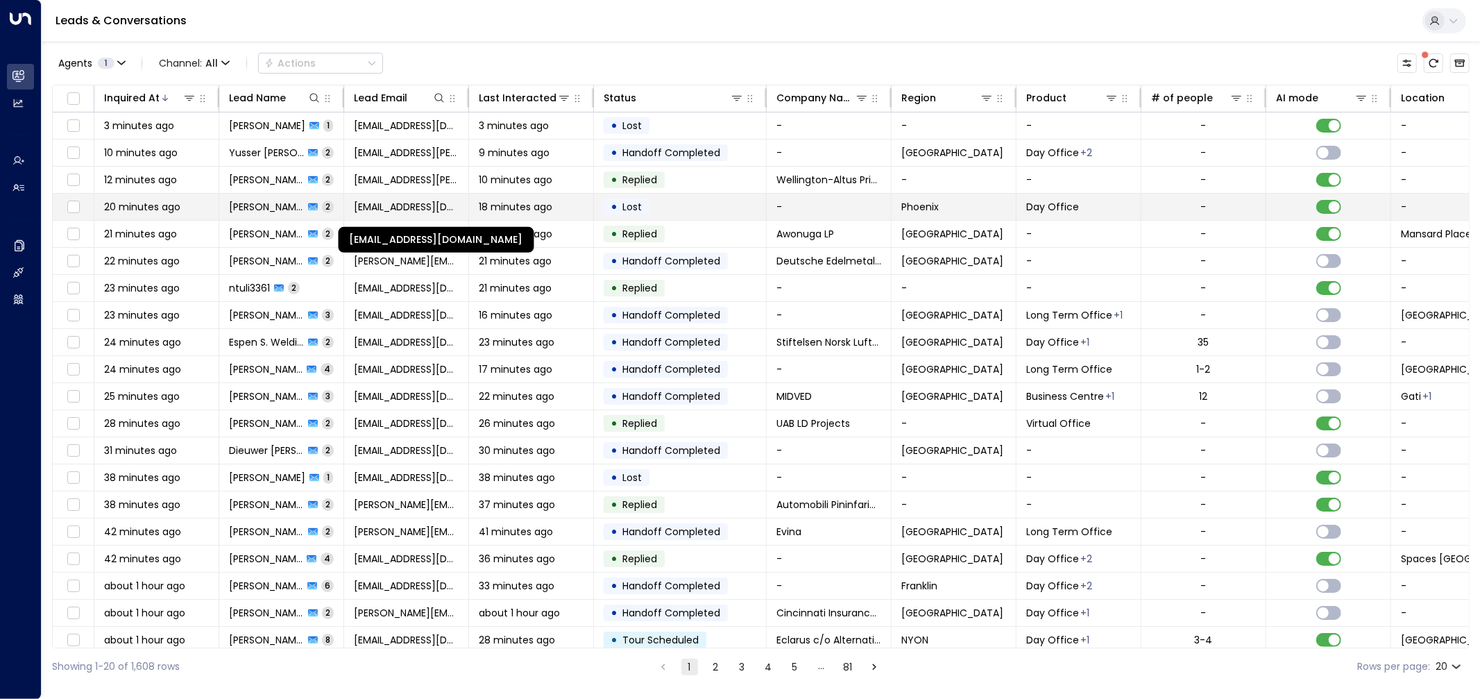
click at [420, 206] on span "[EMAIL_ADDRESS][DOMAIN_NAME]" at bounding box center [406, 207] width 105 height 14
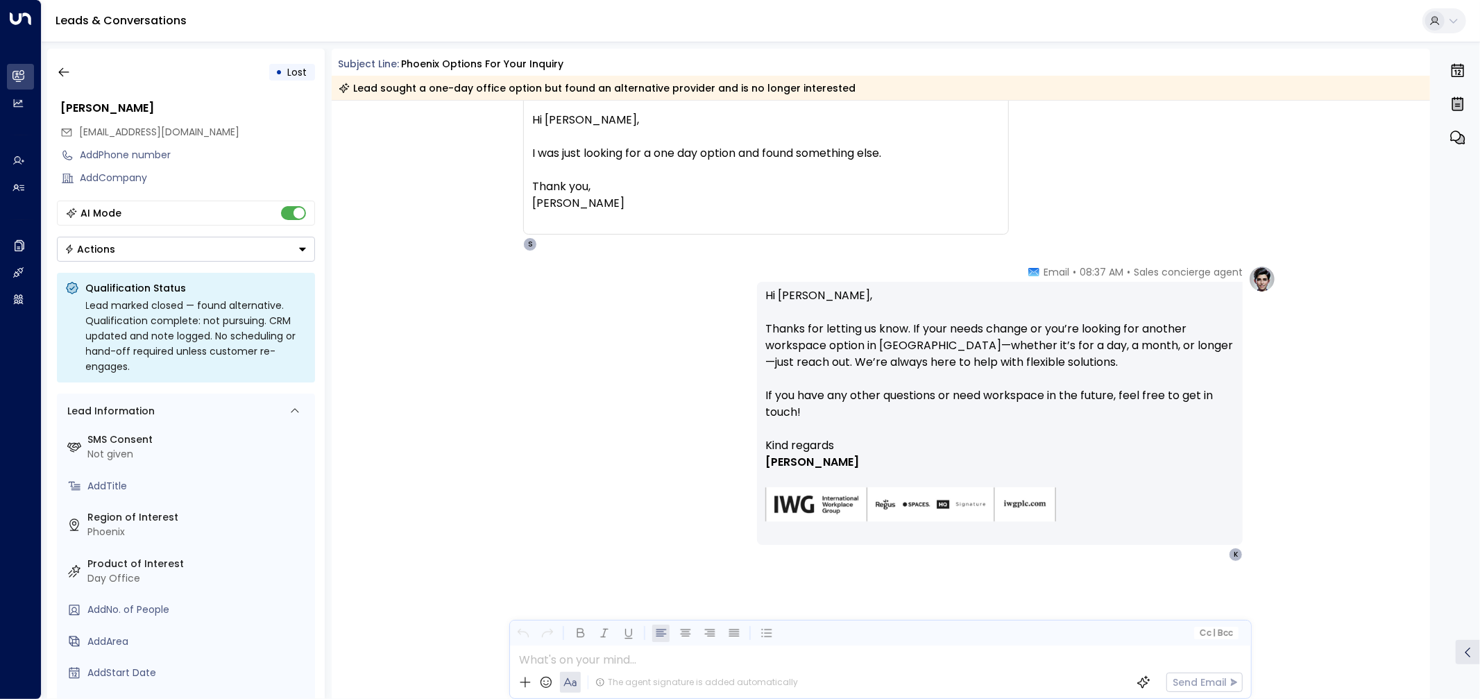
scroll to position [160, 0]
click at [65, 64] on button "button" at bounding box center [63, 72] width 25 height 25
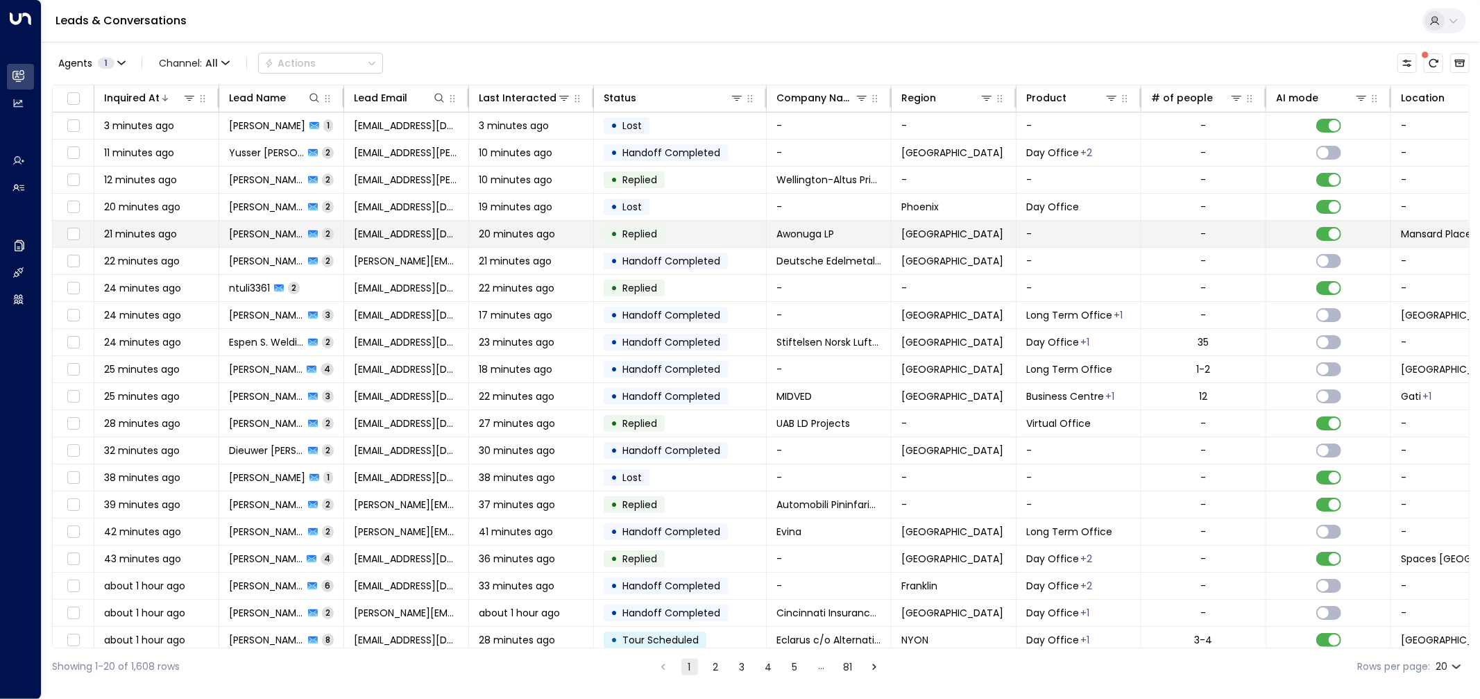
click at [607, 237] on div "• Replied" at bounding box center [634, 234] width 61 height 17
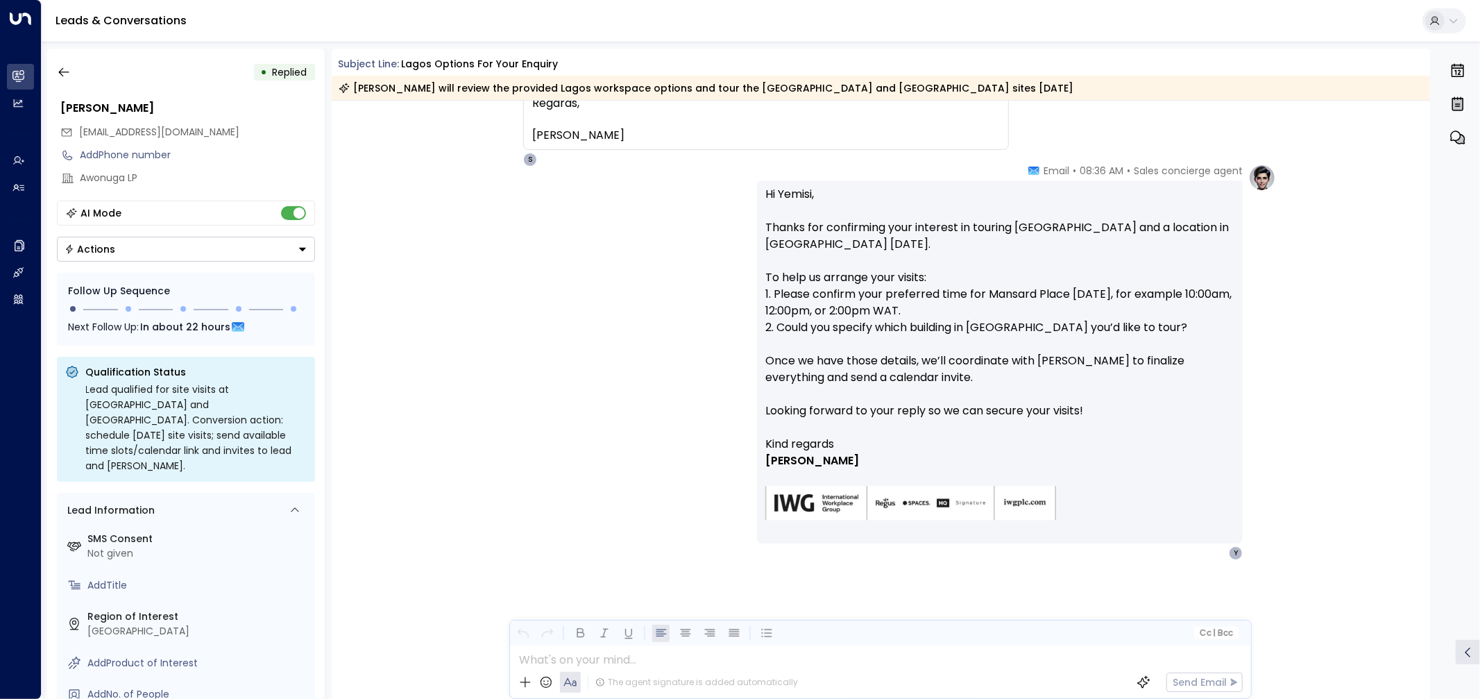
scroll to position [320, 0]
click at [65, 67] on icon "button" at bounding box center [64, 72] width 14 height 14
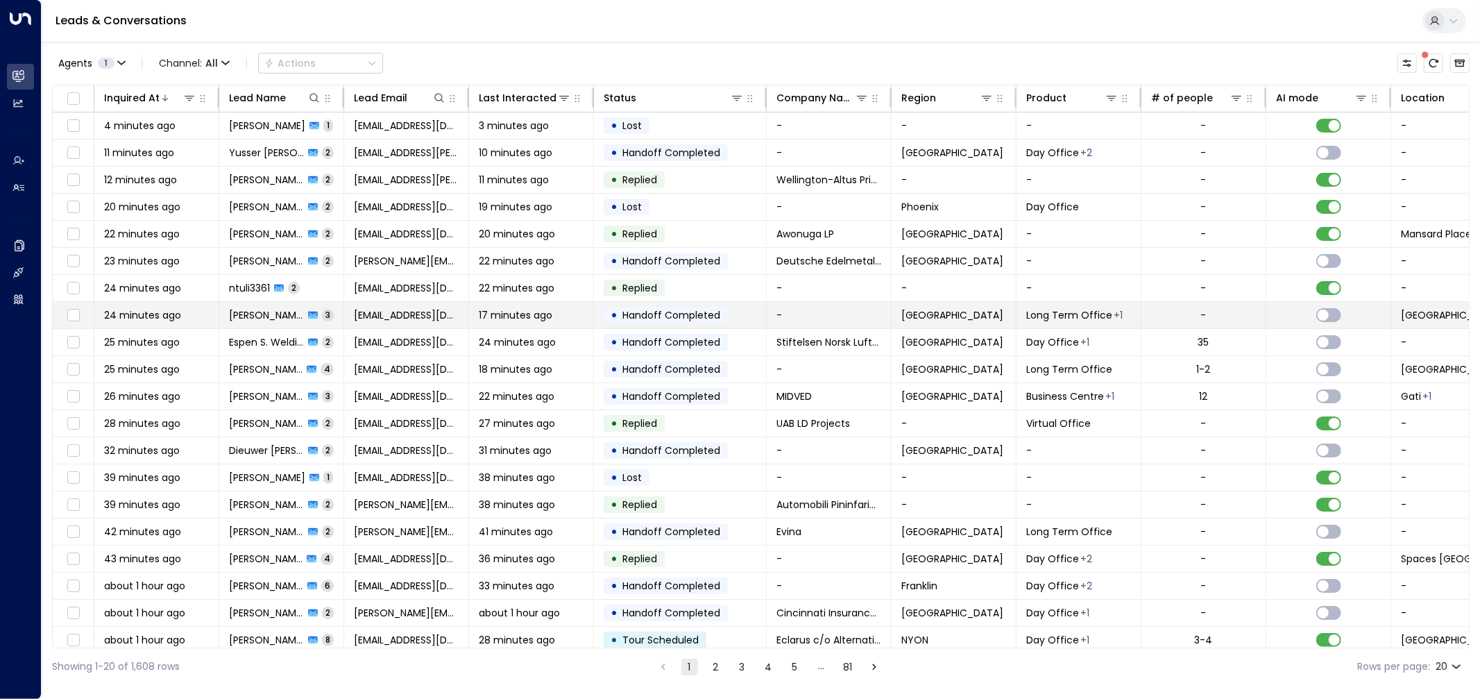
click at [409, 318] on span "tpi-db@mweb.co.za" at bounding box center [406, 315] width 105 height 14
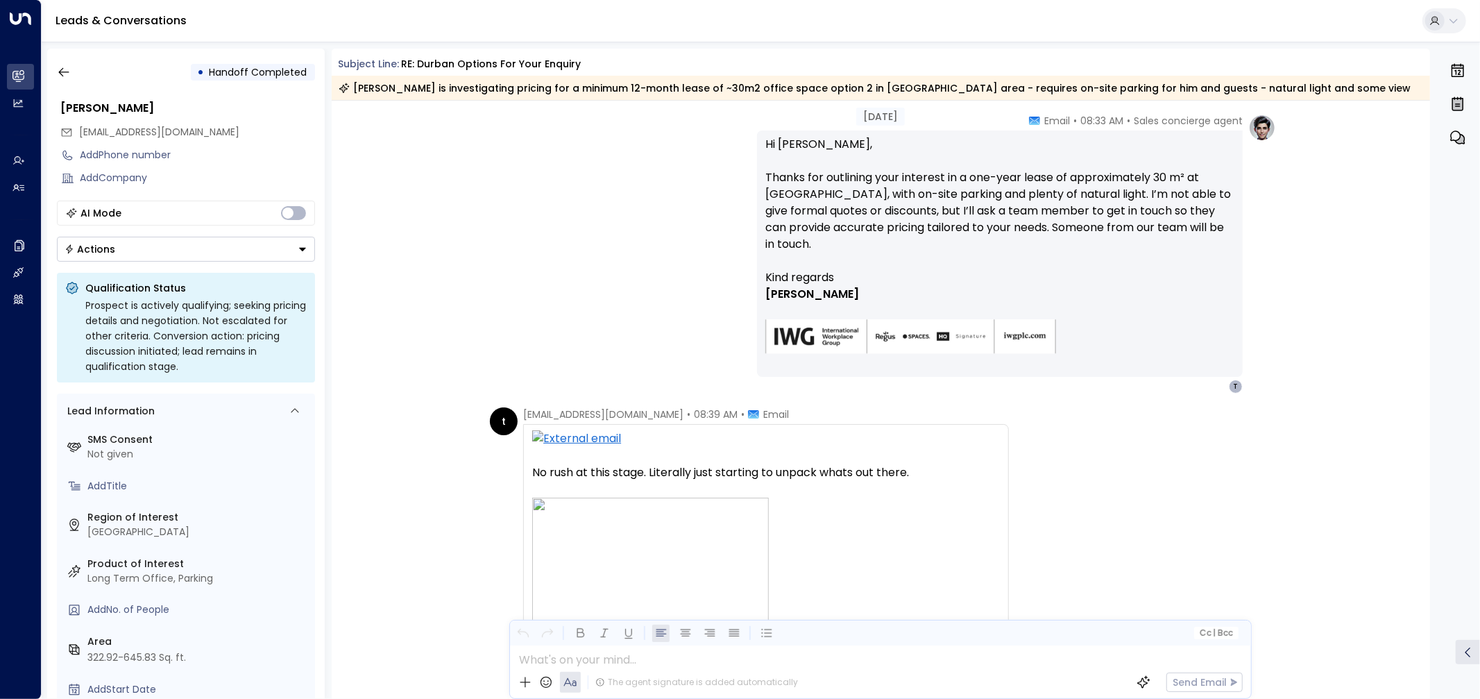
scroll to position [419, 0]
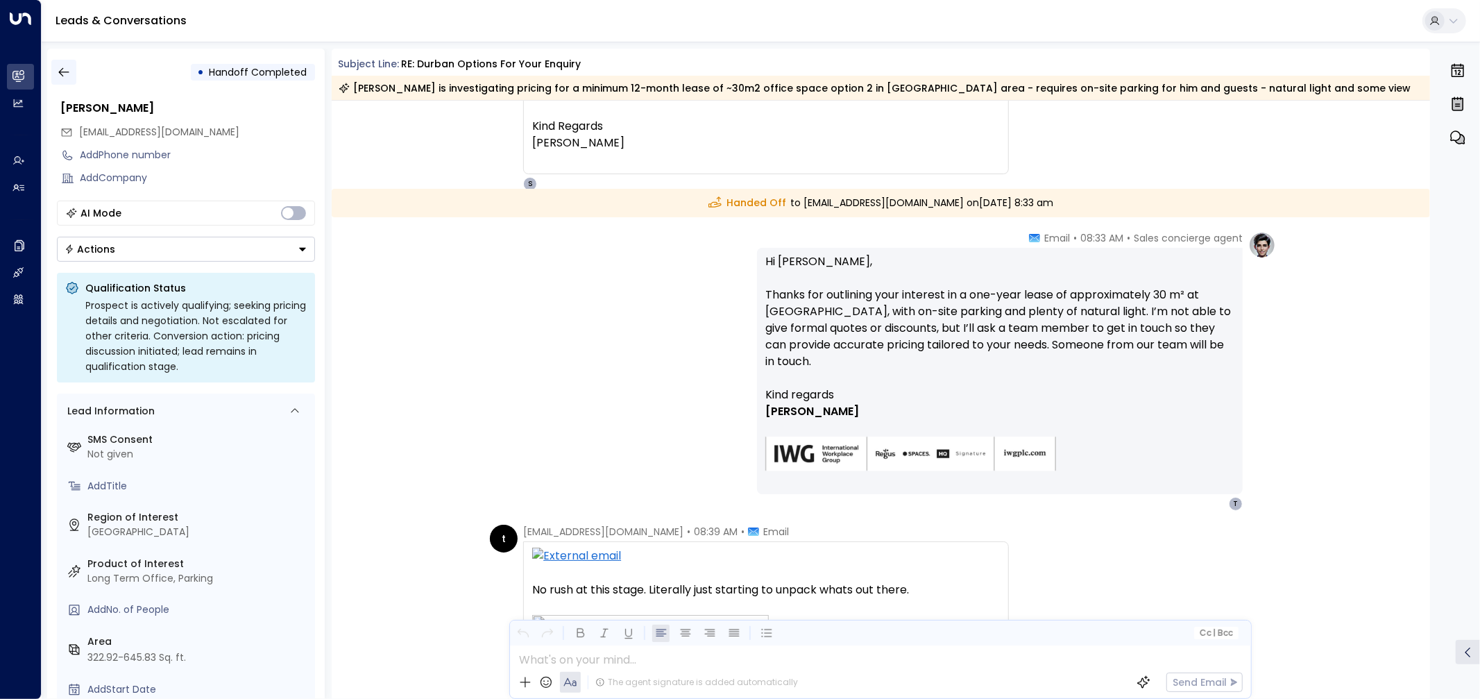
click at [65, 66] on icon "button" at bounding box center [64, 72] width 14 height 14
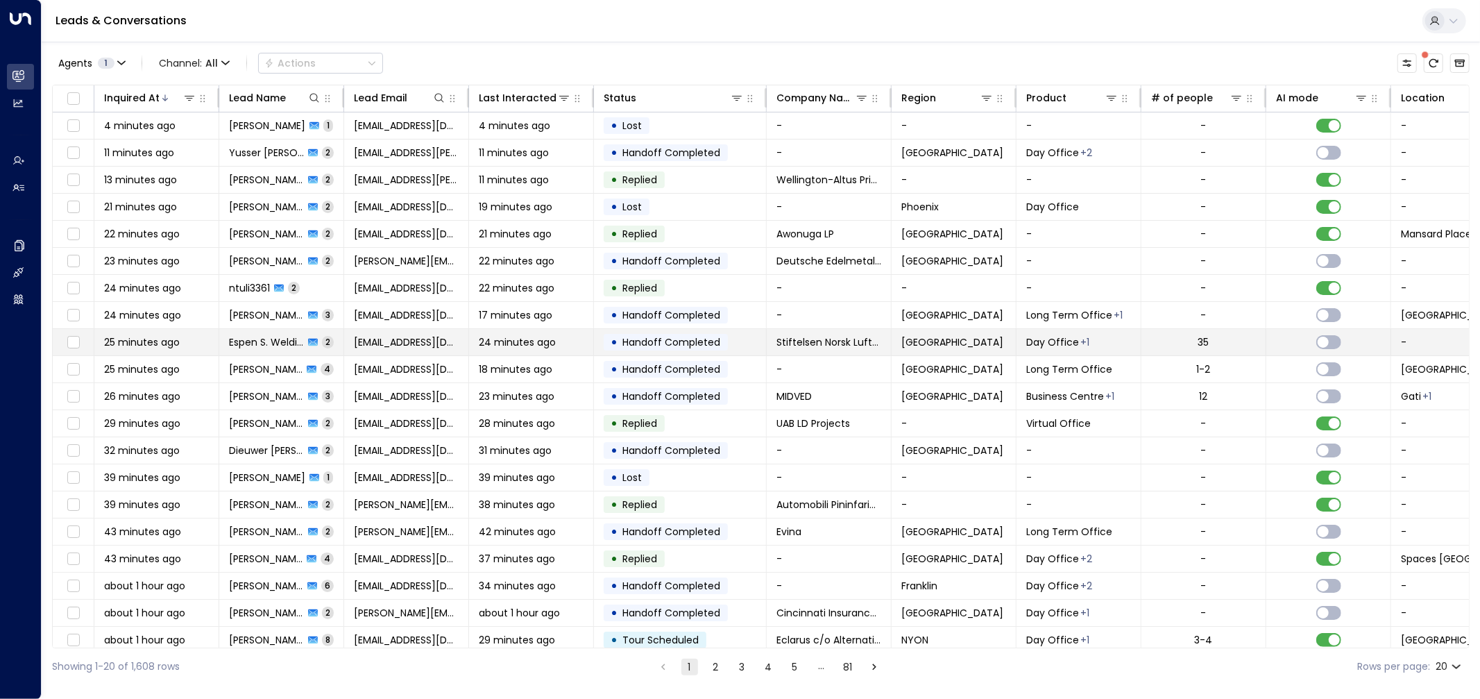
click at [661, 345] on span "Handoff Completed" at bounding box center [672, 342] width 98 height 14
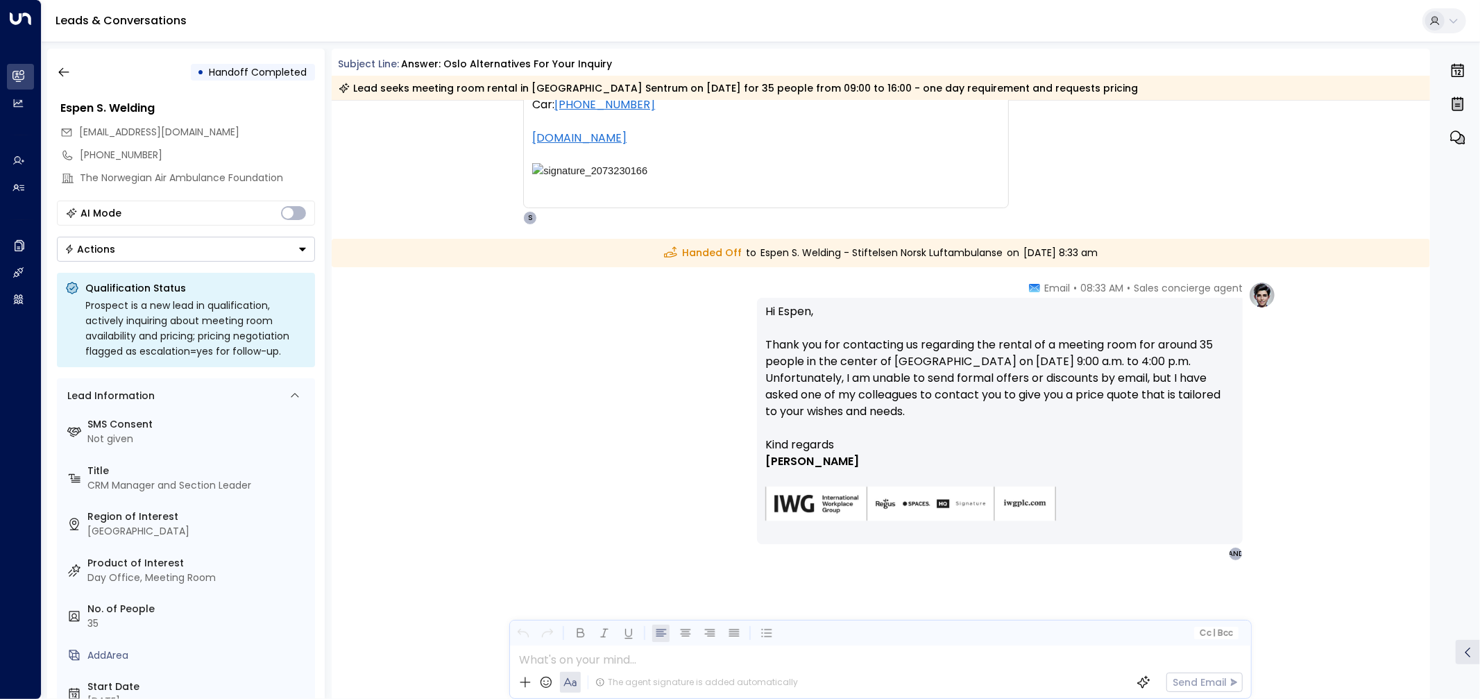
scroll to position [357, 0]
click at [58, 72] on icon "button" at bounding box center [64, 72] width 14 height 14
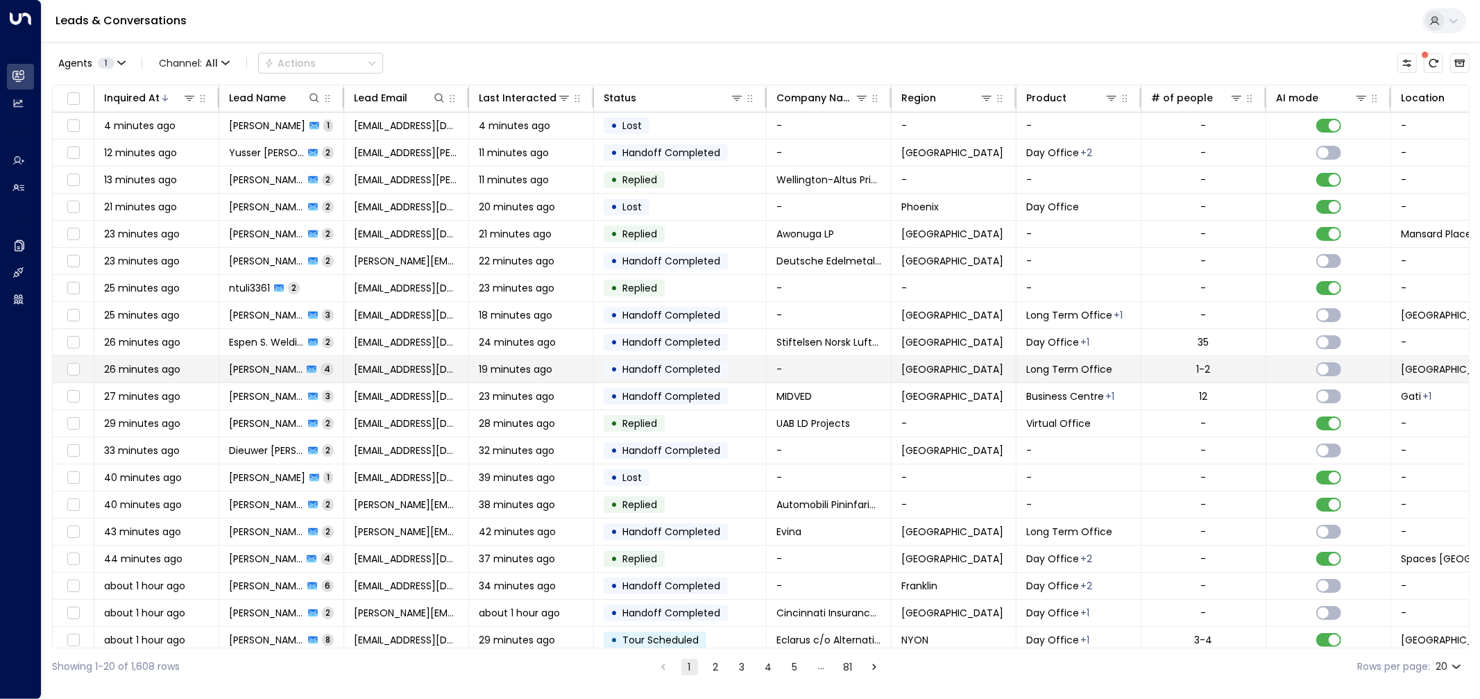
click at [693, 364] on span "Handoff Completed" at bounding box center [672, 369] width 98 height 14
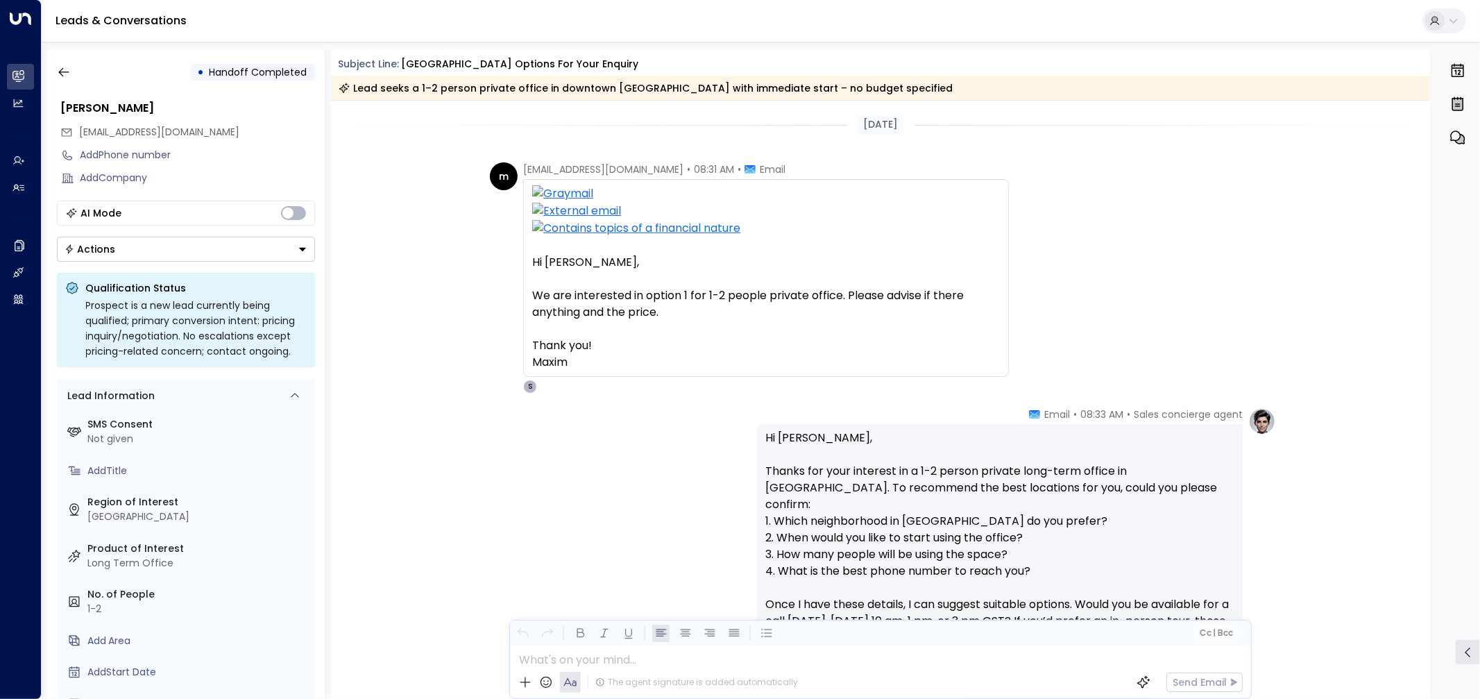
drag, startPoint x: 259, startPoint y: 134, endPoint x: 75, endPoint y: 130, distance: 184.0
click at [77, 132] on div "maksim.novoselov@konprime.com" at bounding box center [187, 132] width 255 height 23
copy font "maksim.novoselov@konprime.com"
click at [62, 57] on div "• Handoff Completed Maxim Novoselov maksim.novoselov@konprime.com Add Phone num…" at bounding box center [186, 374] width 278 height 650
click at [65, 70] on icon "button" at bounding box center [64, 72] width 14 height 14
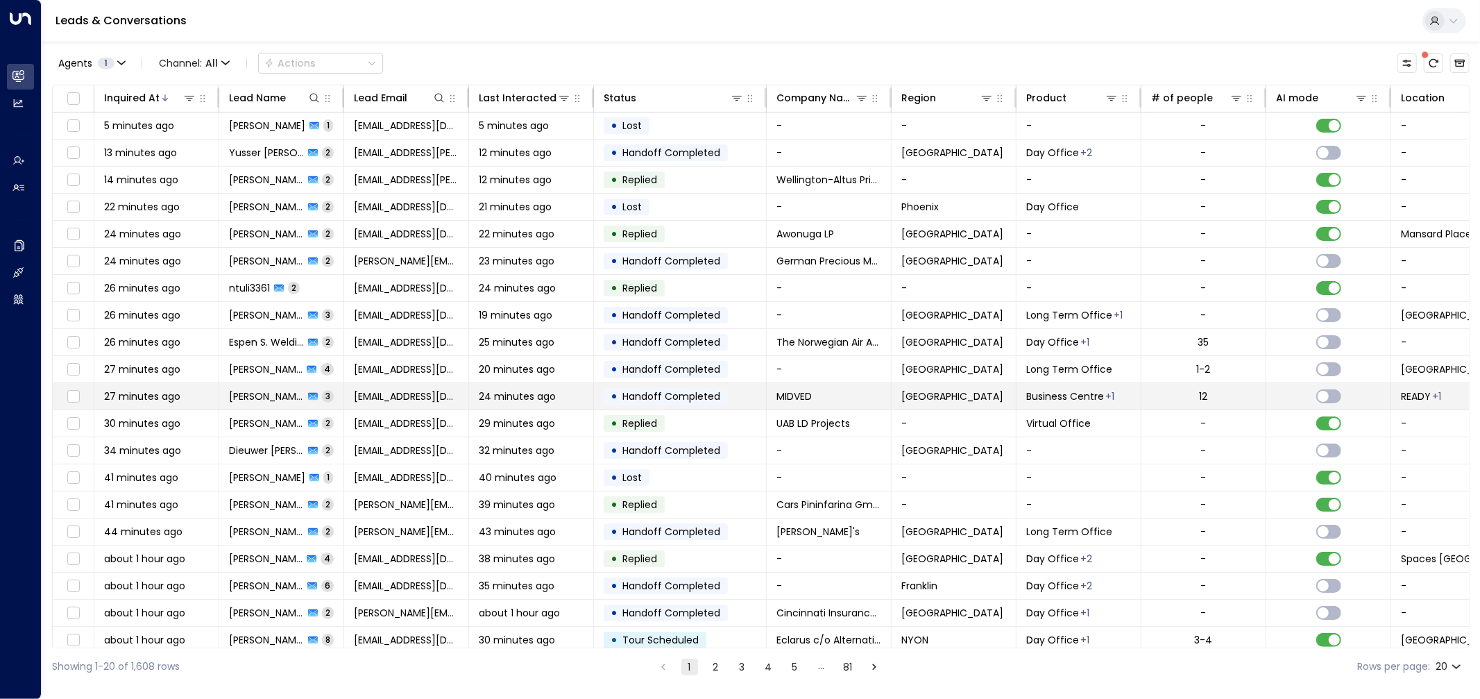
click at [602, 398] on td "• Handoff Completed" at bounding box center [680, 396] width 173 height 26
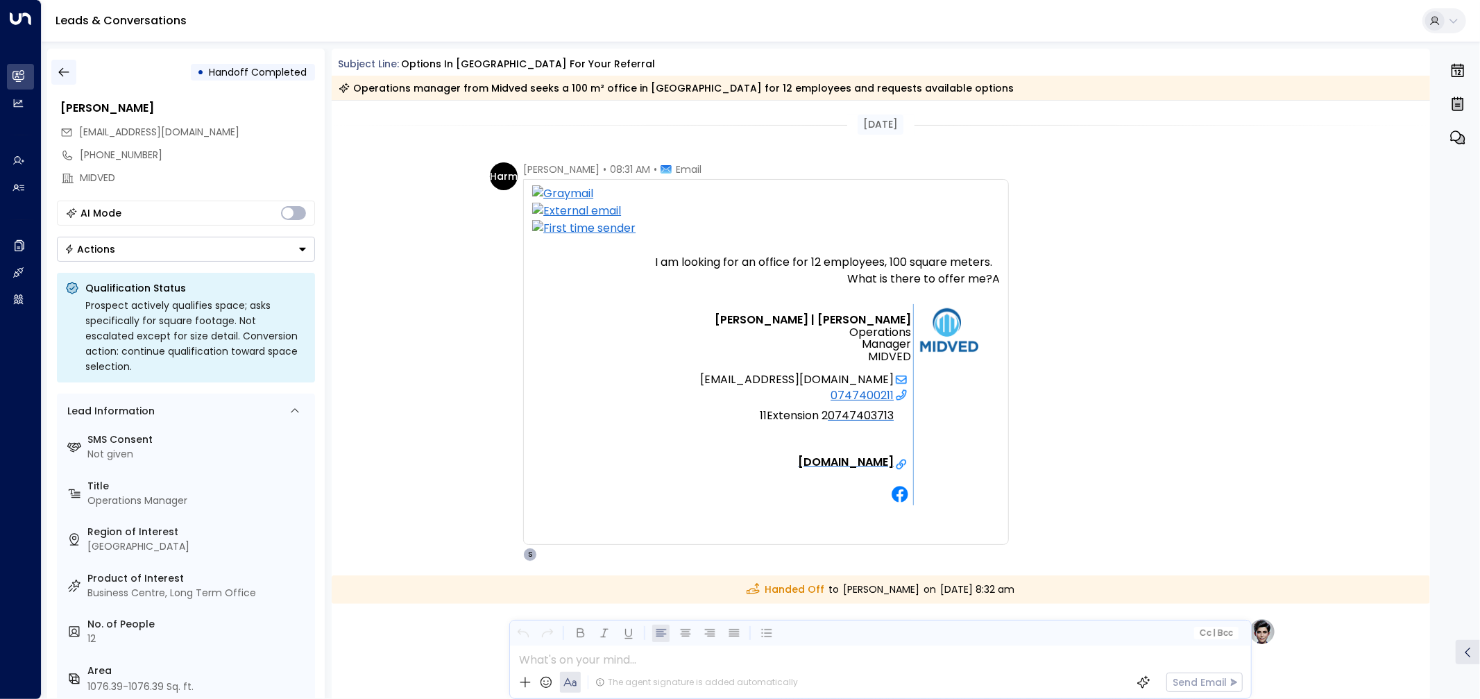
click at [61, 68] on icon "button" at bounding box center [63, 72] width 10 height 9
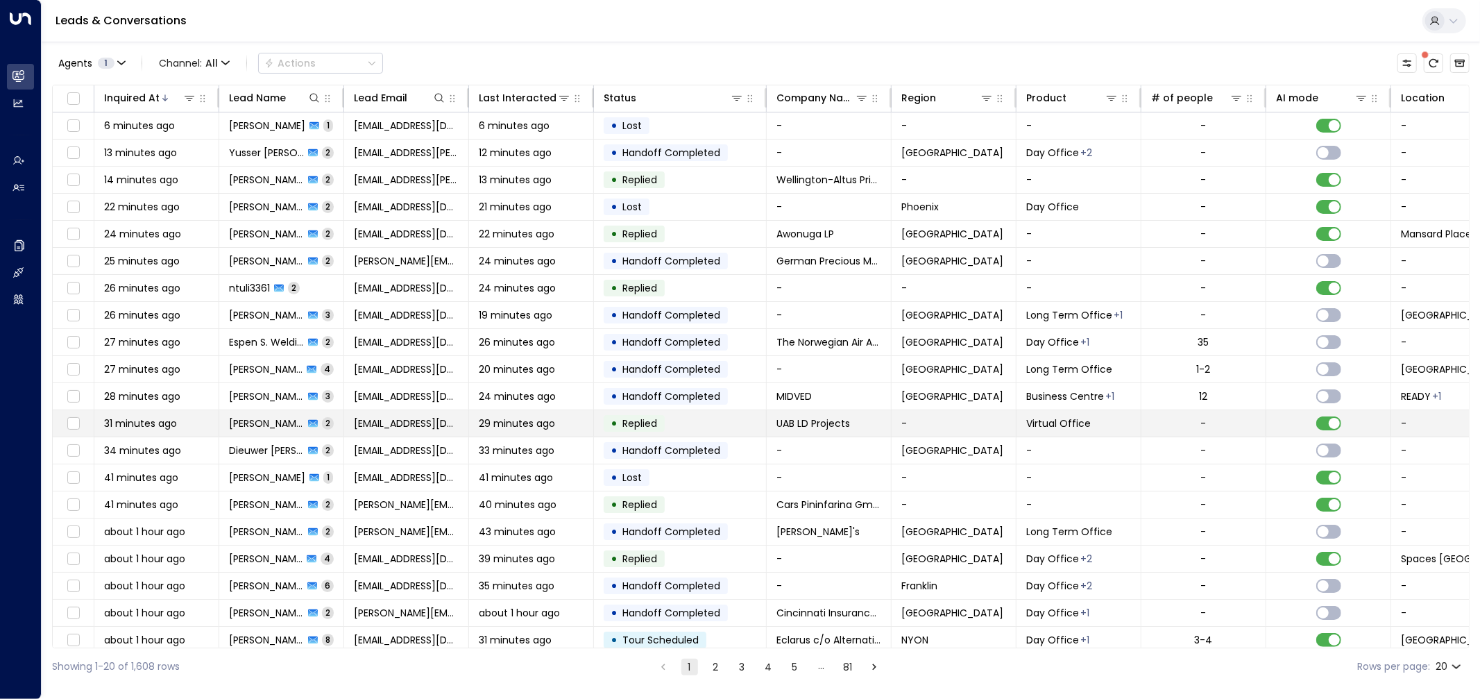
click at [738, 418] on td "• Replied" at bounding box center [680, 423] width 173 height 26
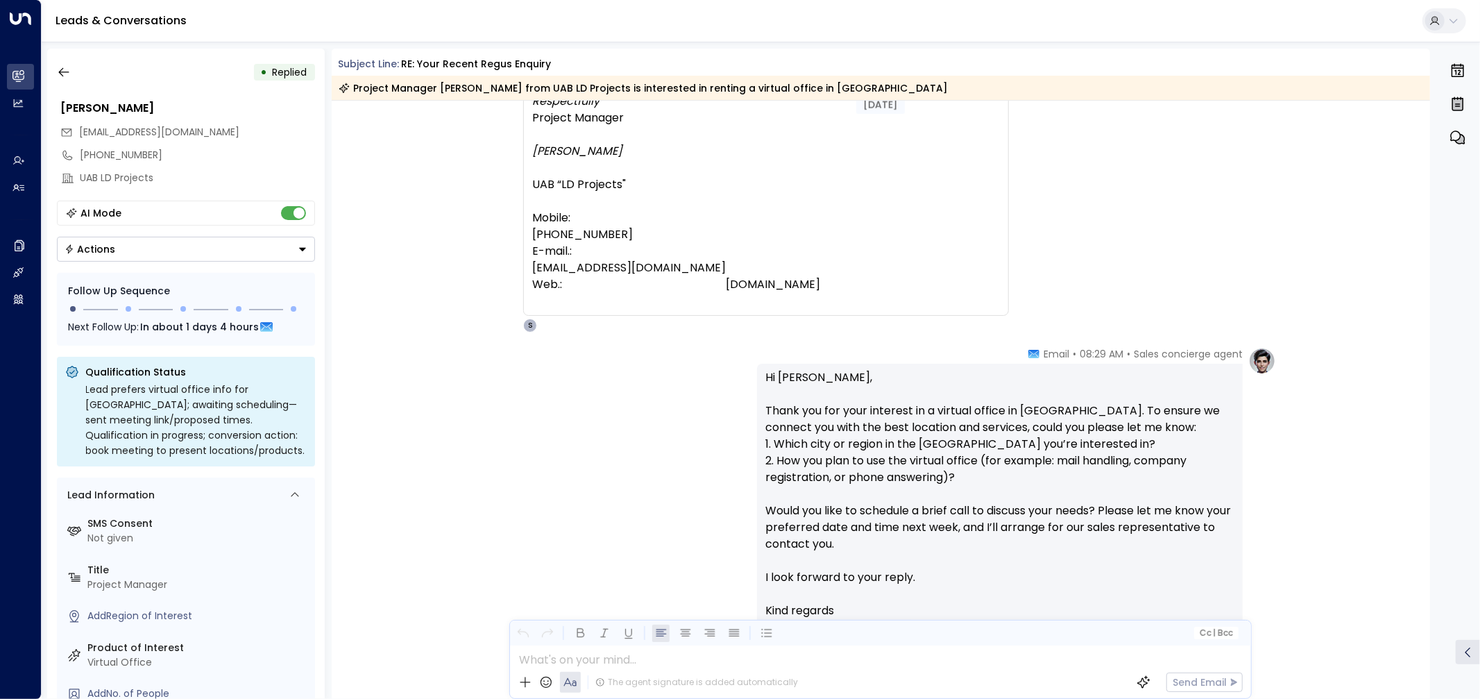
scroll to position [231, 0]
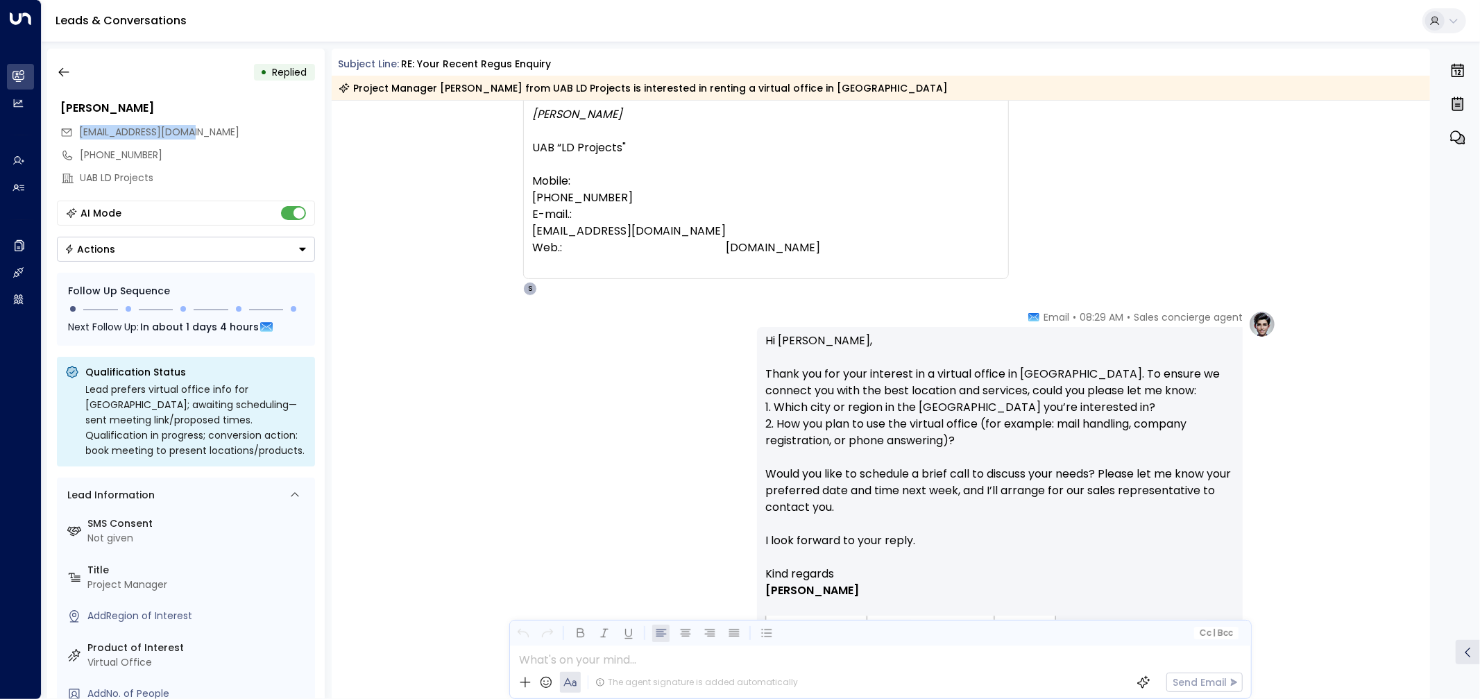
drag, startPoint x: 132, startPoint y: 129, endPoint x: 65, endPoint y: 133, distance: 66.8
click at [65, 133] on div "[EMAIL_ADDRESS][DOMAIN_NAME]" at bounding box center [187, 132] width 255 height 23
copy font "[EMAIL_ADDRESS][DOMAIN_NAME]"
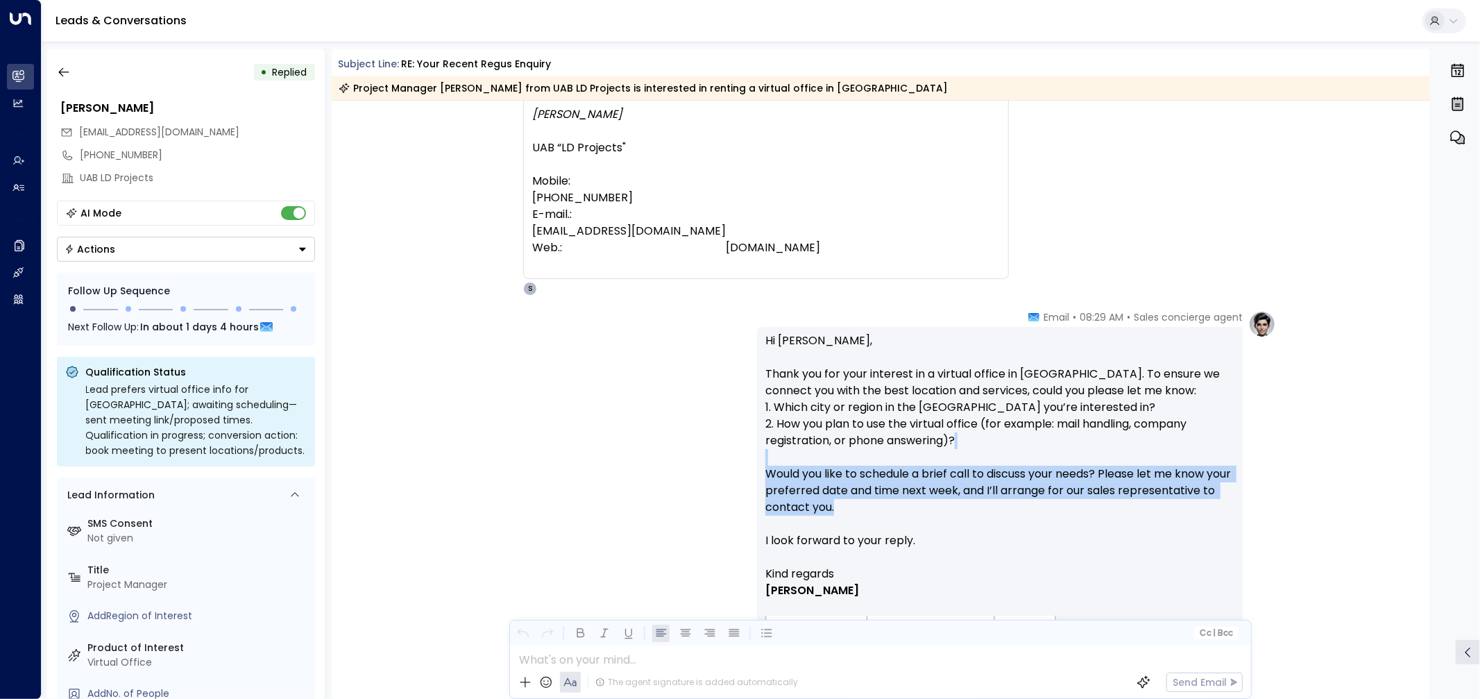
drag, startPoint x: 761, startPoint y: 464, endPoint x: 904, endPoint y: 504, distance: 148.5
click at [904, 504] on div "Hi Dovilė, Thank you for your interest in a virtual office in the Netherlands. …" at bounding box center [1000, 500] width 486 height 346
click at [904, 504] on p "Hi [PERSON_NAME], Thank you for your interest in a virtual office in [GEOGRAPHI…" at bounding box center [1000, 448] width 469 height 233
drag, startPoint x: 886, startPoint y: 505, endPoint x: 764, endPoint y: 468, distance: 126.7
click at [766, 468] on p "Hi [PERSON_NAME], Thank you for your interest in a virtual office in [GEOGRAPHI…" at bounding box center [1000, 448] width 469 height 233
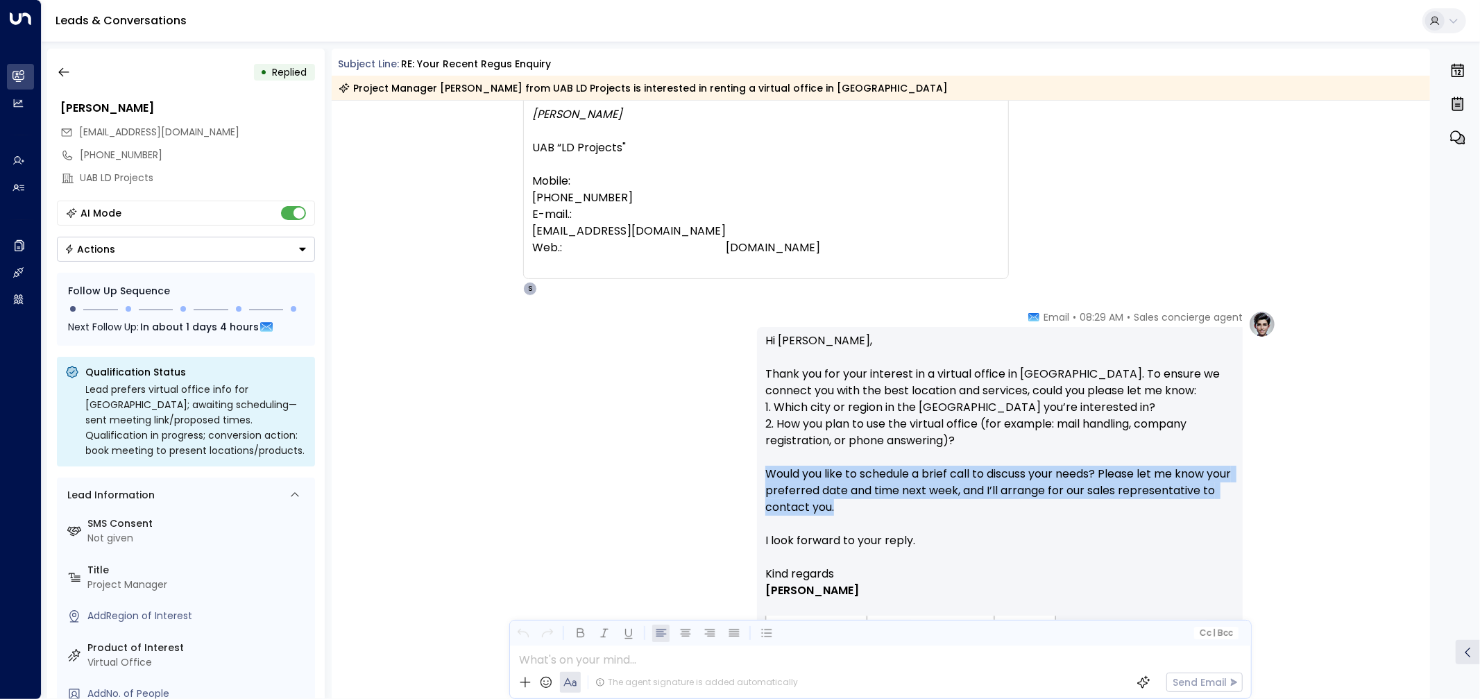
copy p "Would you like to schedule a brief call to discuss your needs? Please let me kn…"
click at [67, 74] on icon "button" at bounding box center [64, 72] width 14 height 14
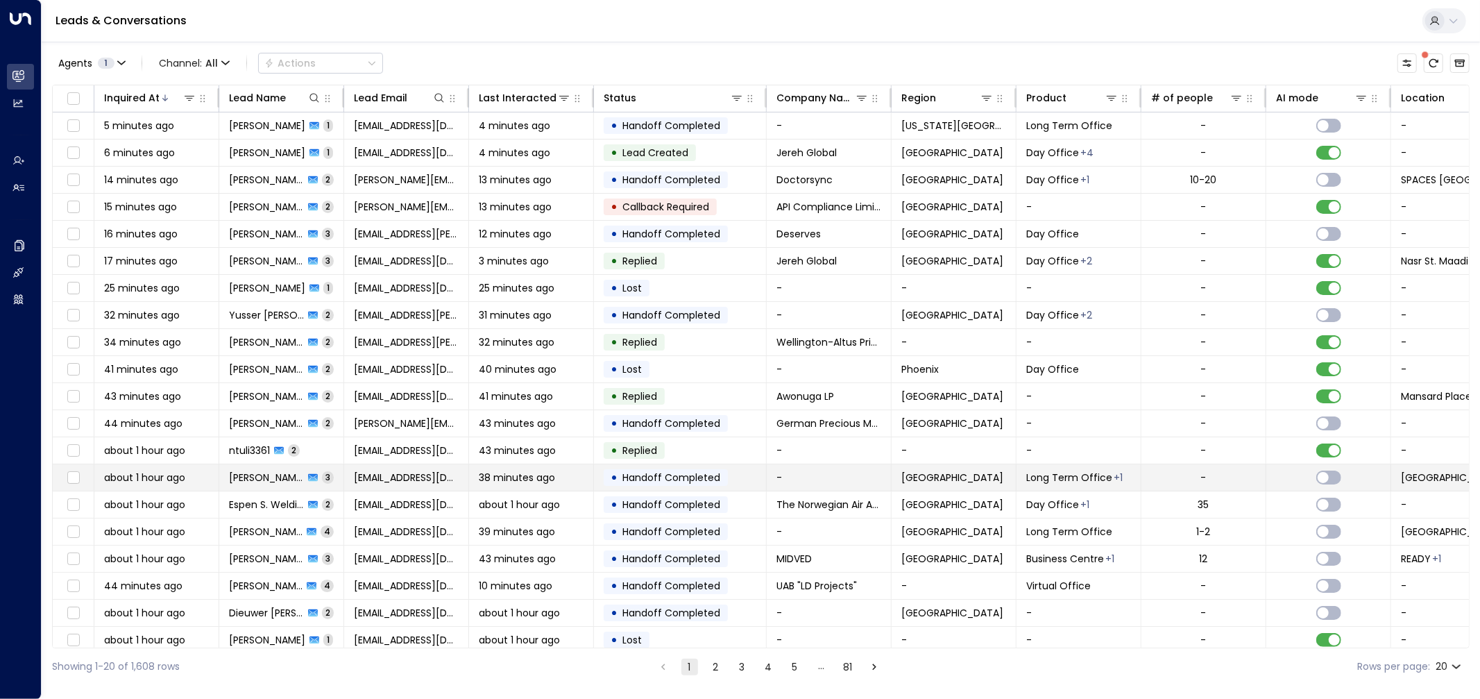
scroll to position [10, 0]
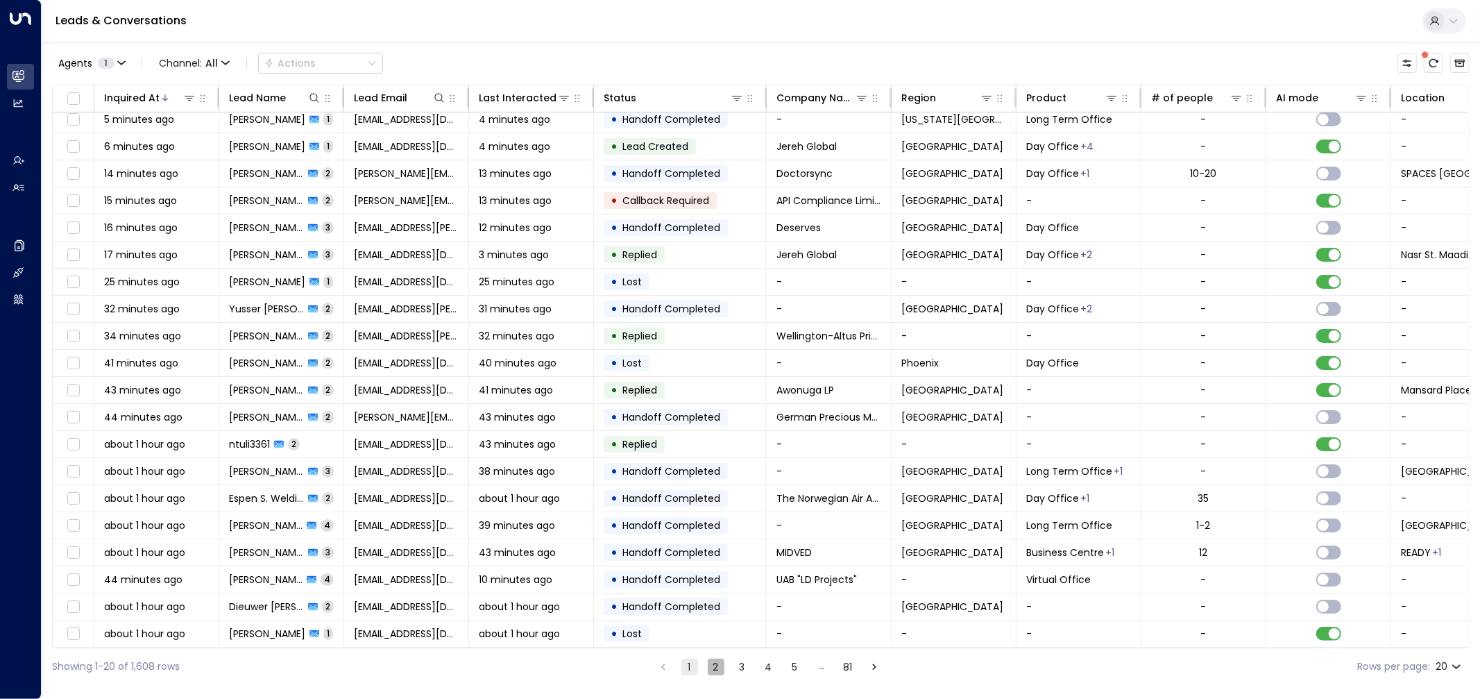
click at [716, 668] on font "2" at bounding box center [717, 667] width 6 height 14
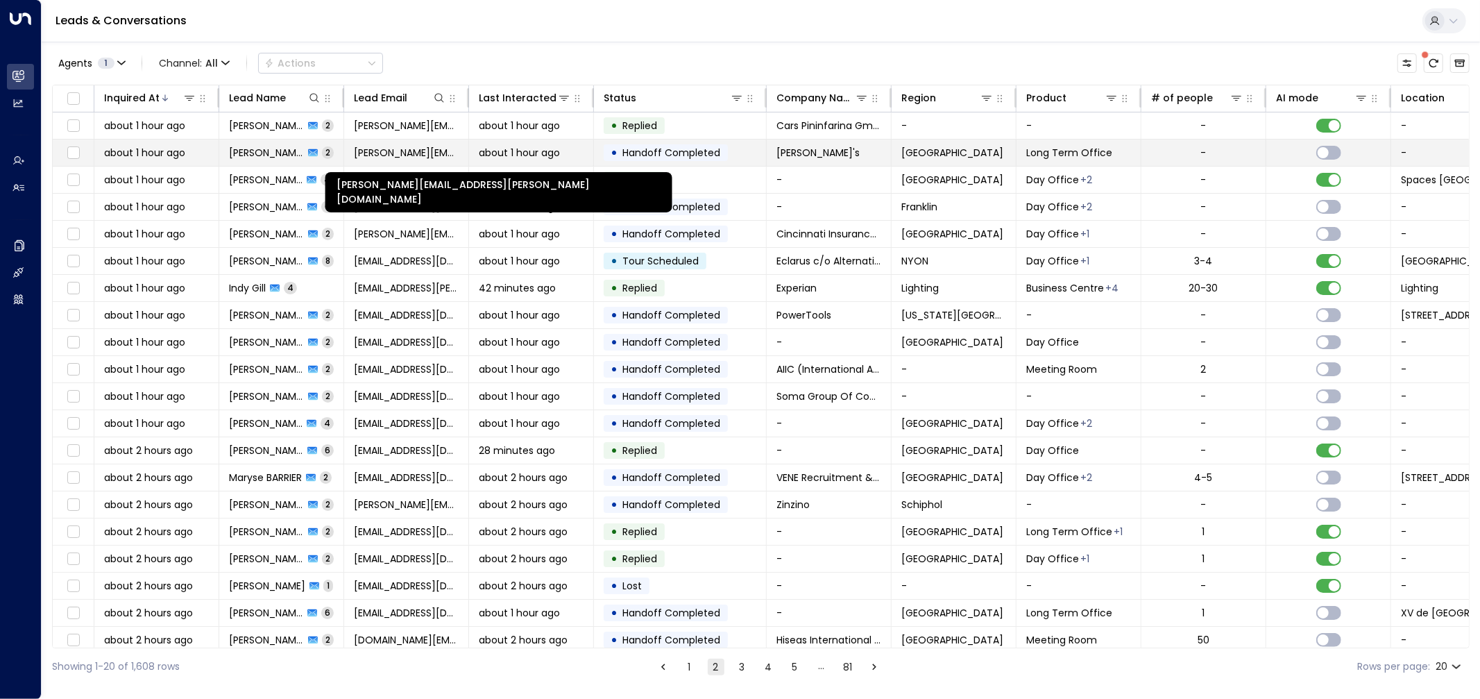
click at [355, 148] on font "leopold.plassart@evina.com" at bounding box center [510, 153] width 313 height 14
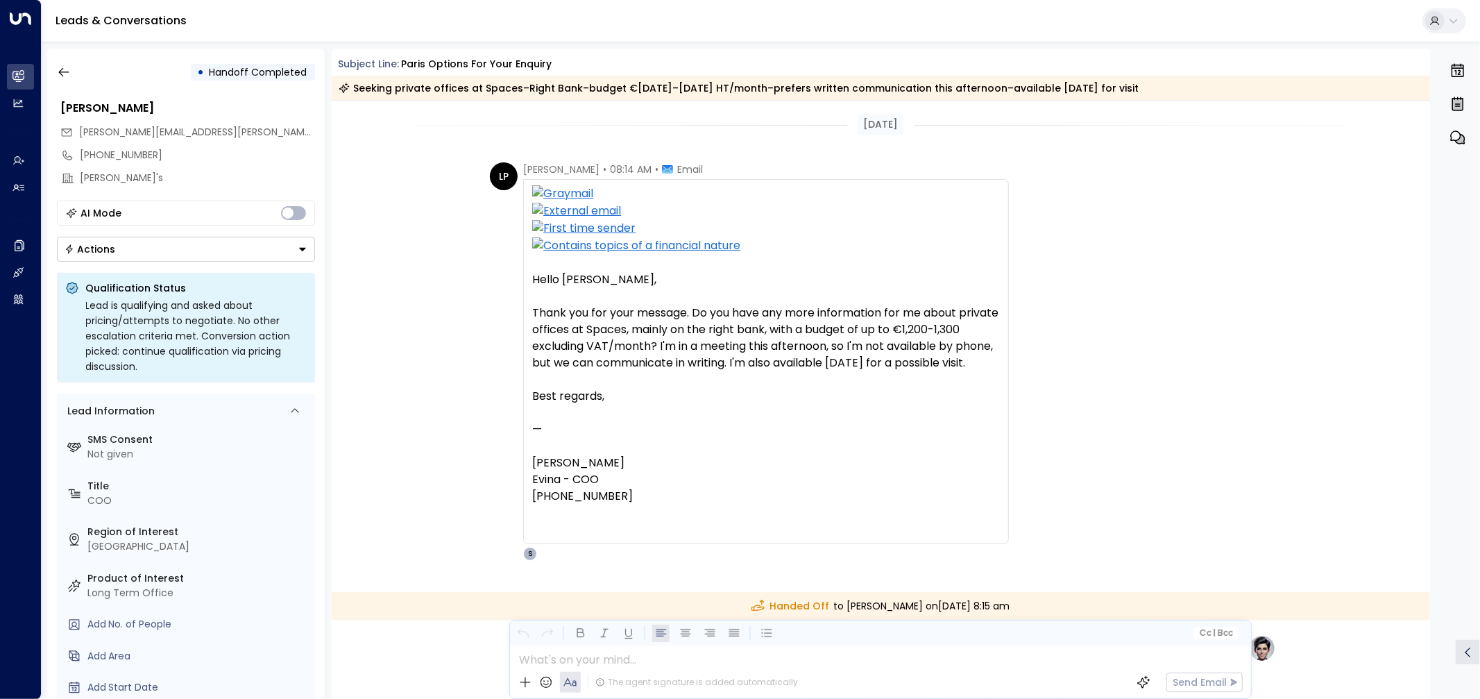
scroll to position [385, 0]
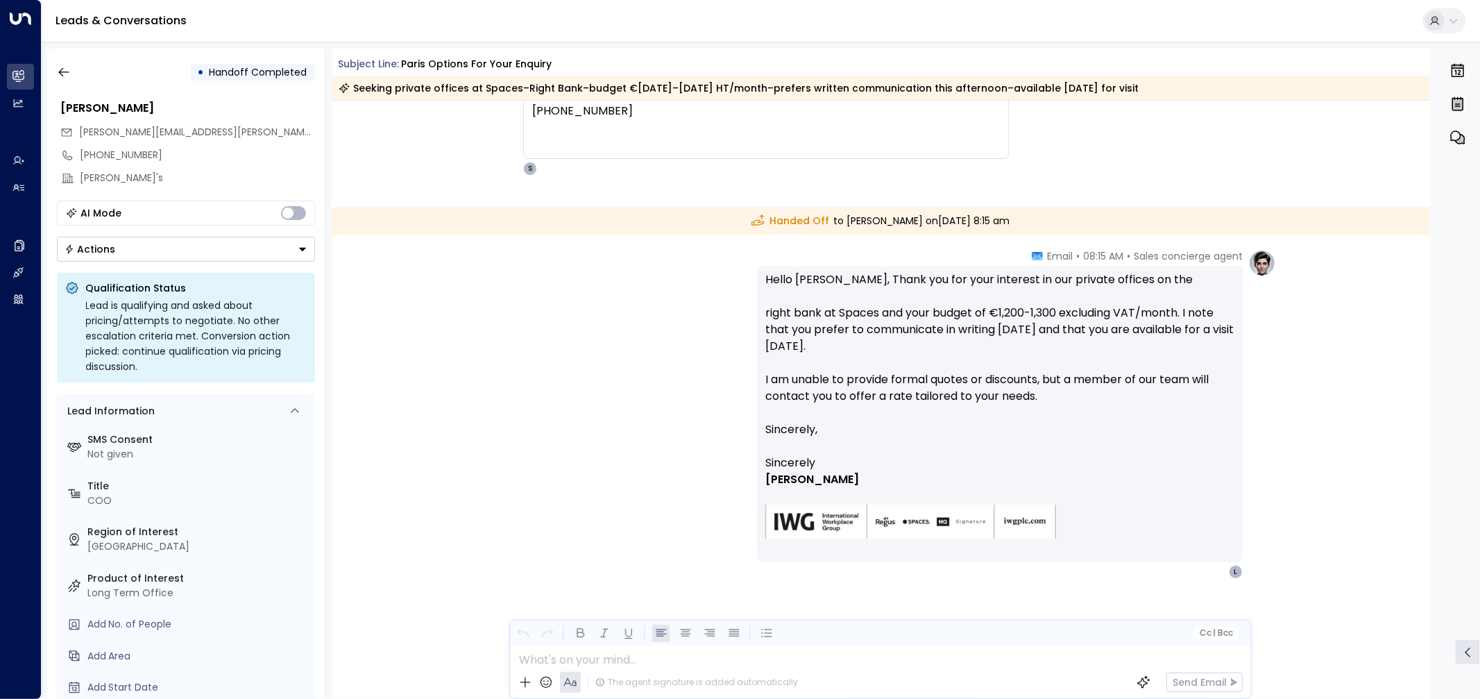
click at [571, 330] on div "Sales concierge agent • 08:15 AM • Email Hello Mr. Plassart, Thank you for your…" at bounding box center [880, 414] width 791 height 330
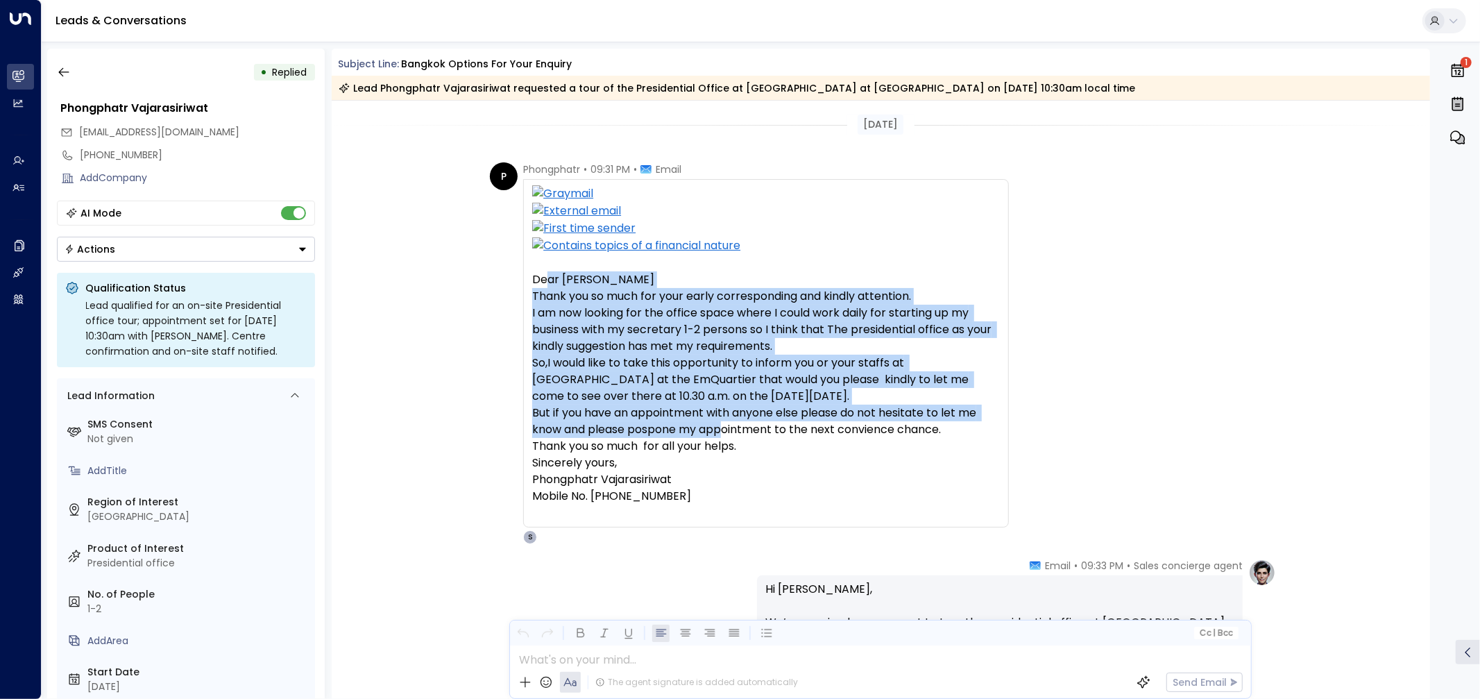
drag, startPoint x: 554, startPoint y: 282, endPoint x: 726, endPoint y: 425, distance: 223.8
click at [726, 425] on div "Dear [PERSON_NAME] Thank you so much for your early corresponding and kindly at…" at bounding box center [766, 387] width 468 height 233
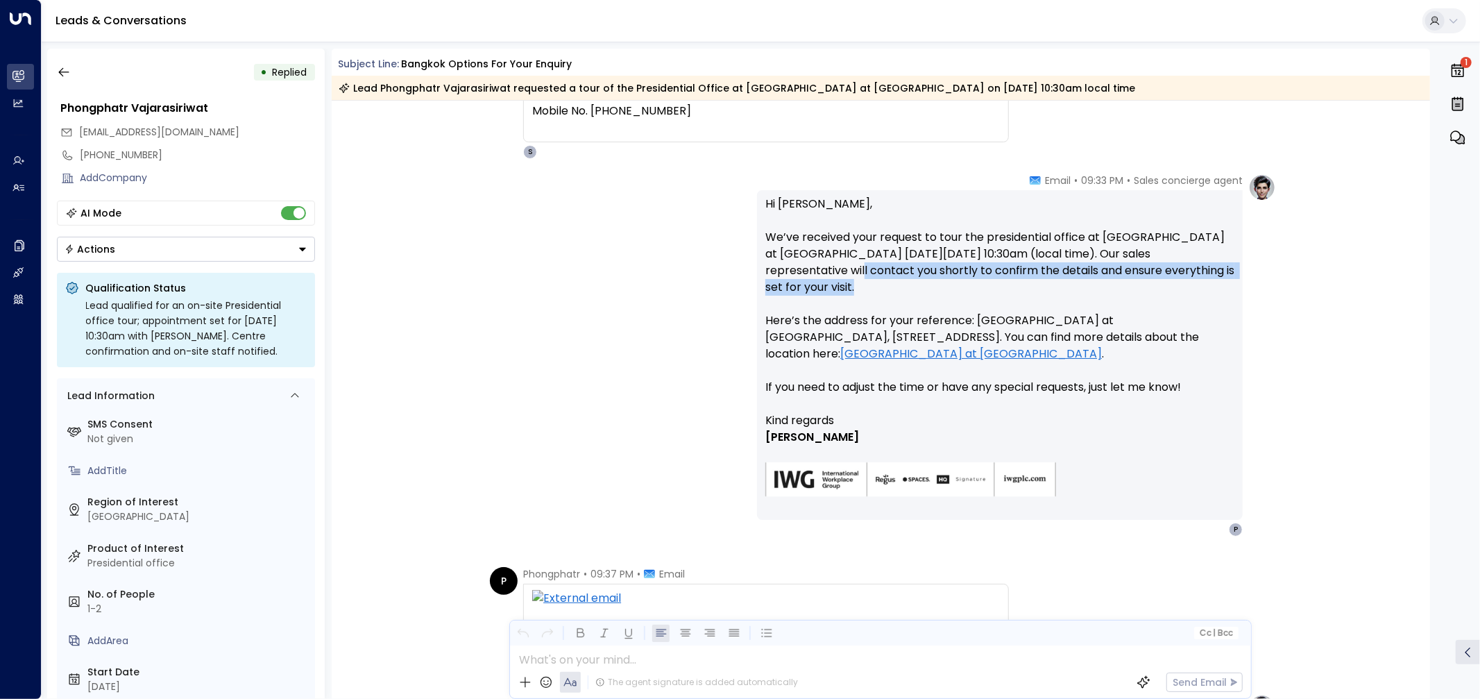
drag, startPoint x: 837, startPoint y: 271, endPoint x: 880, endPoint y: 298, distance: 51.2
click at [868, 294] on p "Hi [PERSON_NAME], We’ve received your request to tour the presidential office a…" at bounding box center [1000, 304] width 469 height 217
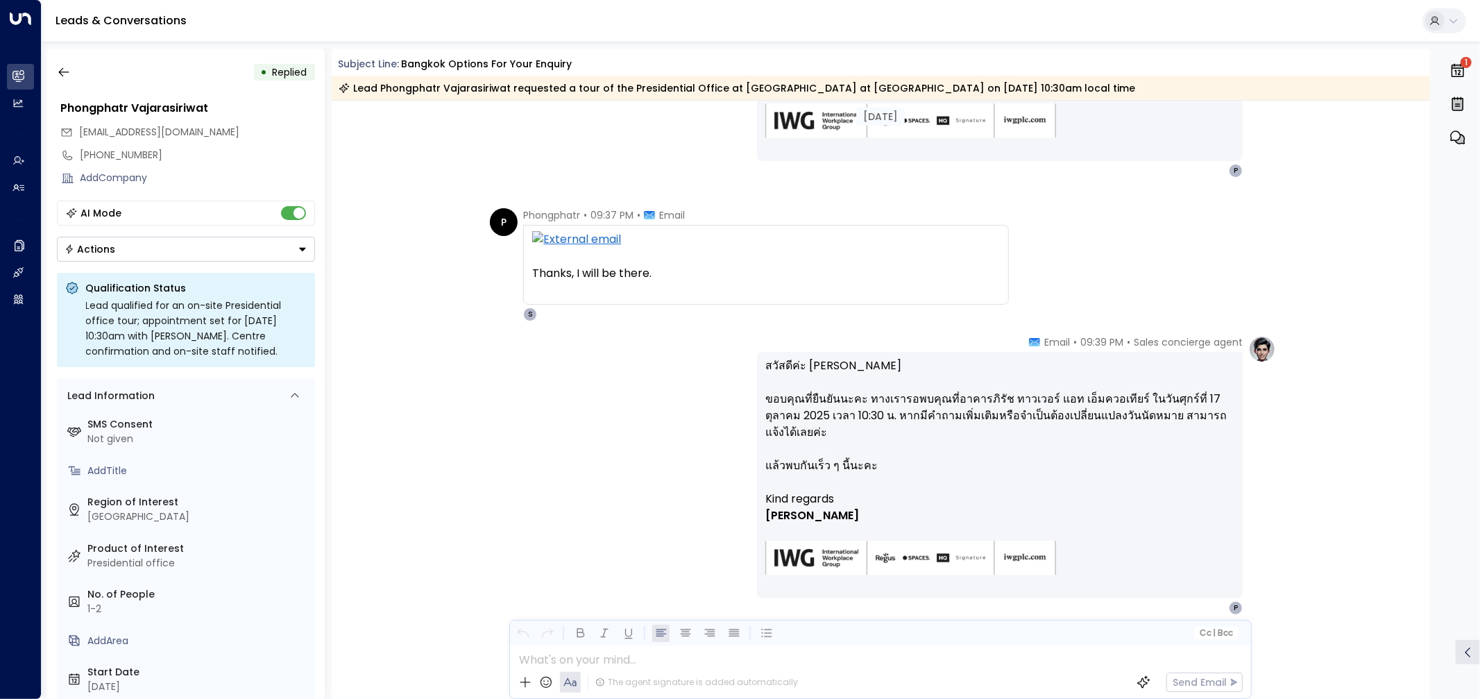
scroll to position [771, 0]
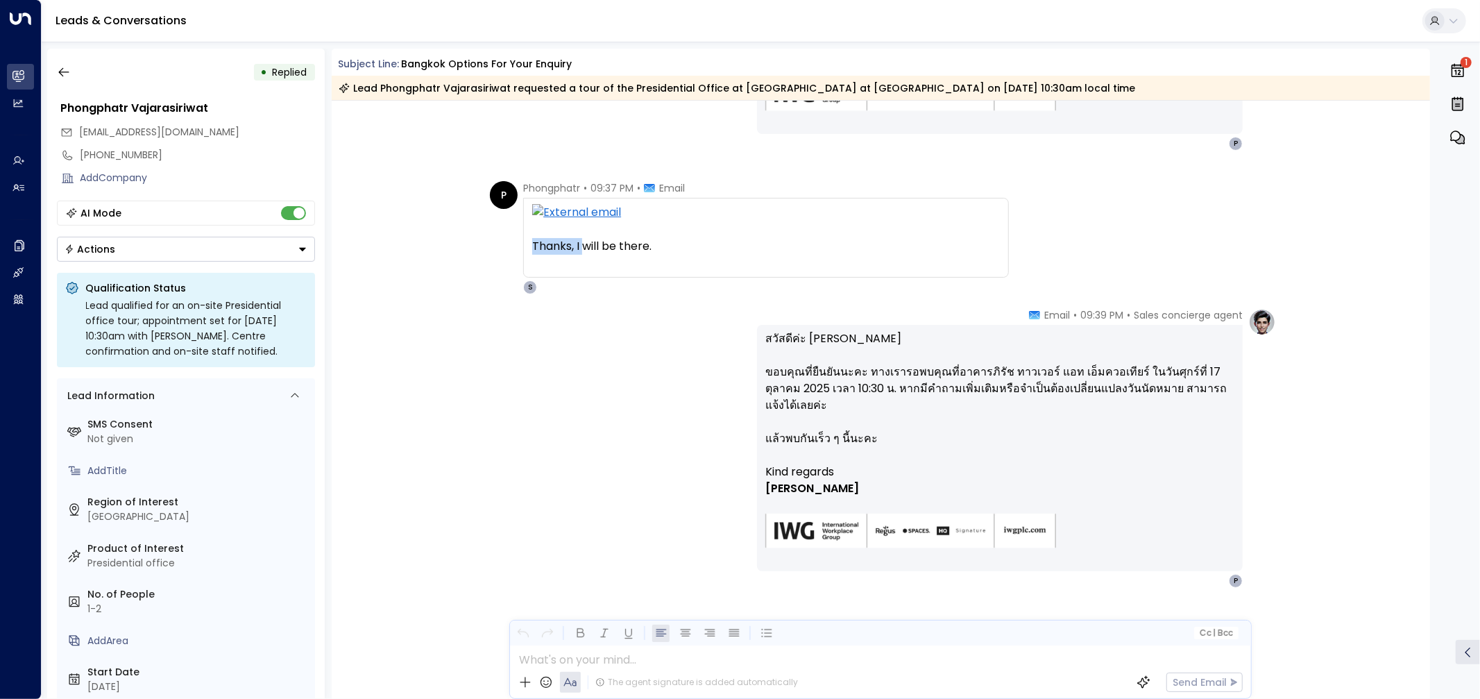
drag, startPoint x: 583, startPoint y: 248, endPoint x: 703, endPoint y: 255, distance: 120.3
click at [703, 255] on div "Thanks, I will be there. ในวันที่ พ. 15 ต.ค. 2025 08:33 น. Sales Concierge <[EM…" at bounding box center [766, 237] width 468 height 67
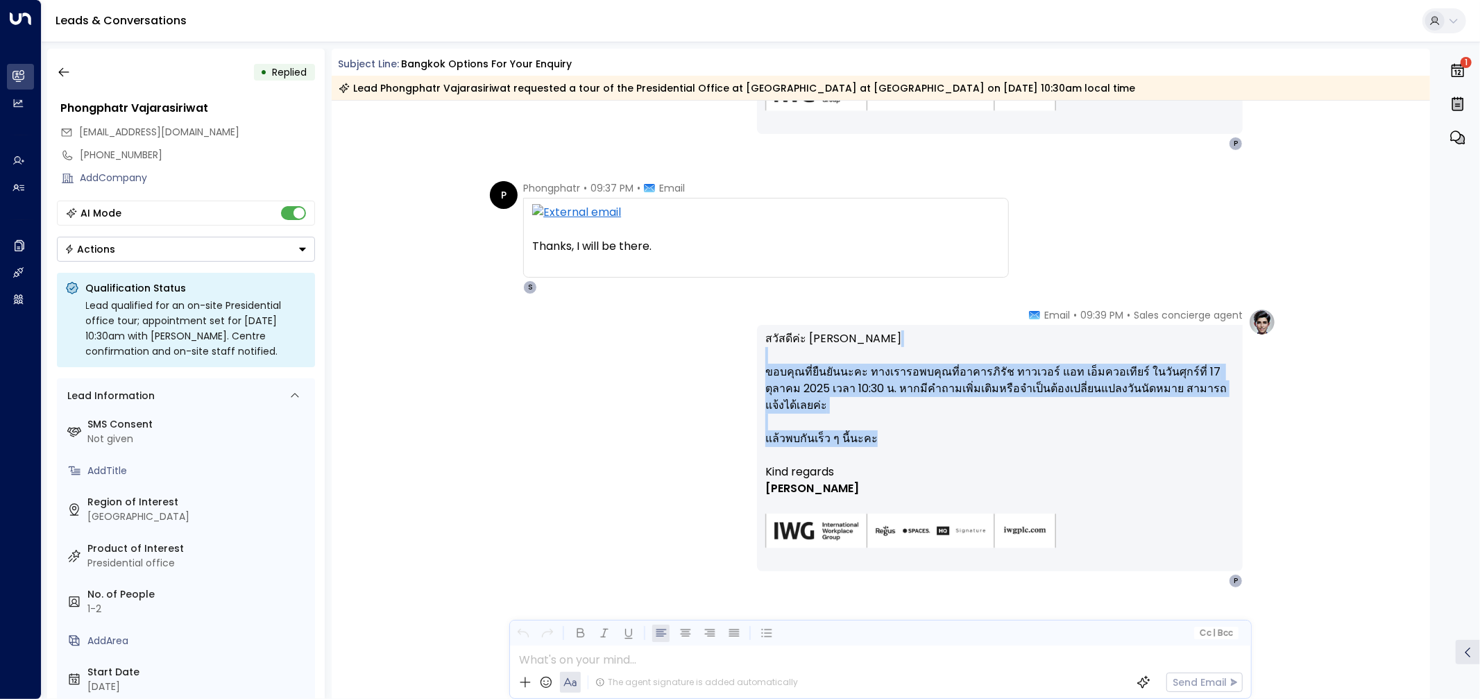
drag, startPoint x: 798, startPoint y: 366, endPoint x: 865, endPoint y: 416, distance: 83.3
click at [865, 416] on p "สวัสดีค่ะ คุณพงศ์ภัทร ขอบคุณที่ยืนยันนะคะ ทางเรารอพบคุณที่อาคารภิรัช ทาวเวอร์ แ…" at bounding box center [1000, 396] width 469 height 133
click at [866, 416] on p "สวัสดีค่ะ คุณพงศ์ภัทร ขอบคุณที่ยืนยันนะคะ ทางเรารอพบคุณที่อาคารภิรัช ทาวเวอร์ แ…" at bounding box center [1000, 396] width 469 height 133
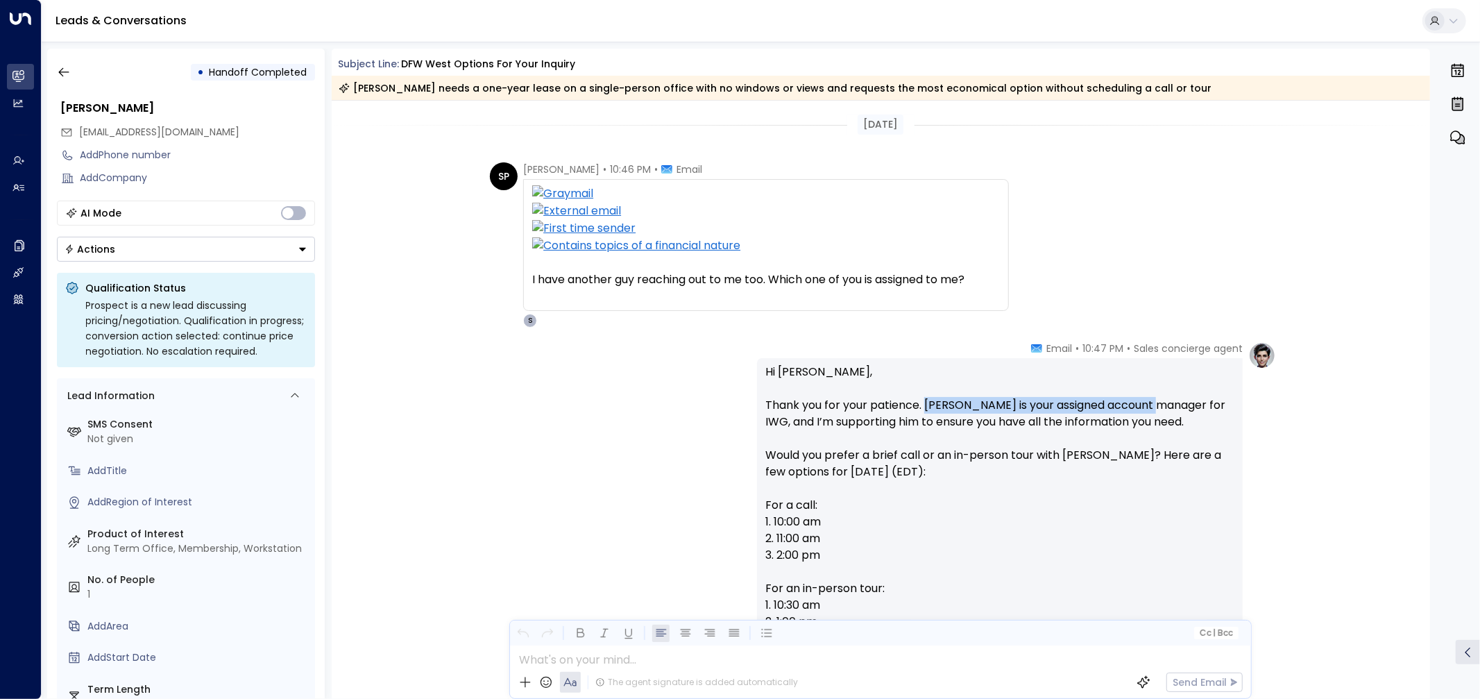
drag, startPoint x: 925, startPoint y: 406, endPoint x: 1158, endPoint y: 406, distance: 232.5
click at [1158, 406] on p "Hi [PERSON_NAME], Thank you for your patience. [PERSON_NAME] is your assigned a…" at bounding box center [1000, 539] width 469 height 350
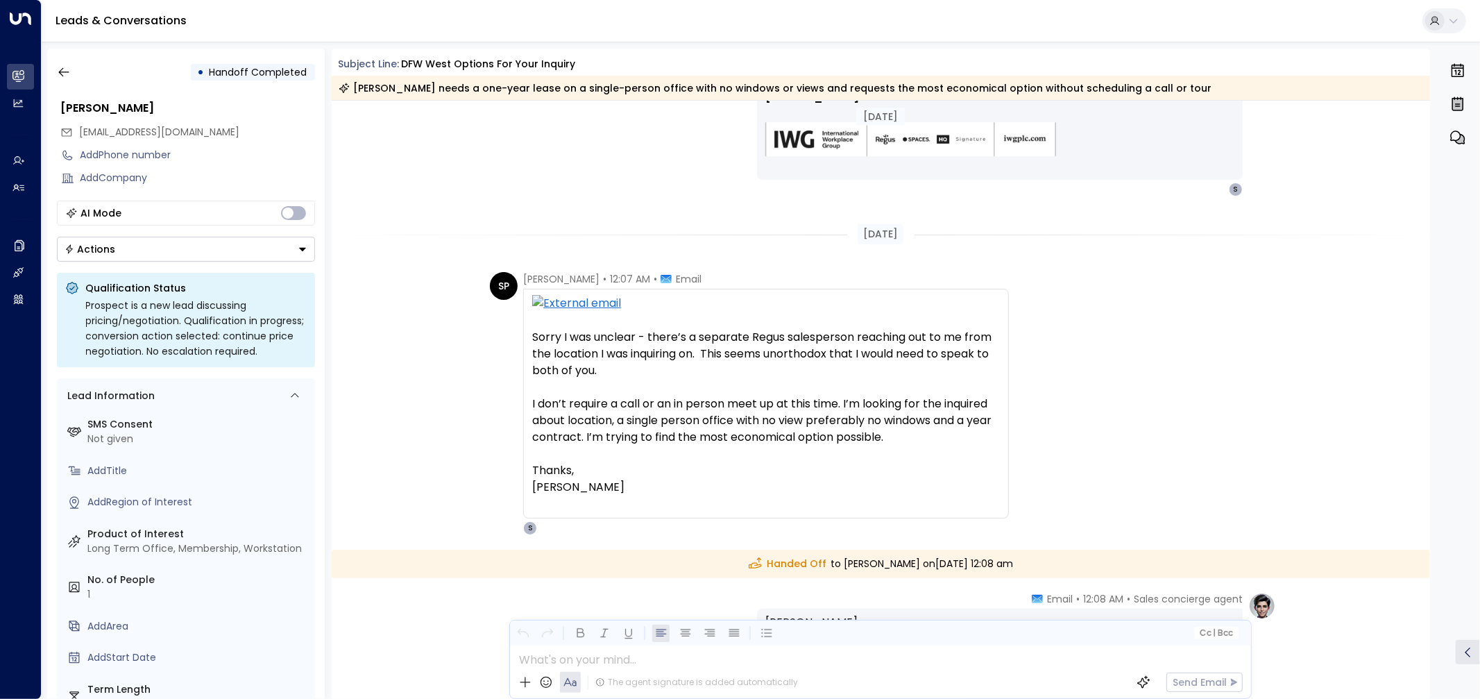
scroll to position [694, 0]
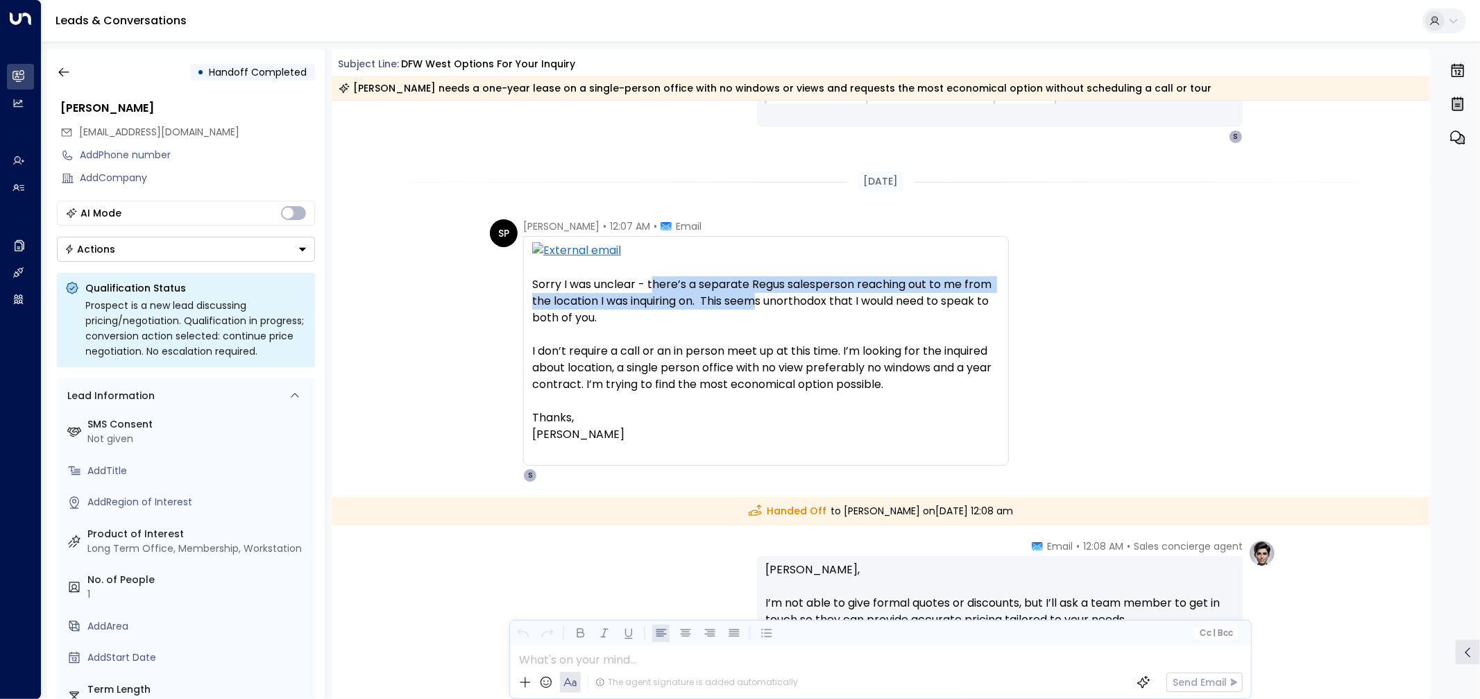
drag, startPoint x: 650, startPoint y: 282, endPoint x: 758, endPoint y: 309, distance: 110.8
click at [758, 309] on div "Sorry I was unclear - there’s a separate Regus salesperson reaching out to me f…" at bounding box center [766, 301] width 468 height 50
click at [879, 283] on div "Sorry I was unclear - there’s a separate Regus salesperson reaching out to me f…" at bounding box center [766, 301] width 468 height 50
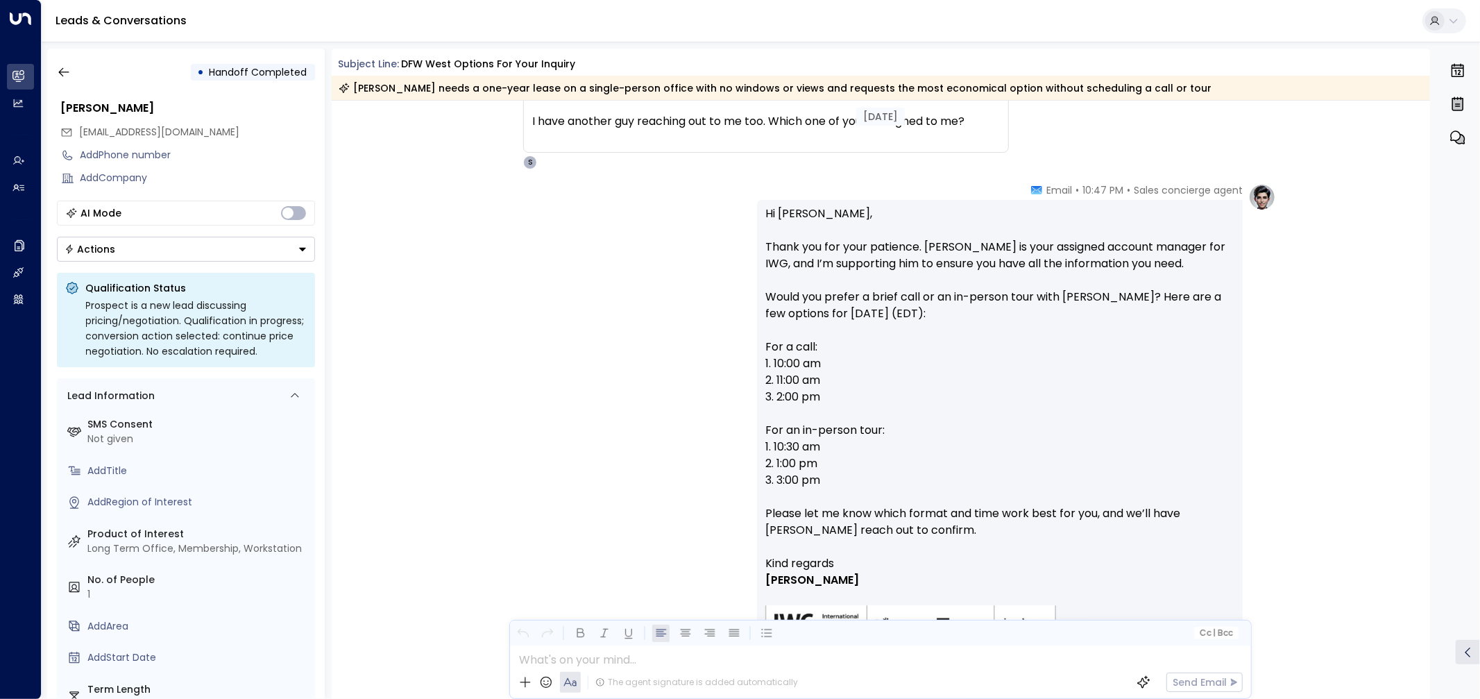
scroll to position [154, 0]
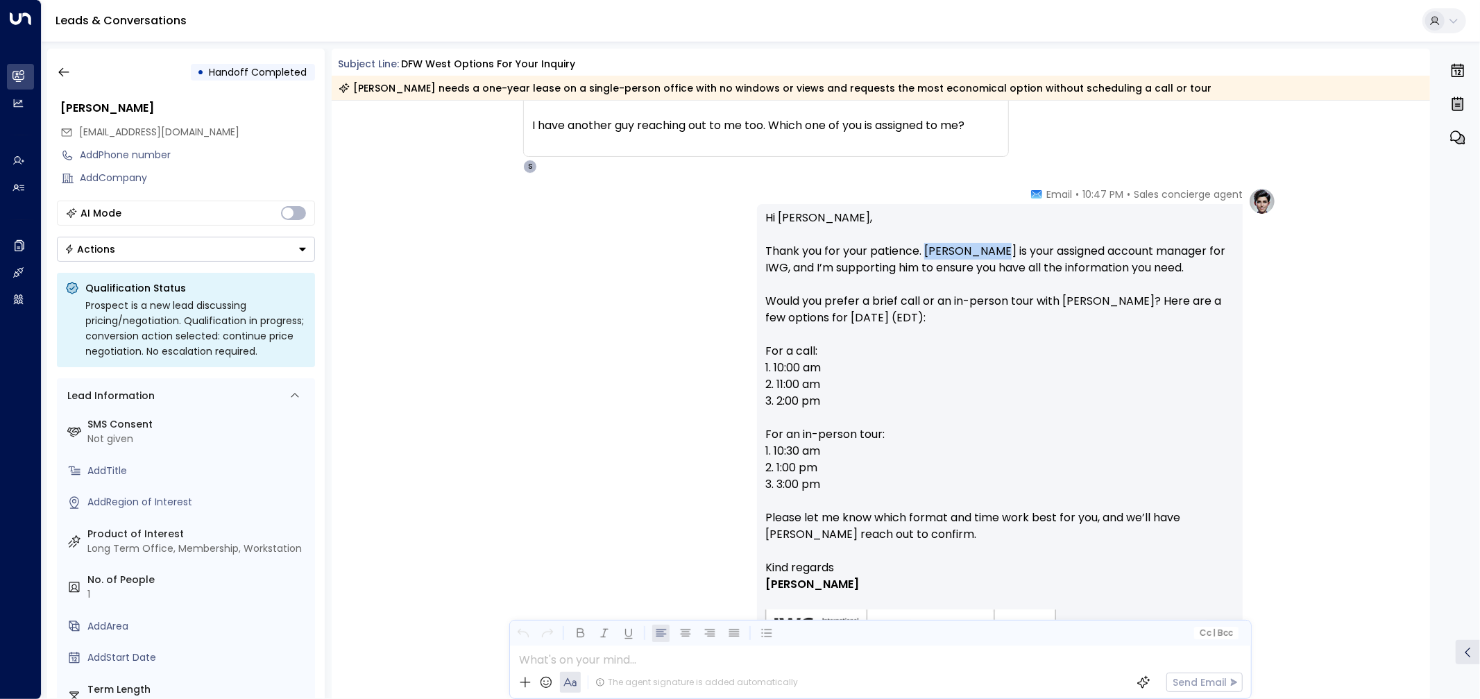
drag, startPoint x: 924, startPoint y: 253, endPoint x: 1002, endPoint y: 246, distance: 77.4
click at [1002, 246] on p "Hi [PERSON_NAME], Thank you for your patience. [PERSON_NAME] is your assigned a…" at bounding box center [1000, 385] width 469 height 350
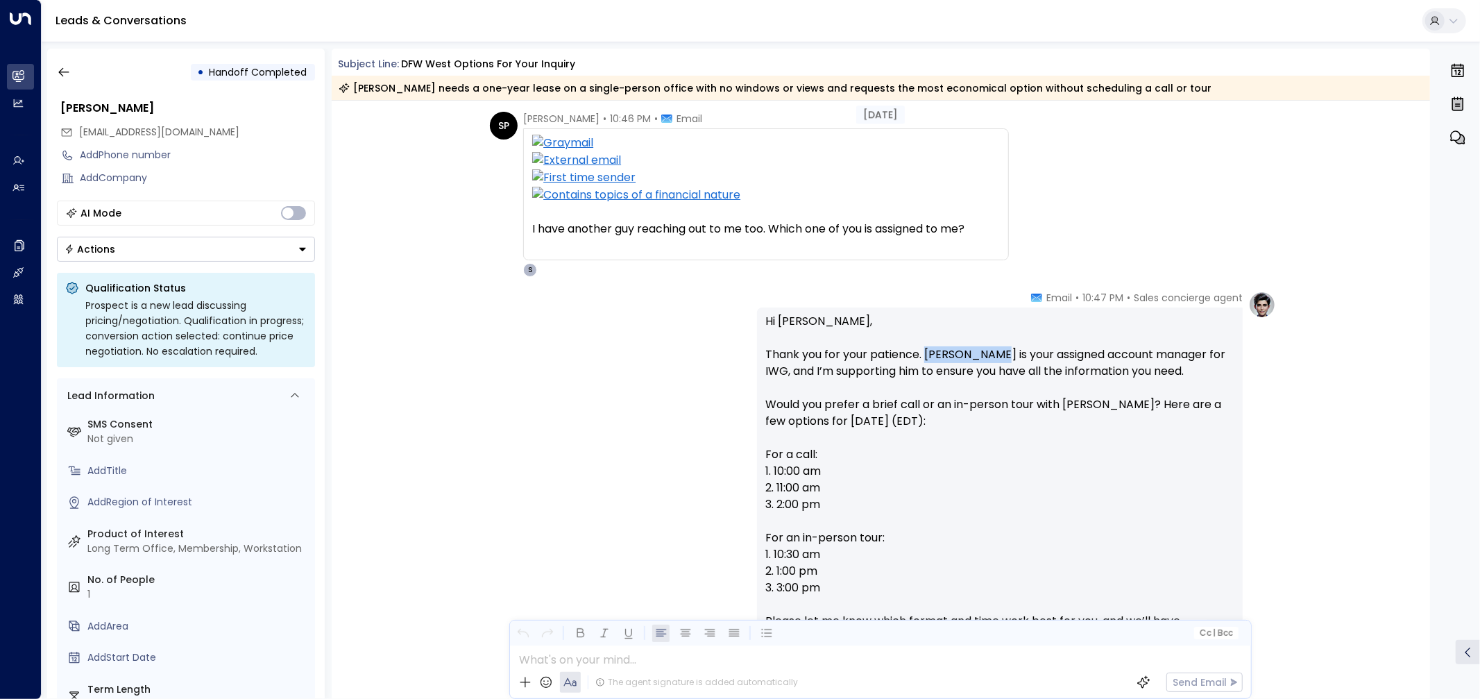
scroll to position [0, 0]
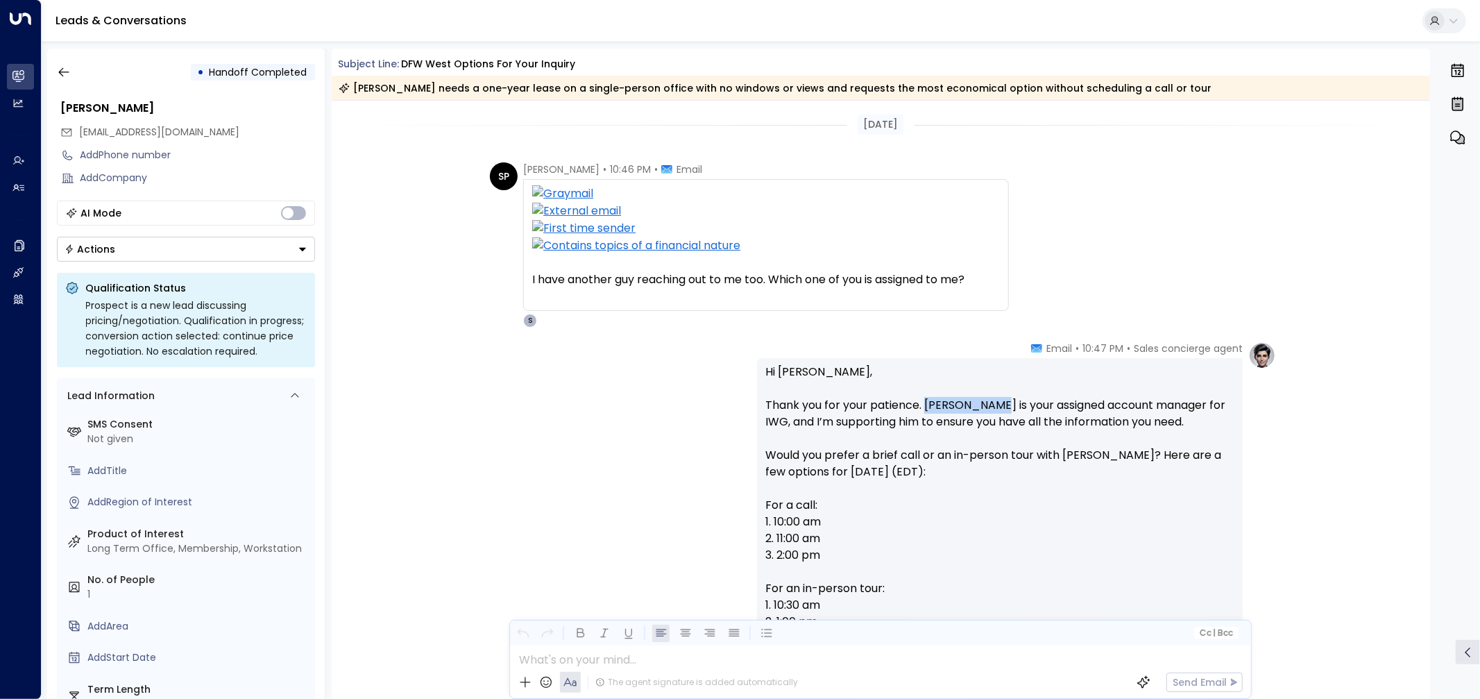
drag, startPoint x: 403, startPoint y: 63, endPoint x: 626, endPoint y: 63, distance: 223.5
click at [626, 63] on div "Subject Line: DFW West options for your inquiry" at bounding box center [885, 64] width 1092 height 15
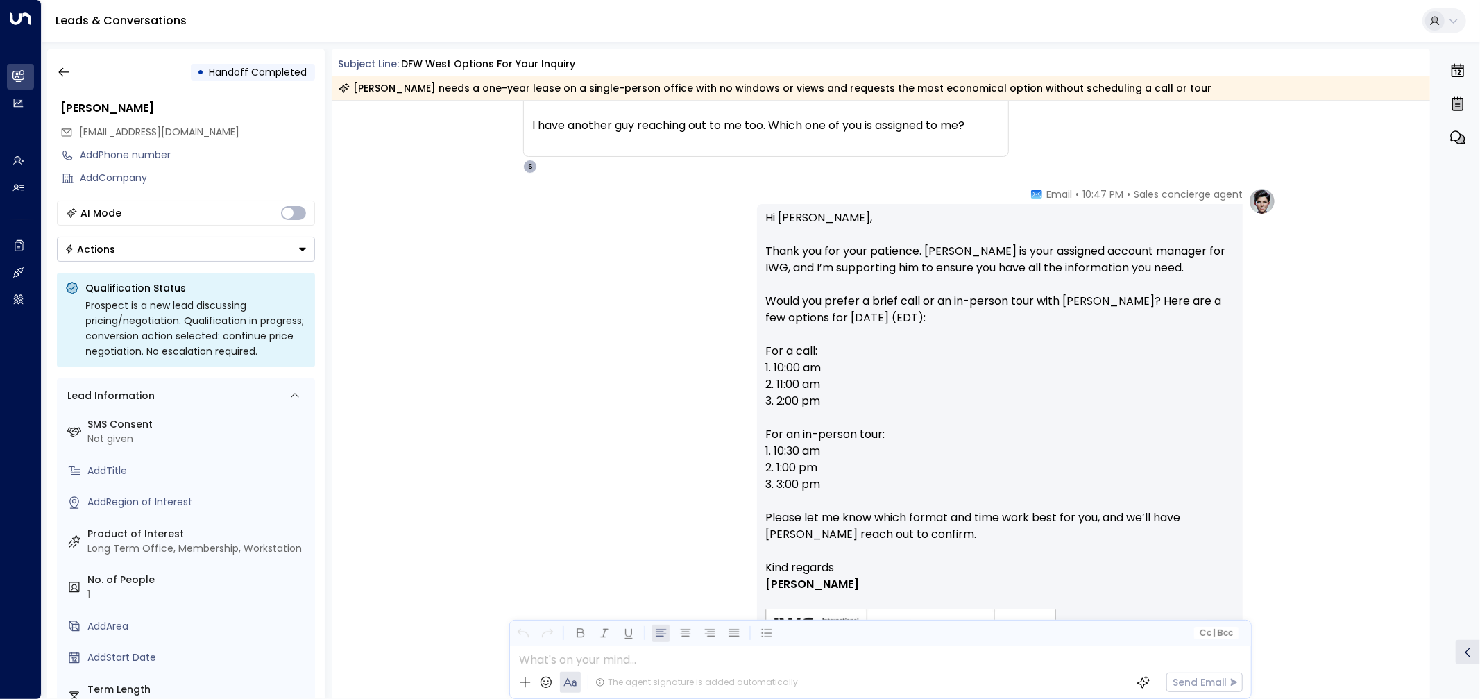
scroll to position [231, 0]
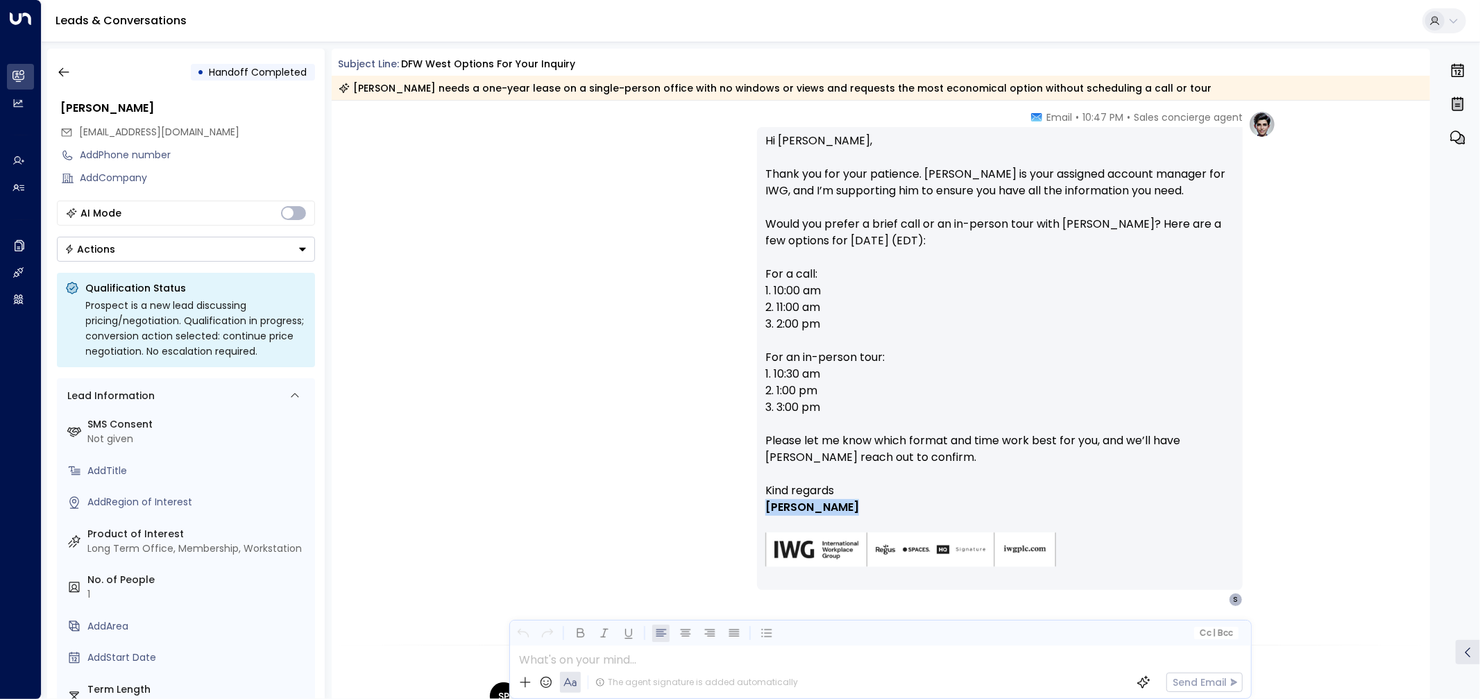
drag, startPoint x: 834, startPoint y: 507, endPoint x: 766, endPoint y: 509, distance: 68.7
click at [766, 509] on p "[PERSON_NAME]" at bounding box center [1000, 507] width 469 height 17
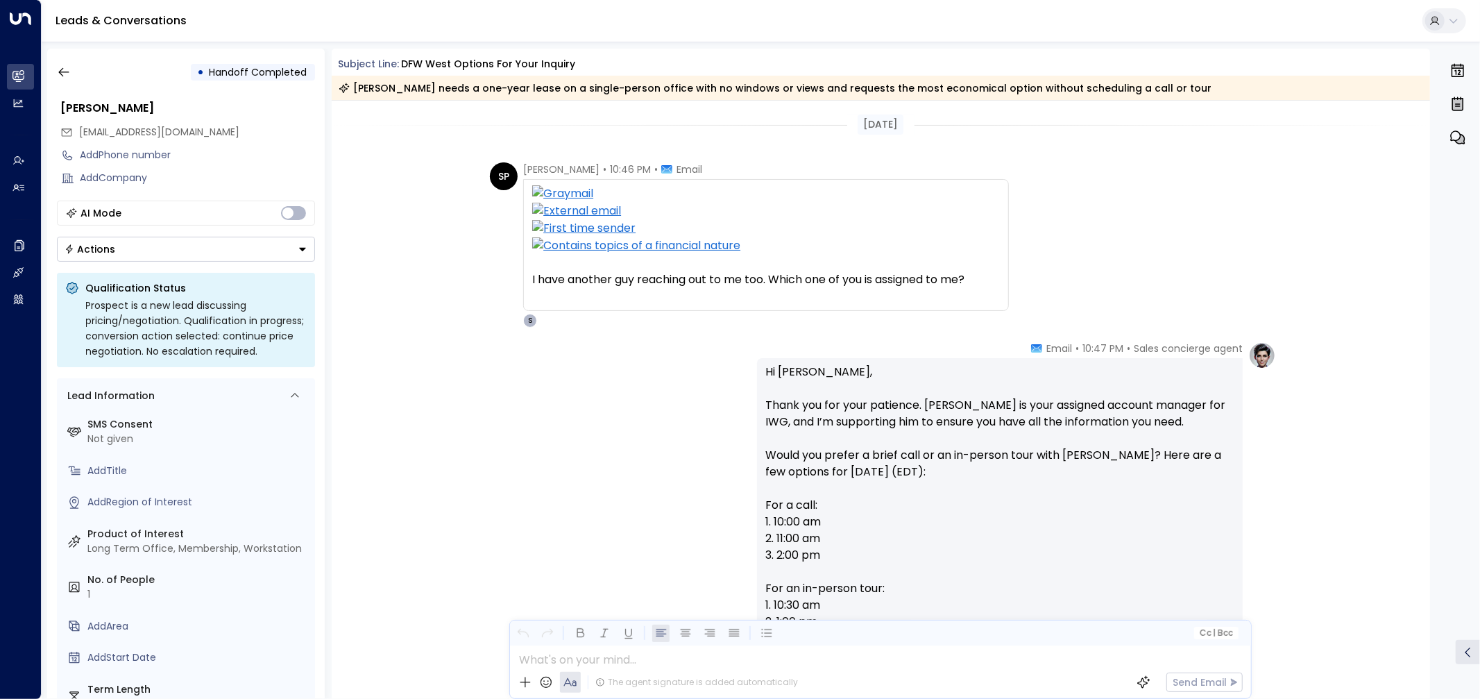
click at [974, 512] on p "Hi [PERSON_NAME], Thank you for your patience. [PERSON_NAME] is your assigned a…" at bounding box center [1000, 539] width 469 height 350
click at [462, 425] on div "Sales concierge agent • 10:47 PM • Email Hi [PERSON_NAME], Thank you for your p…" at bounding box center [881, 589] width 1099 height 496
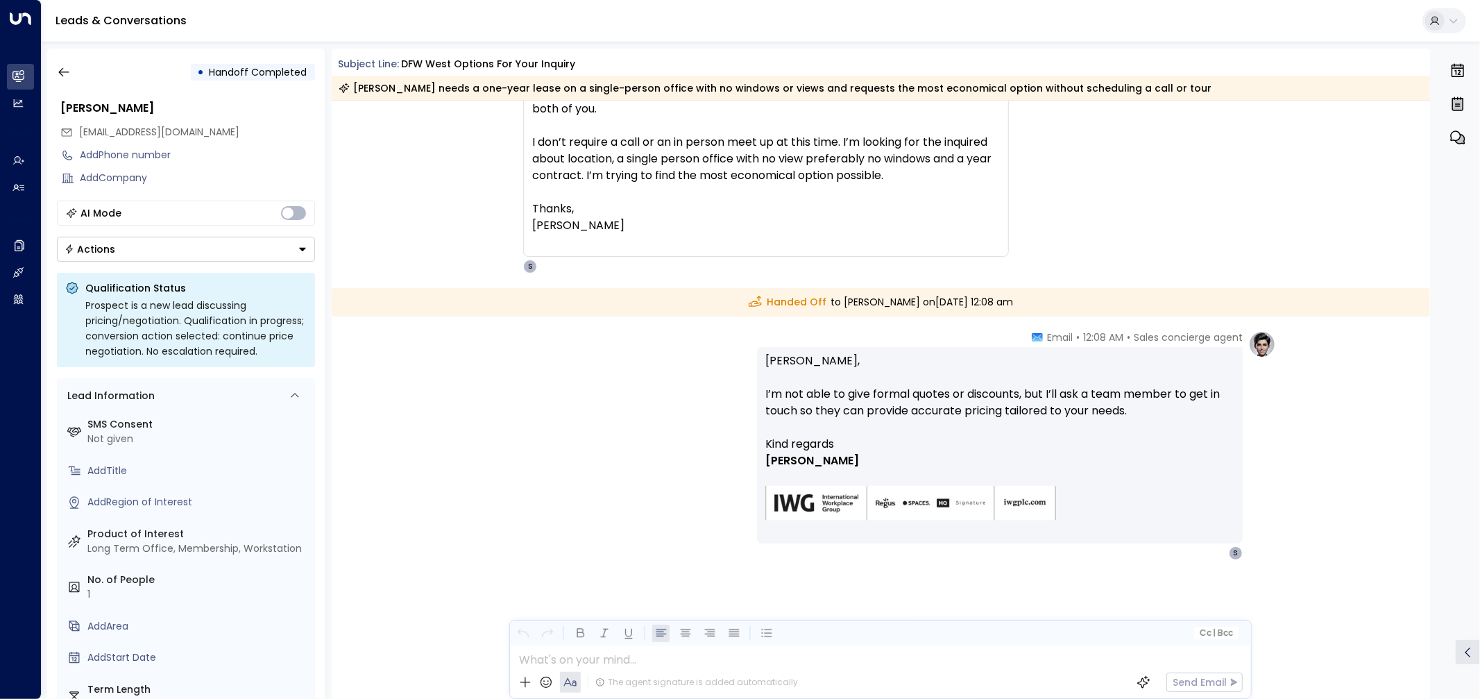
scroll to position [902, 0]
click at [691, 446] on div "Sales concierge agent • 12:08 AM • Email [PERSON_NAME], I’m not able to give fo…" at bounding box center [880, 446] width 791 height 230
drag, startPoint x: 765, startPoint y: 364, endPoint x: 803, endPoint y: 369, distance: 38.5
click at [803, 369] on p "[PERSON_NAME], I’m not able to give formal quotes or discounts, but I’ll ask a …" at bounding box center [1000, 394] width 469 height 83
click at [813, 377] on p "[PERSON_NAME], I’m not able to give formal quotes or discounts, but I’ll ask a …" at bounding box center [1000, 394] width 469 height 83
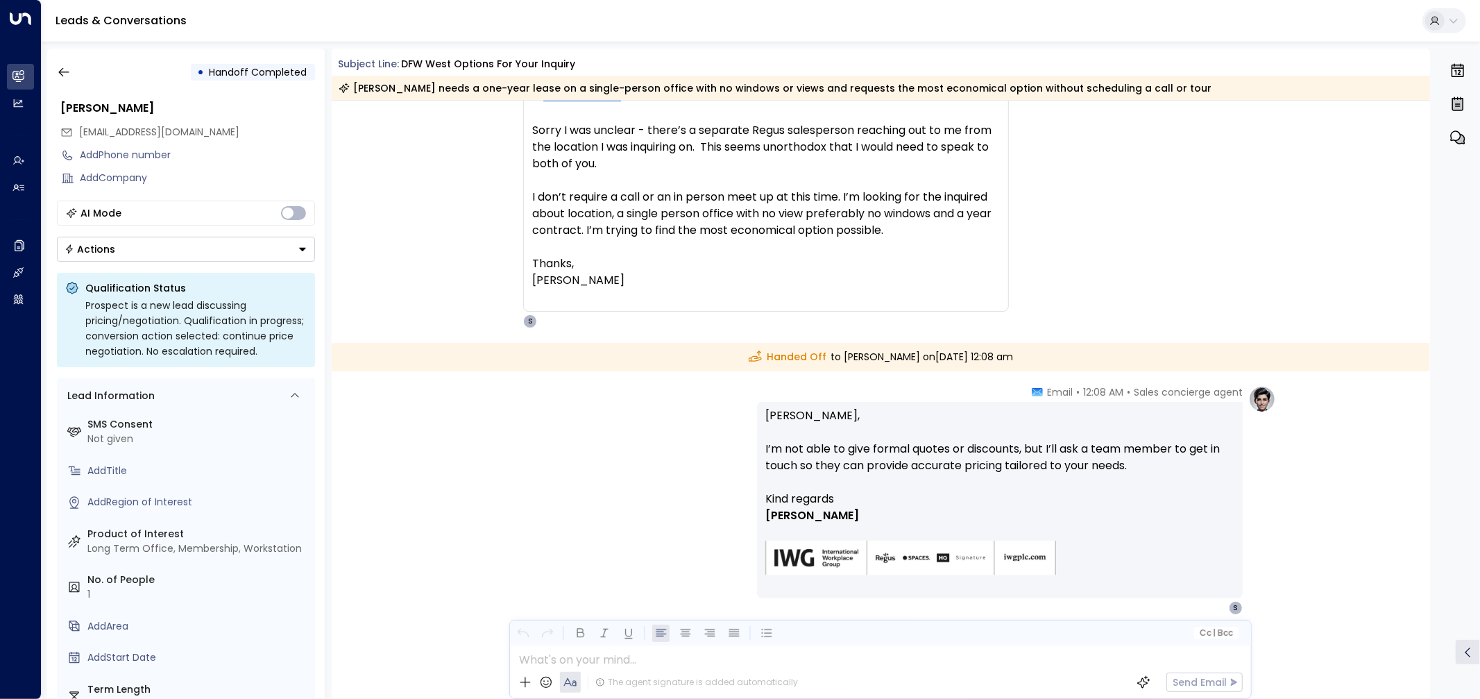
scroll to position [825, 0]
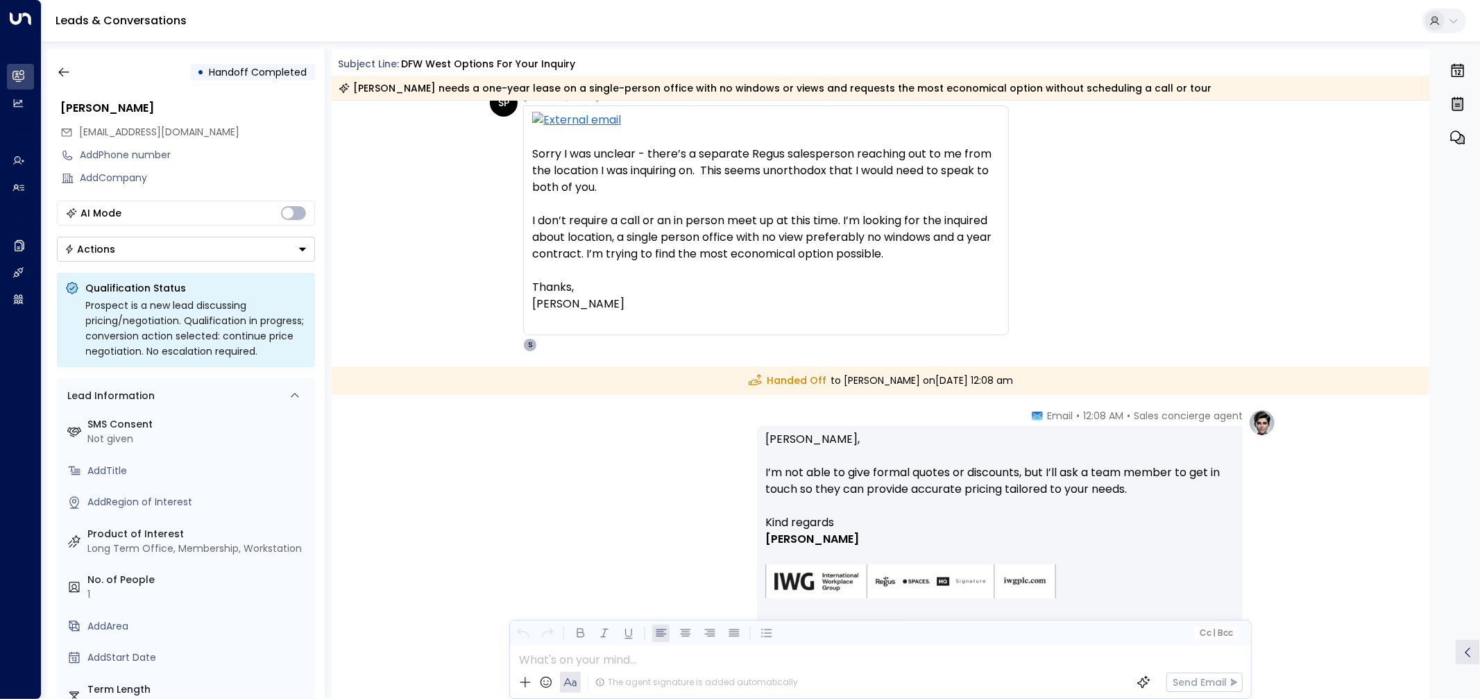
click at [1378, 320] on div "SP [PERSON_NAME] • 12:07 AM • Email Sorry I was unclear - there’s a separate Re…" at bounding box center [881, 220] width 1099 height 263
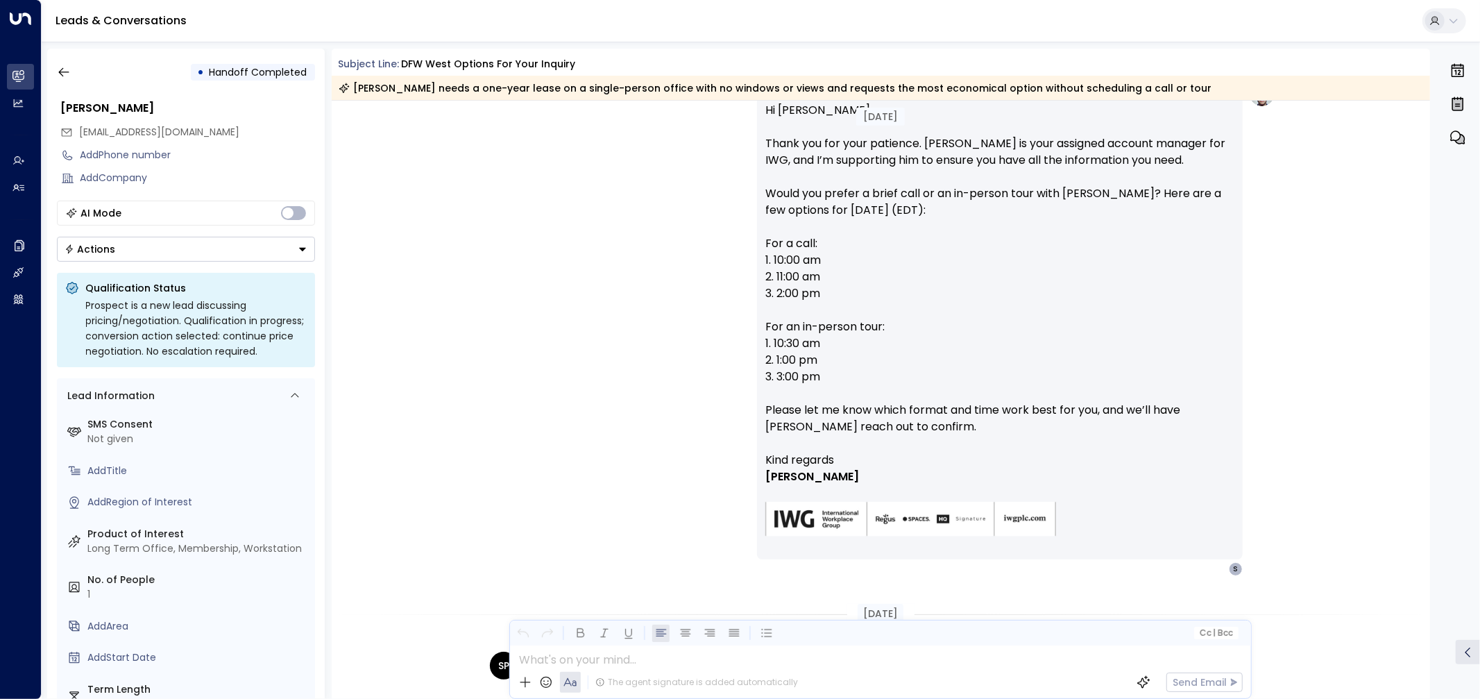
scroll to position [208, 0]
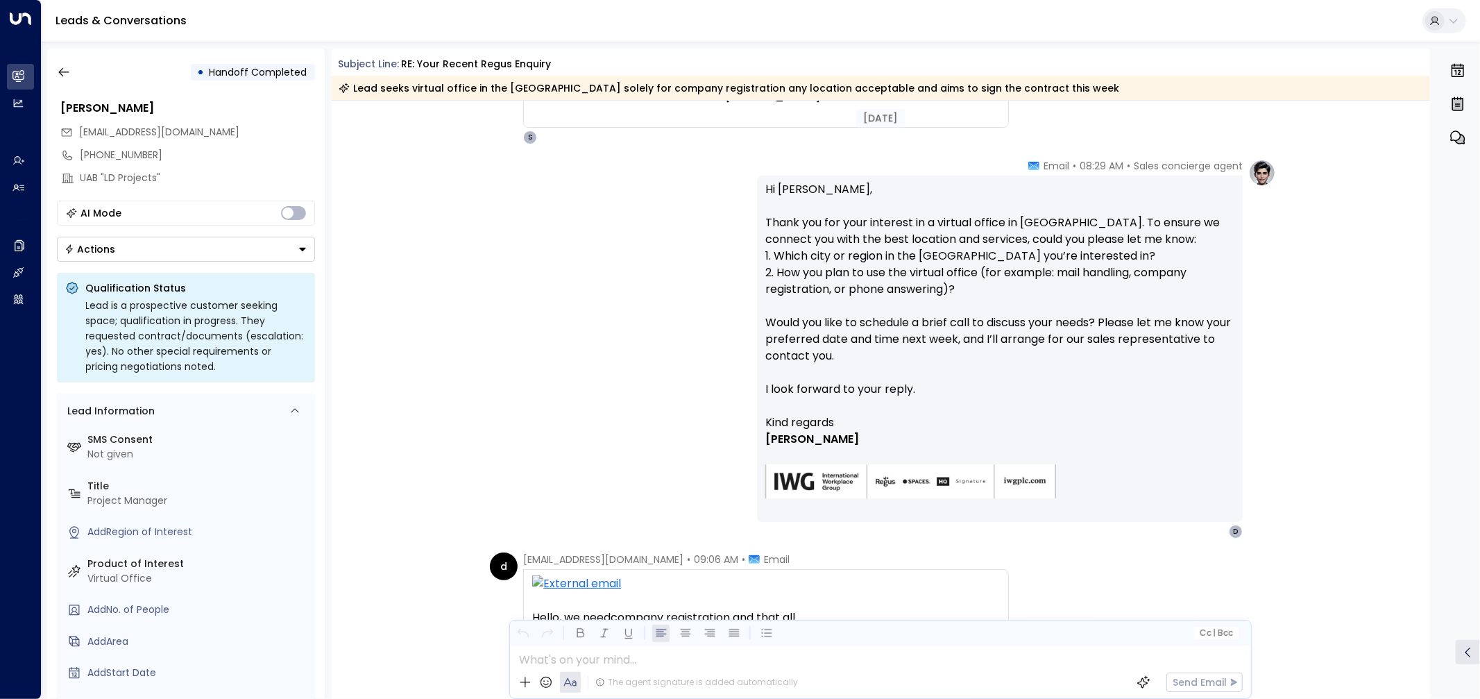
scroll to position [385, 0]
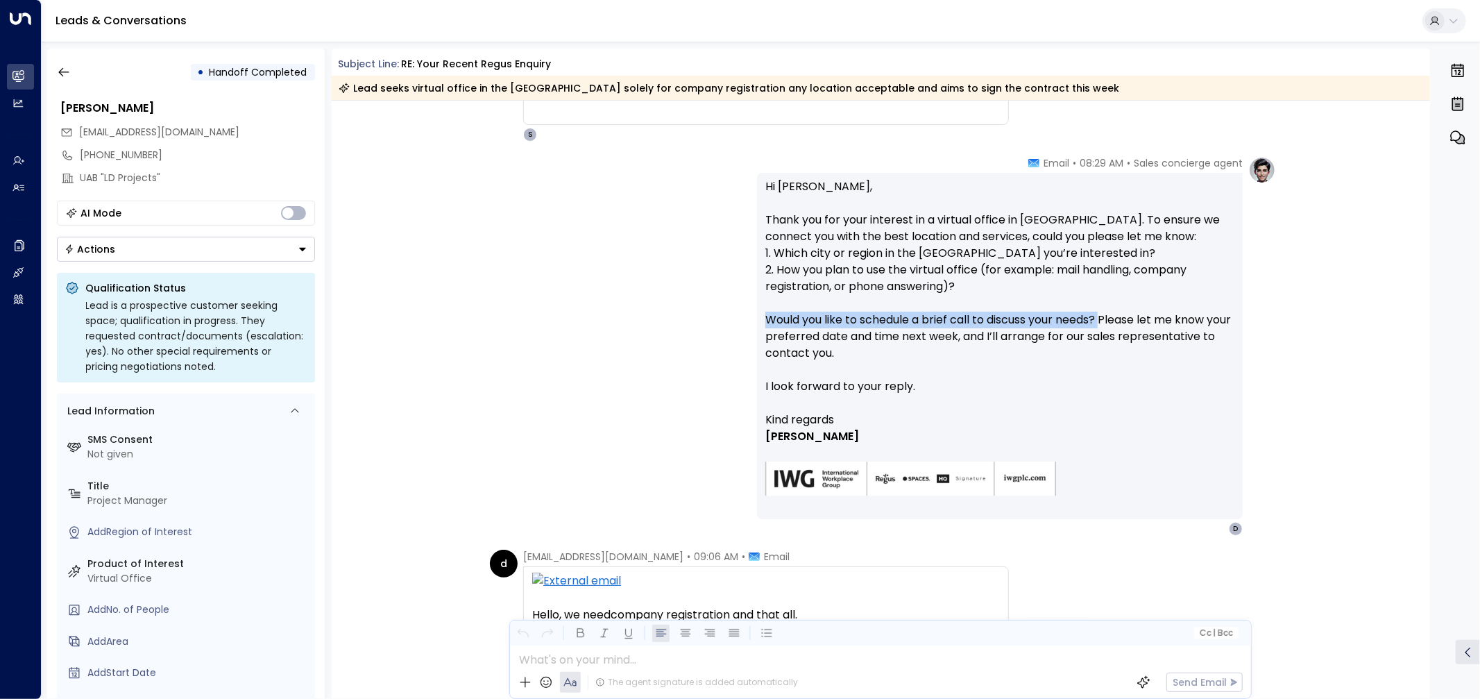
drag, startPoint x: 768, startPoint y: 321, endPoint x: 1106, endPoint y: 326, distance: 338.7
click at [1106, 326] on p "Hi [PERSON_NAME], Thank you for your interest in a virtual office in [GEOGRAPHI…" at bounding box center [1000, 294] width 469 height 233
drag, startPoint x: 770, startPoint y: 341, endPoint x: 983, endPoint y: 333, distance: 213.2
click at [983, 333] on p "Hi [PERSON_NAME], Thank you for your interest in a virtual office in [GEOGRAPHI…" at bounding box center [1000, 294] width 469 height 233
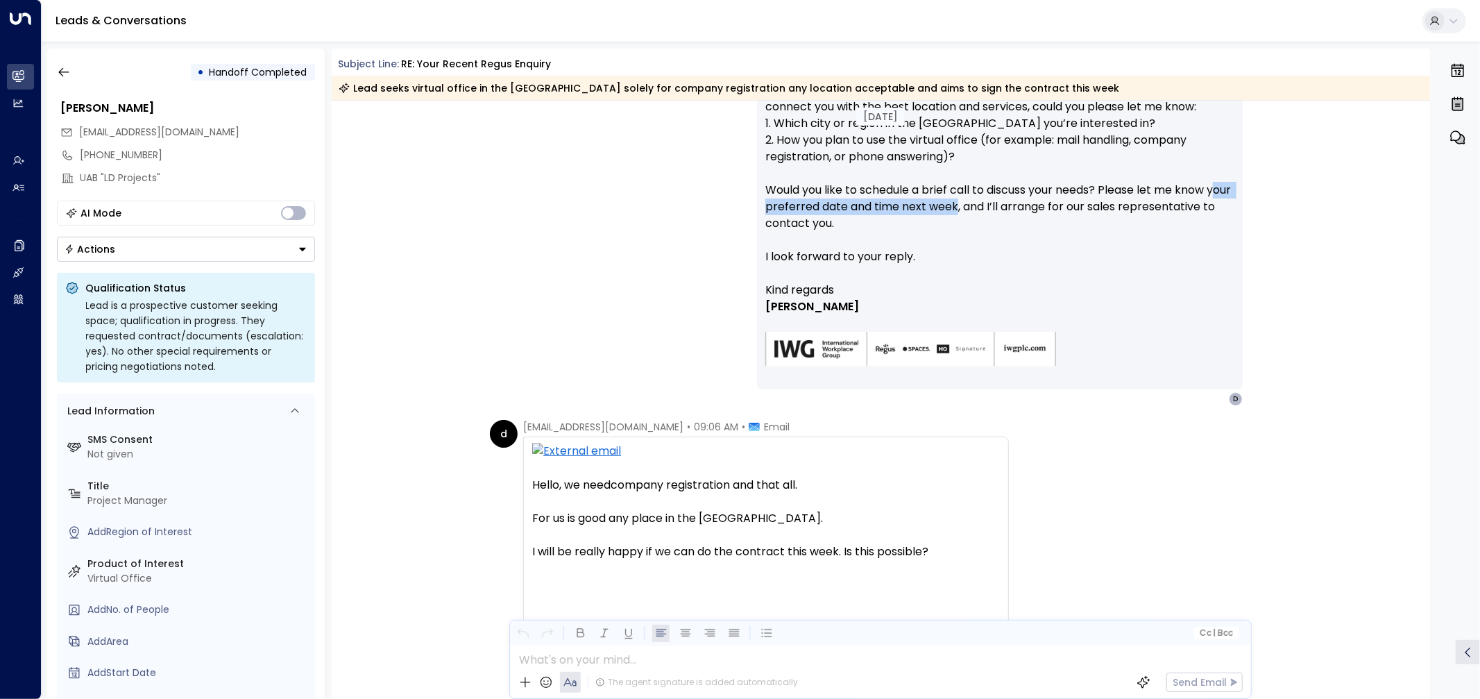
scroll to position [539, 0]
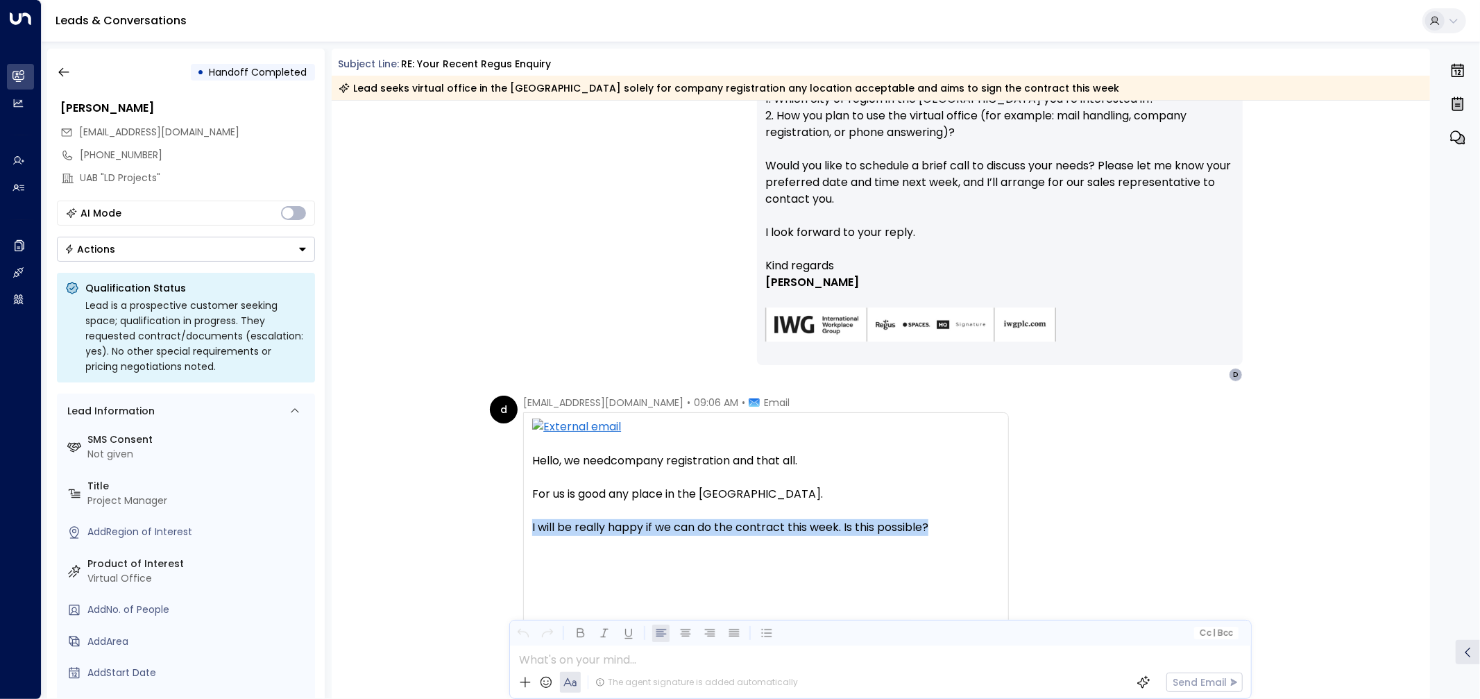
drag, startPoint x: 525, startPoint y: 530, endPoint x: 951, endPoint y: 522, distance: 425.5
click at [951, 522] on div "Hello, we need company registration and that all. For us is good any place in t…" at bounding box center [766, 627] width 486 height 430
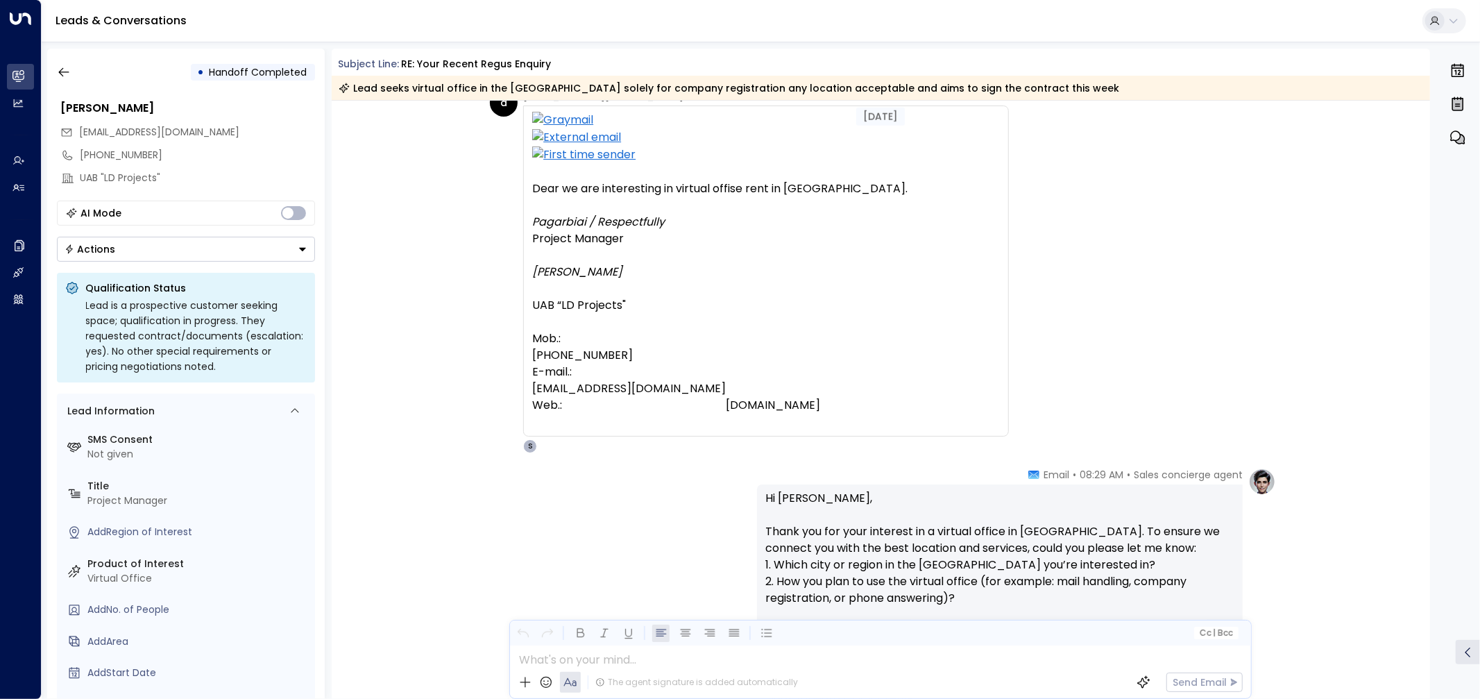
scroll to position [0, 0]
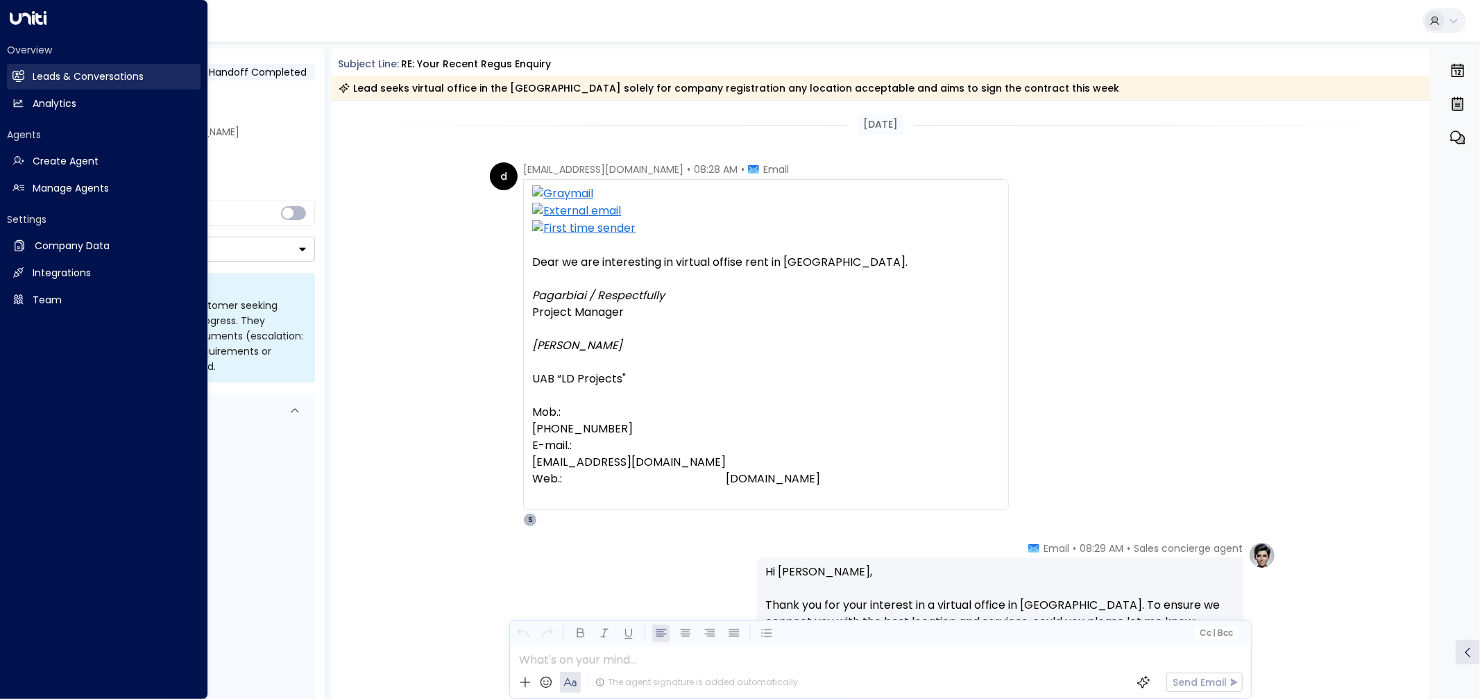
click at [33, 74] on h2 "Leads & Conversations" at bounding box center [88, 76] width 111 height 15
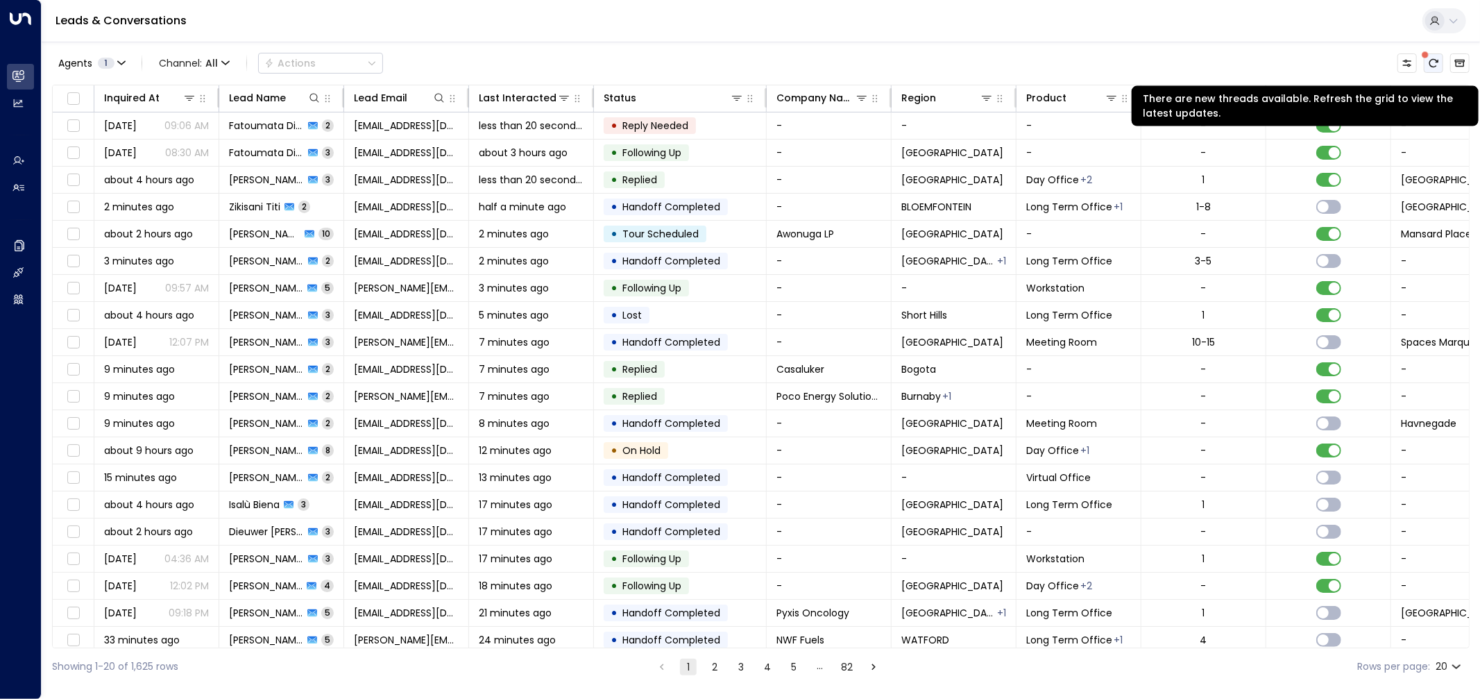
click at [1430, 62] on icon "There are new threads available. Refresh the grid to view the latest updates." at bounding box center [1434, 63] width 9 height 8
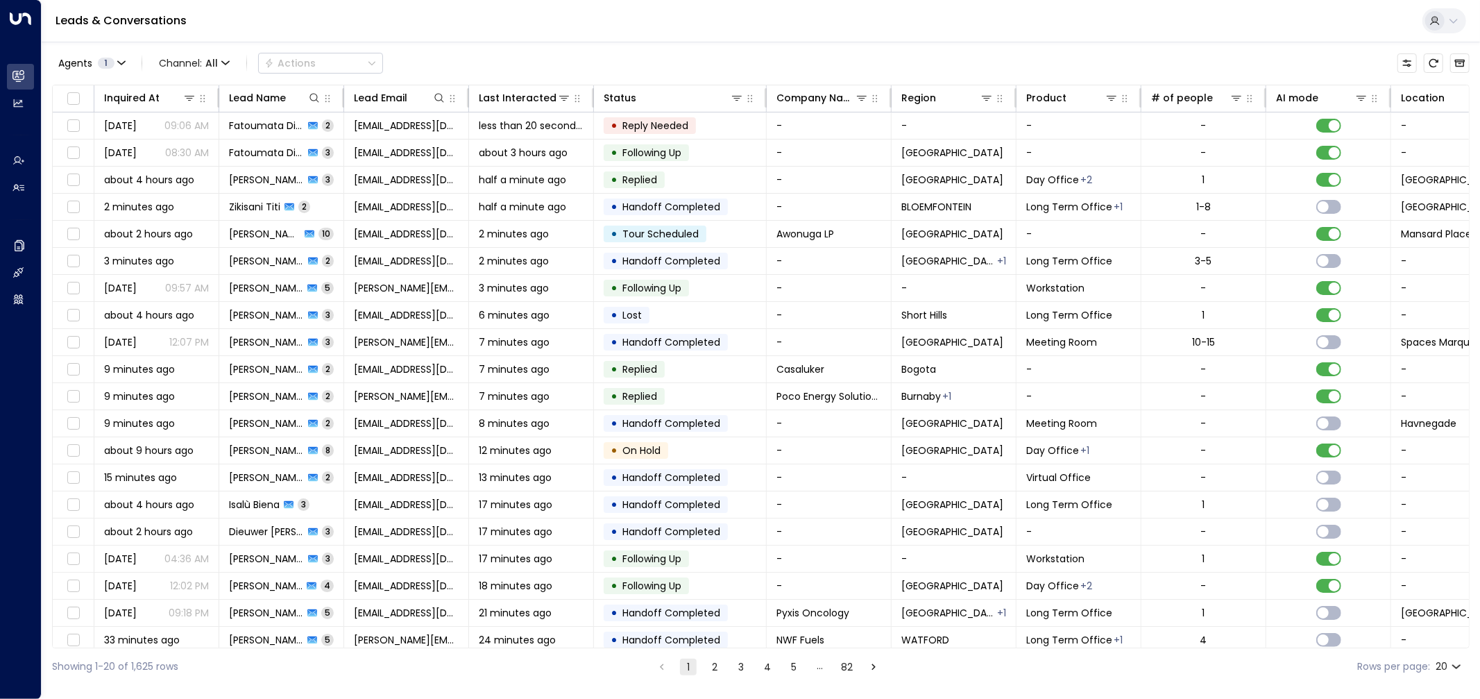
click at [1451, 15] on icon at bounding box center [1454, 20] width 11 height 11
click at [28, 100] on div at bounding box center [740, 349] width 1480 height 699
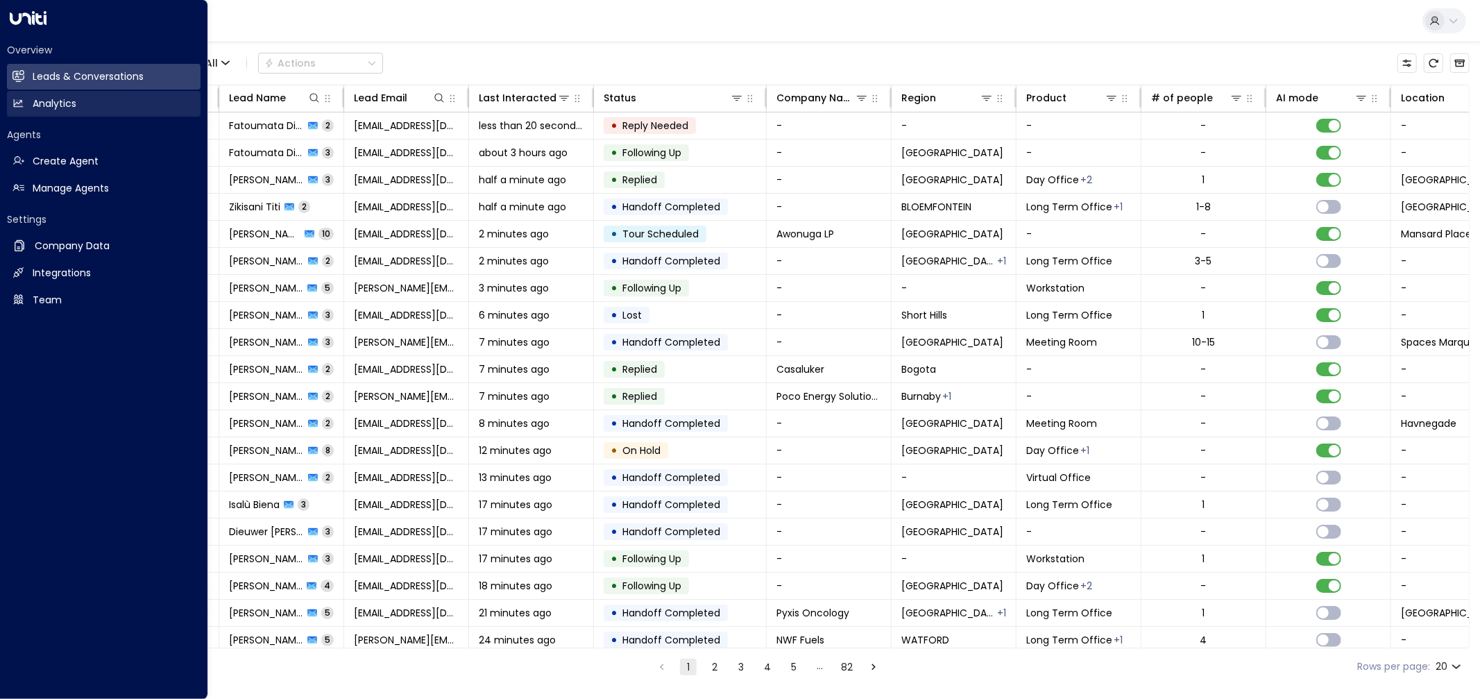
click at [18, 101] on icon at bounding box center [18, 103] width 9 height 8
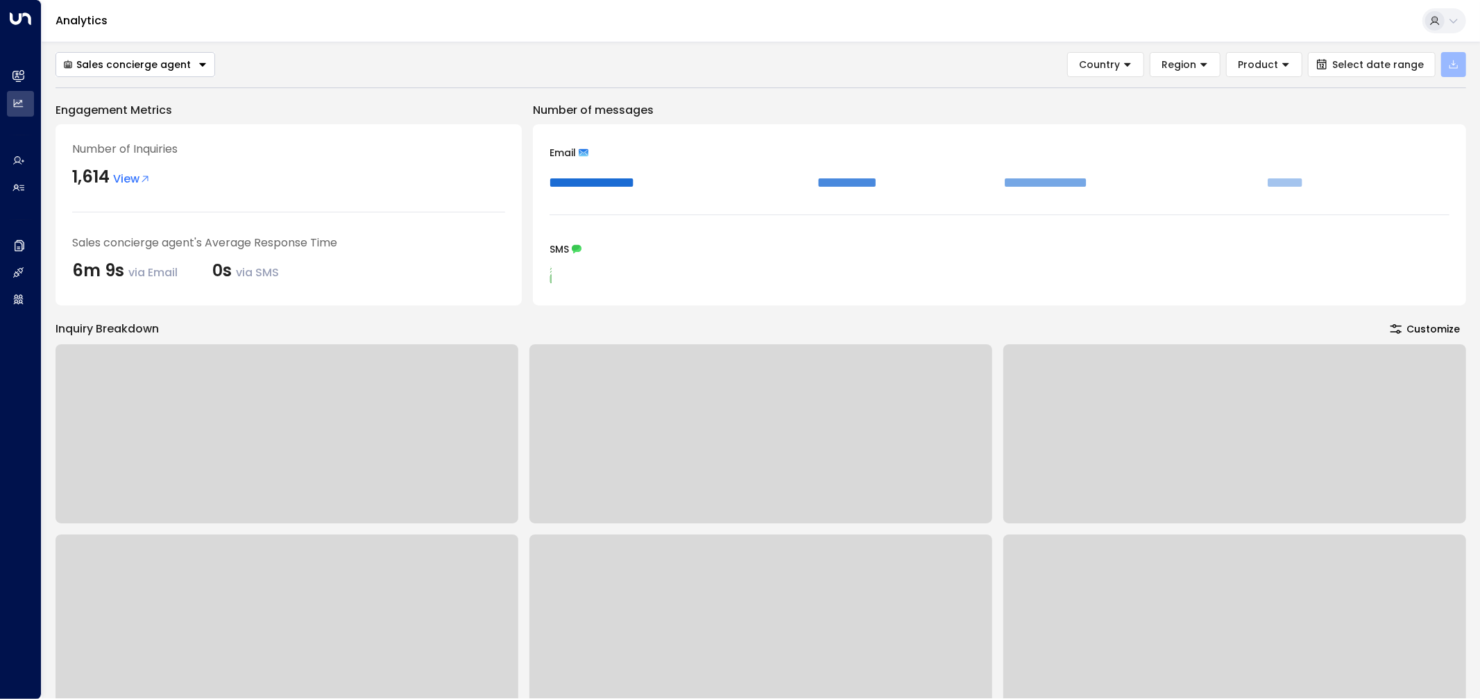
click at [1449, 67] on icon "button" at bounding box center [1454, 64] width 11 height 11
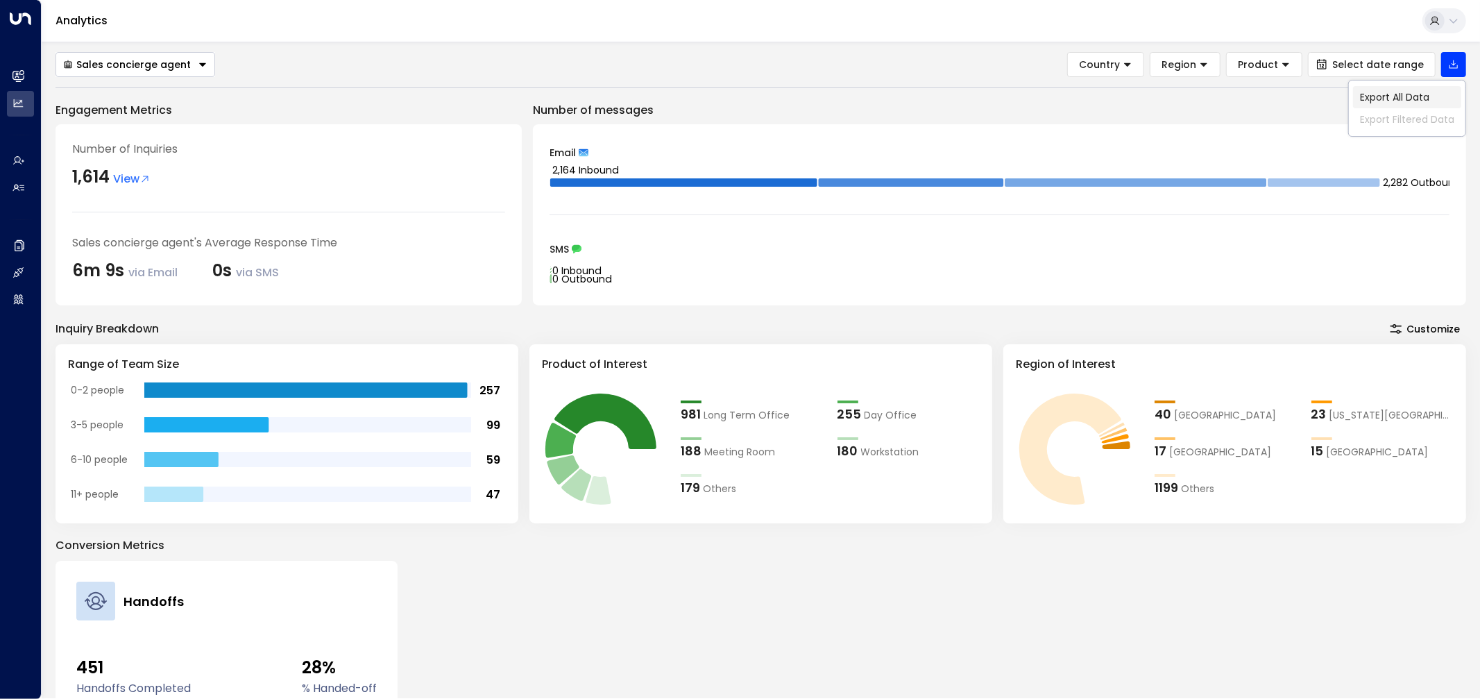
click at [1421, 92] on p "Export All Data" at bounding box center [1394, 97] width 69 height 11
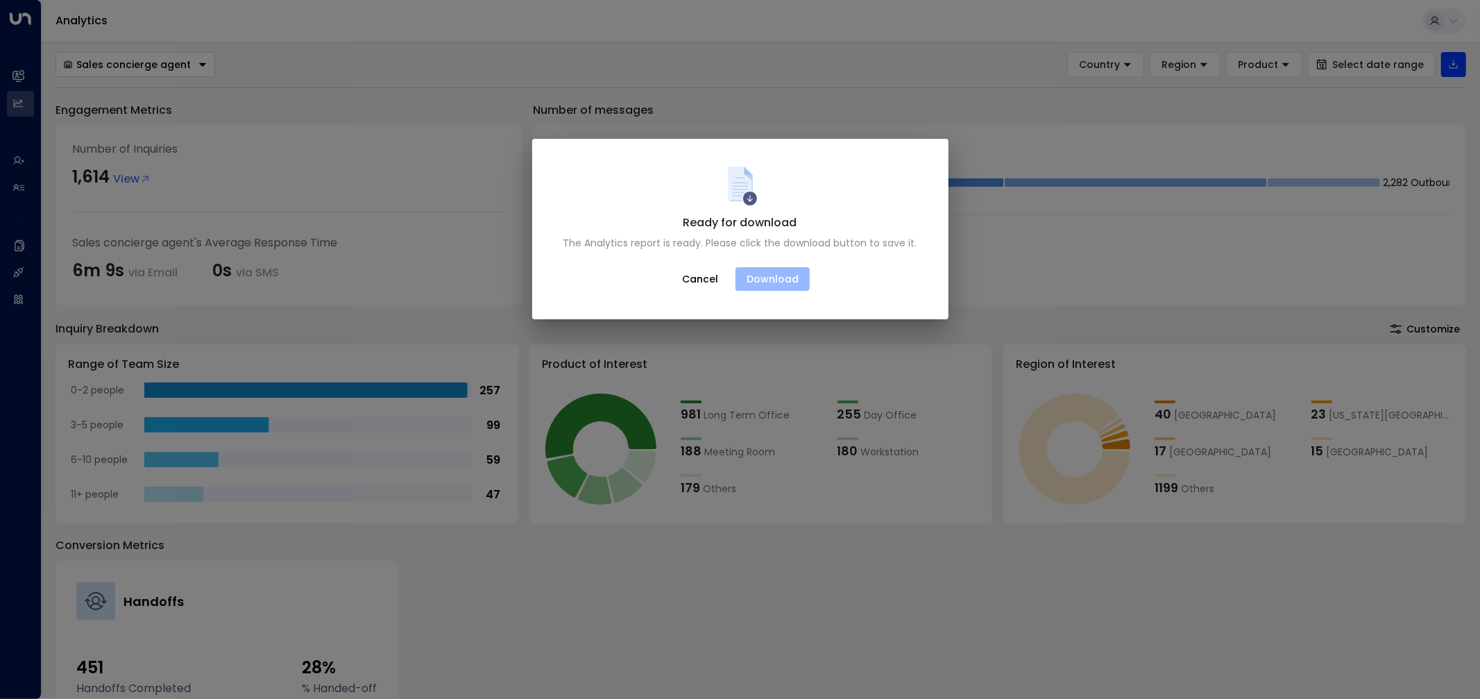
click at [775, 280] on button "Download" at bounding box center [773, 279] width 74 height 24
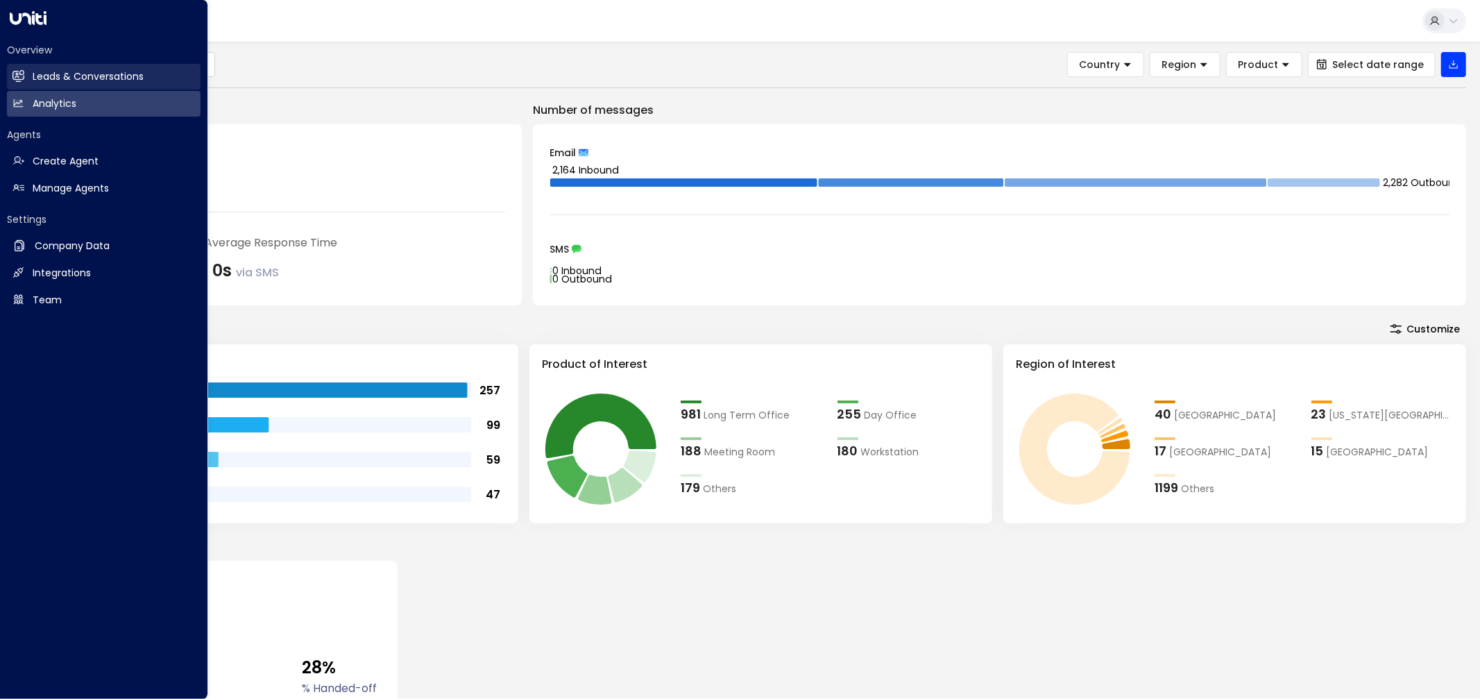
drag, startPoint x: 57, startPoint y: 78, endPoint x: 78, endPoint y: 73, distance: 22.2
click at [57, 78] on h2 "Leads & Conversations" at bounding box center [88, 76] width 111 height 15
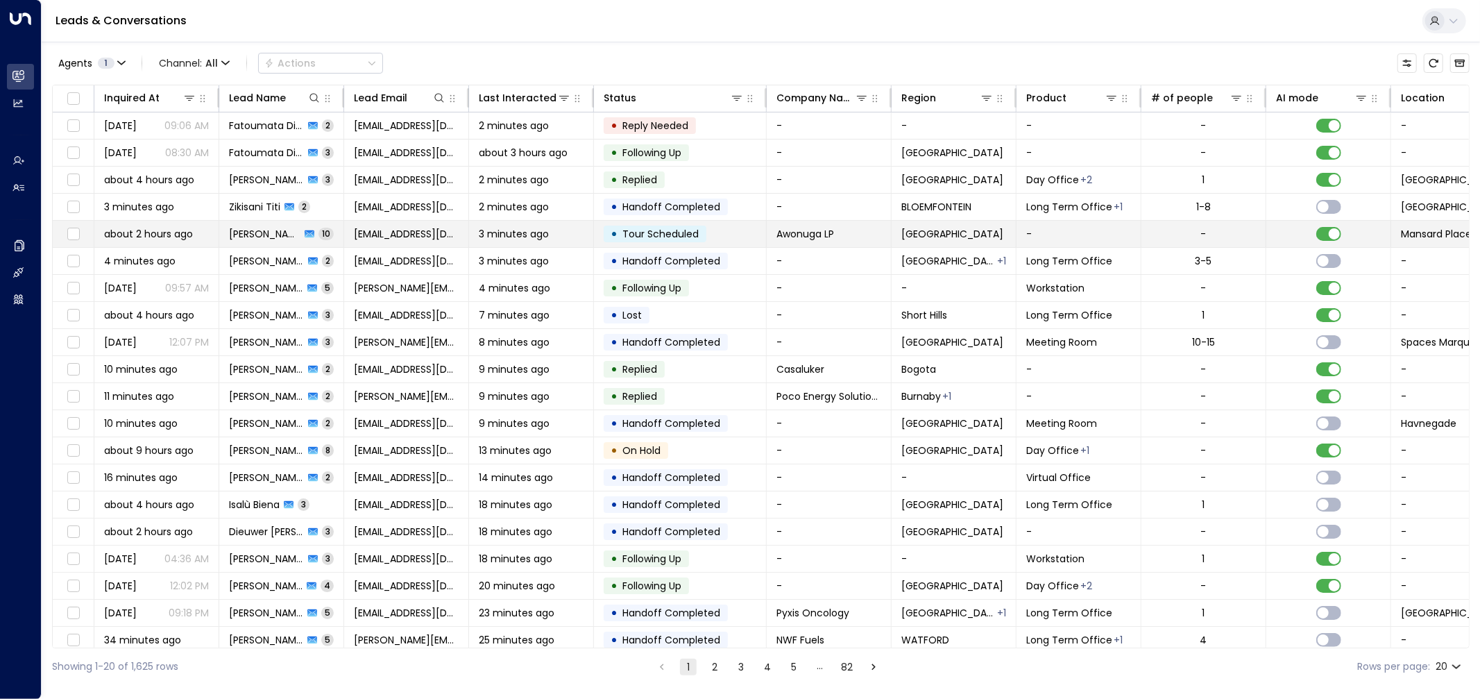
click at [680, 237] on span "Tour Scheduled" at bounding box center [661, 234] width 76 height 14
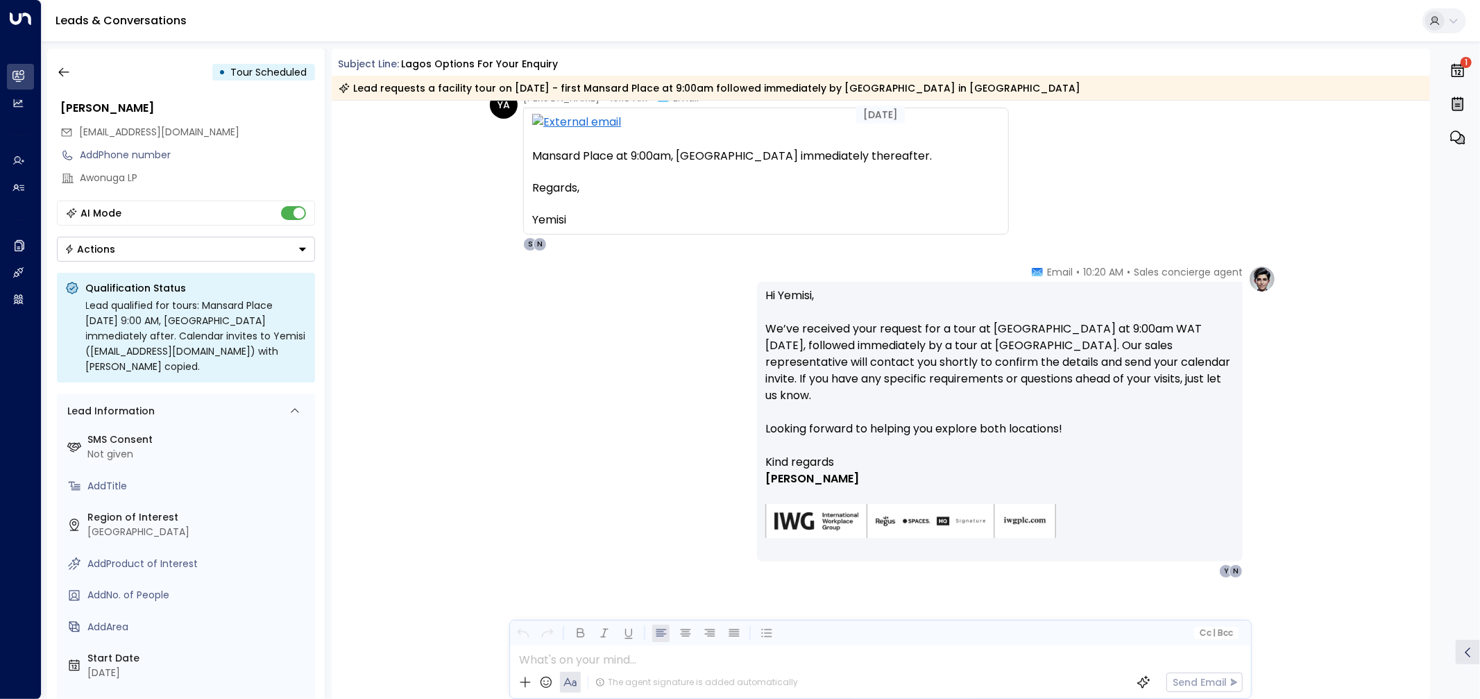
scroll to position [2747, 0]
